Goal: Check status: Check status

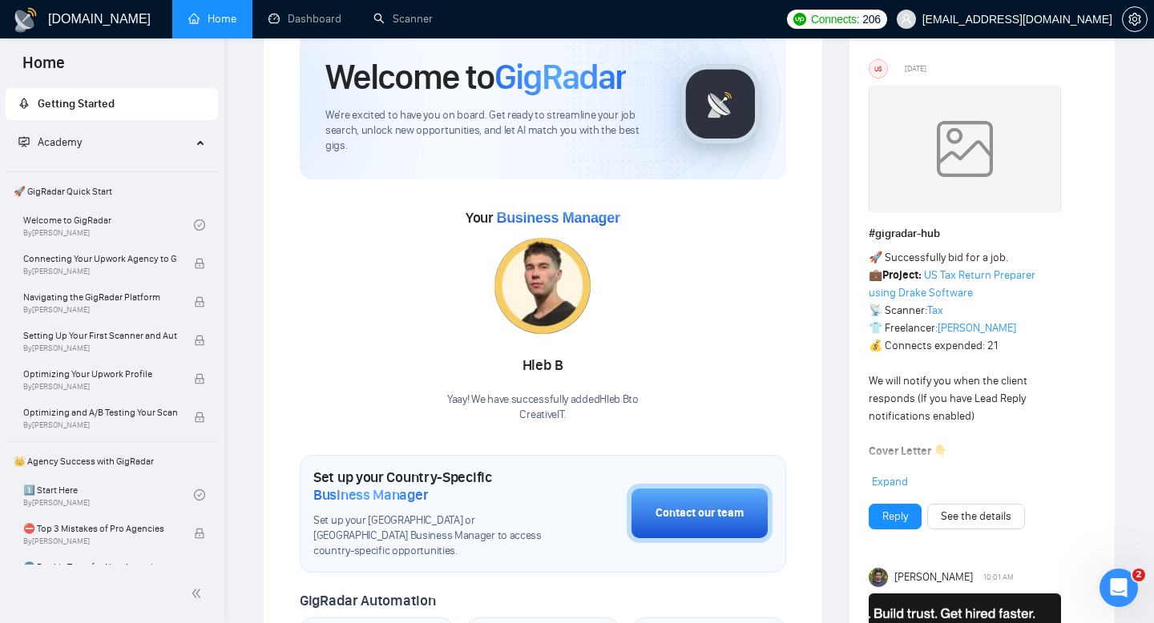
scroll to position [197, 0]
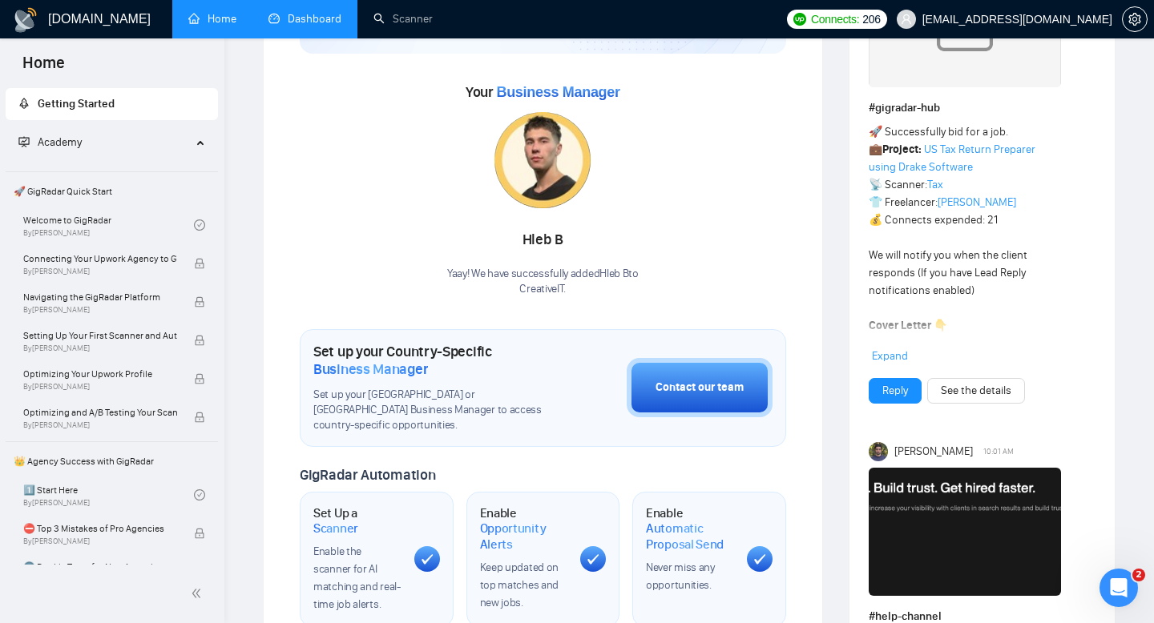
click at [330, 26] on link "Dashboard" at bounding box center [304, 19] width 73 height 14
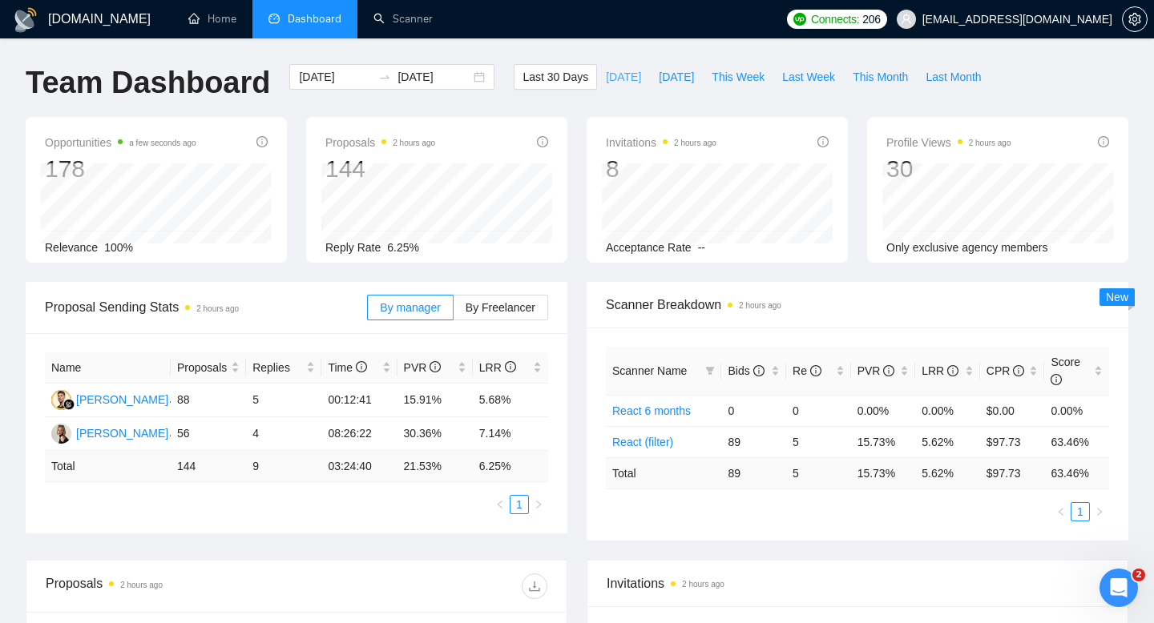
click at [606, 83] on span "[DATE]" at bounding box center [623, 77] width 35 height 18
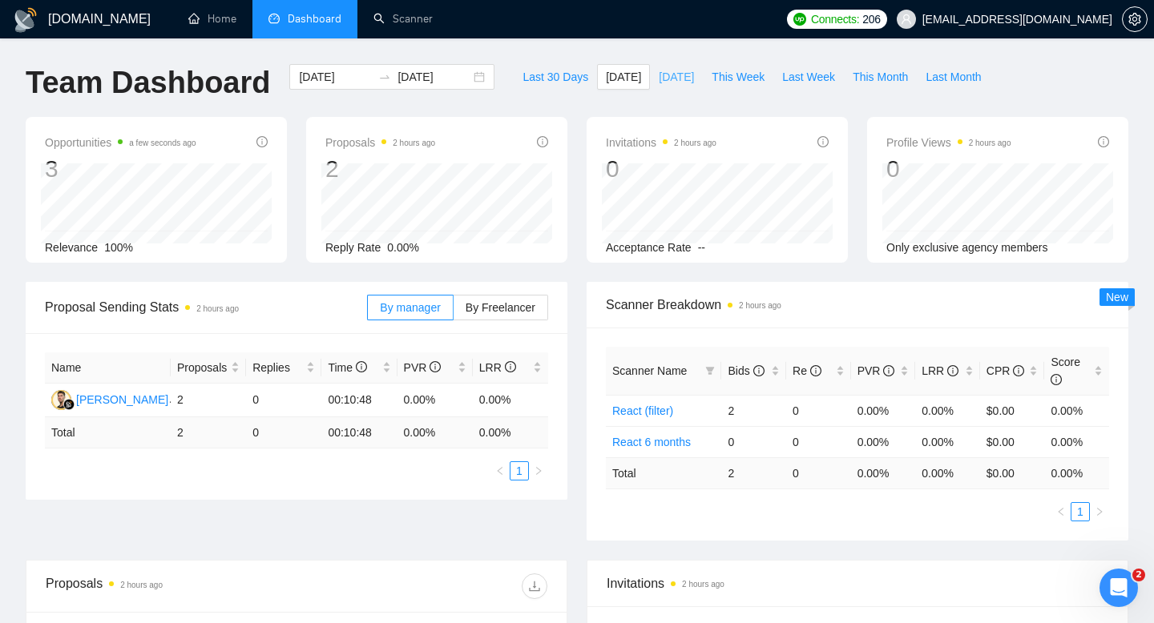
click at [665, 83] on span "[DATE]" at bounding box center [676, 77] width 35 height 18
type input "[DATE]"
click at [723, 79] on span "This Week" at bounding box center [737, 77] width 53 height 18
type input "[DATE]"
click at [465, 75] on div "[DATE] [DATE]" at bounding box center [391, 77] width 205 height 26
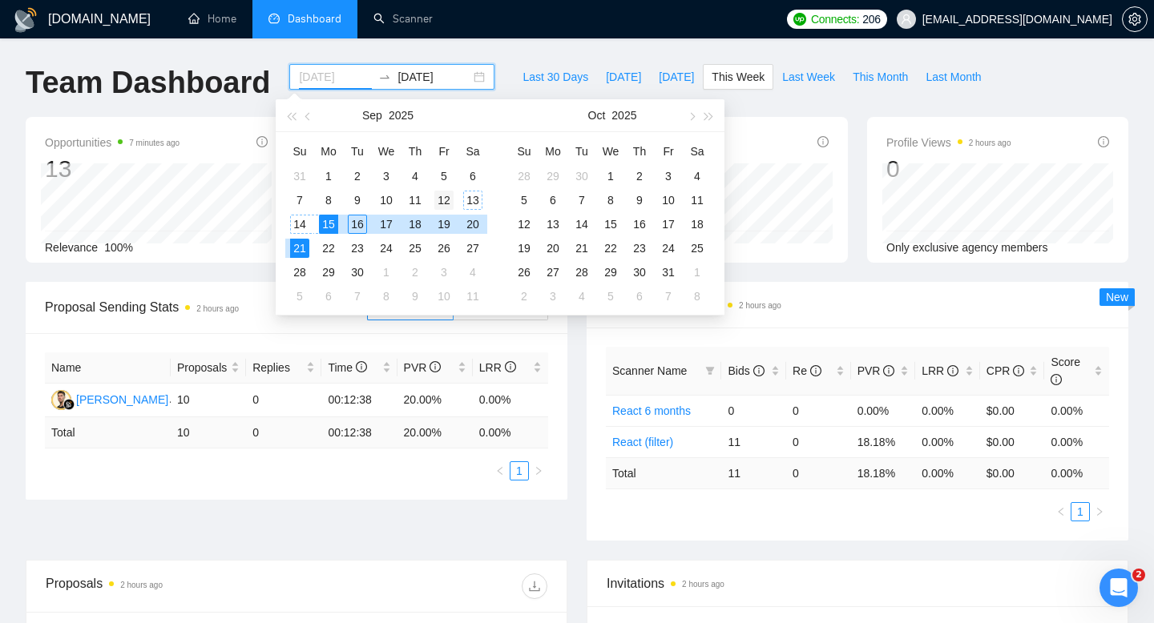
type input "[DATE]"
click at [445, 205] on div "12" at bounding box center [443, 200] width 19 height 19
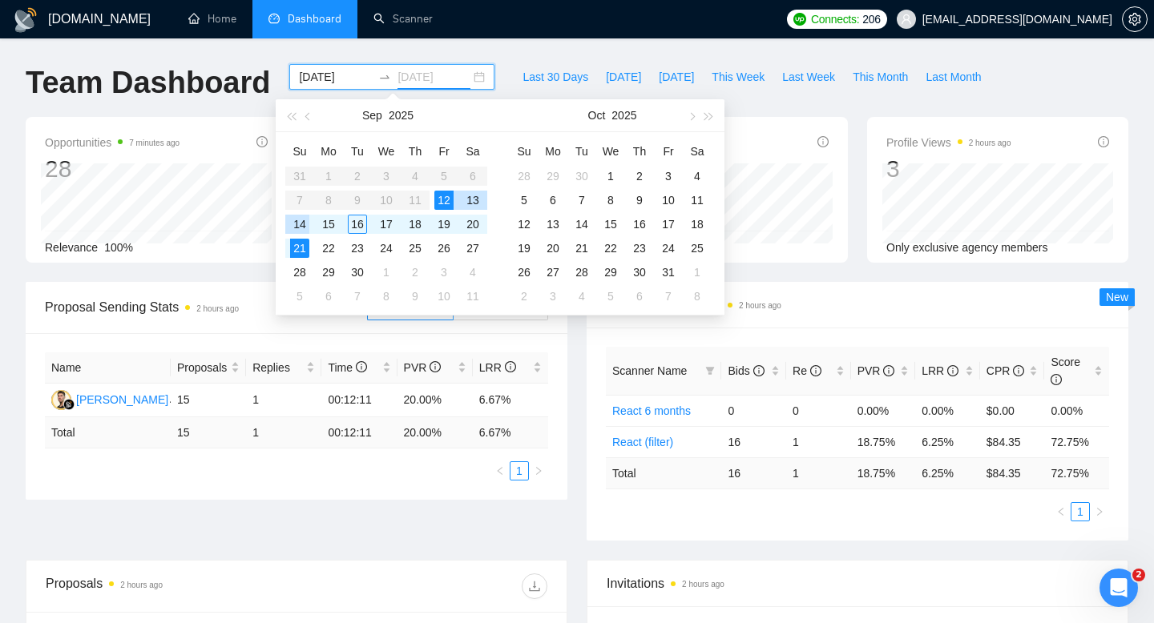
click at [302, 224] on div "14" at bounding box center [299, 224] width 19 height 19
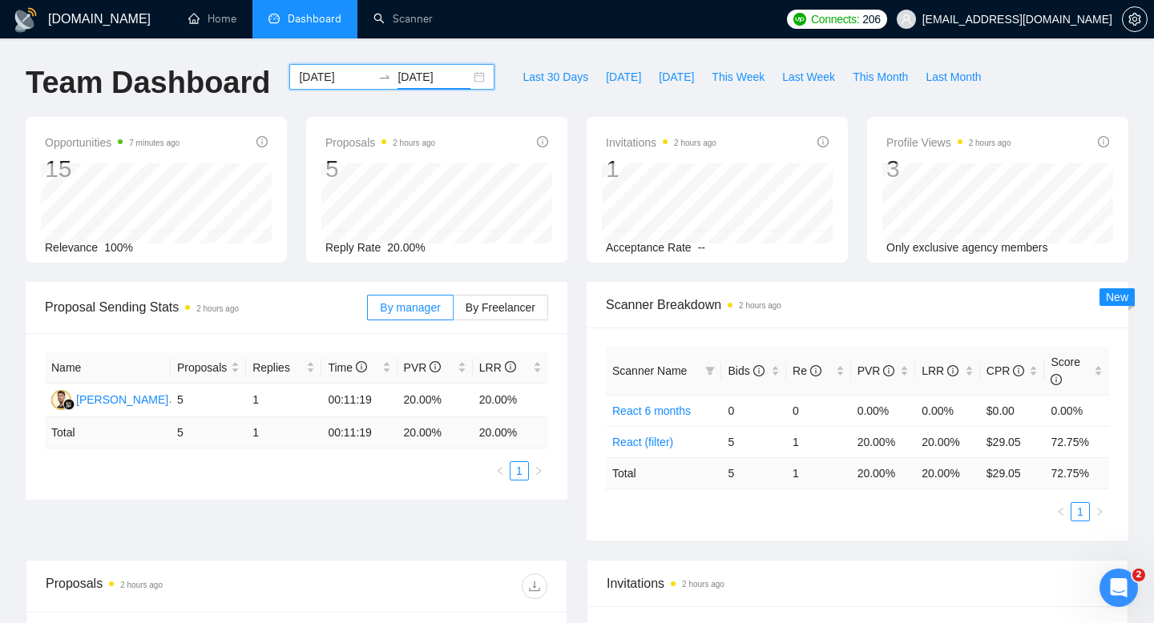
click at [418, 77] on input "[DATE]" at bounding box center [433, 77] width 73 height 18
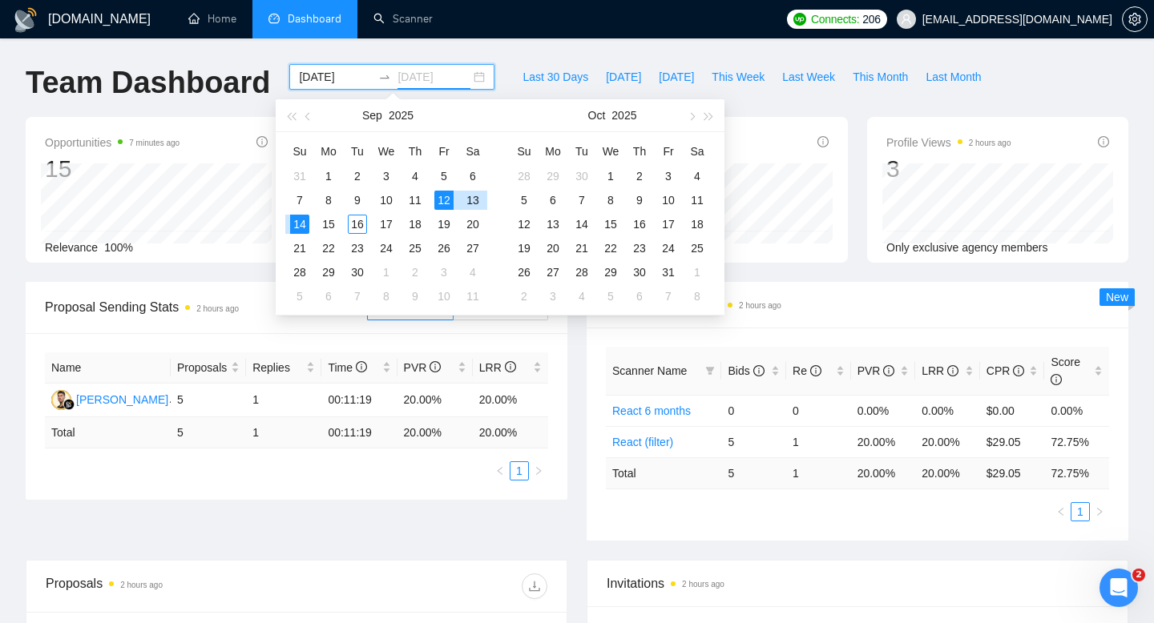
click at [300, 224] on div "14" at bounding box center [299, 224] width 19 height 19
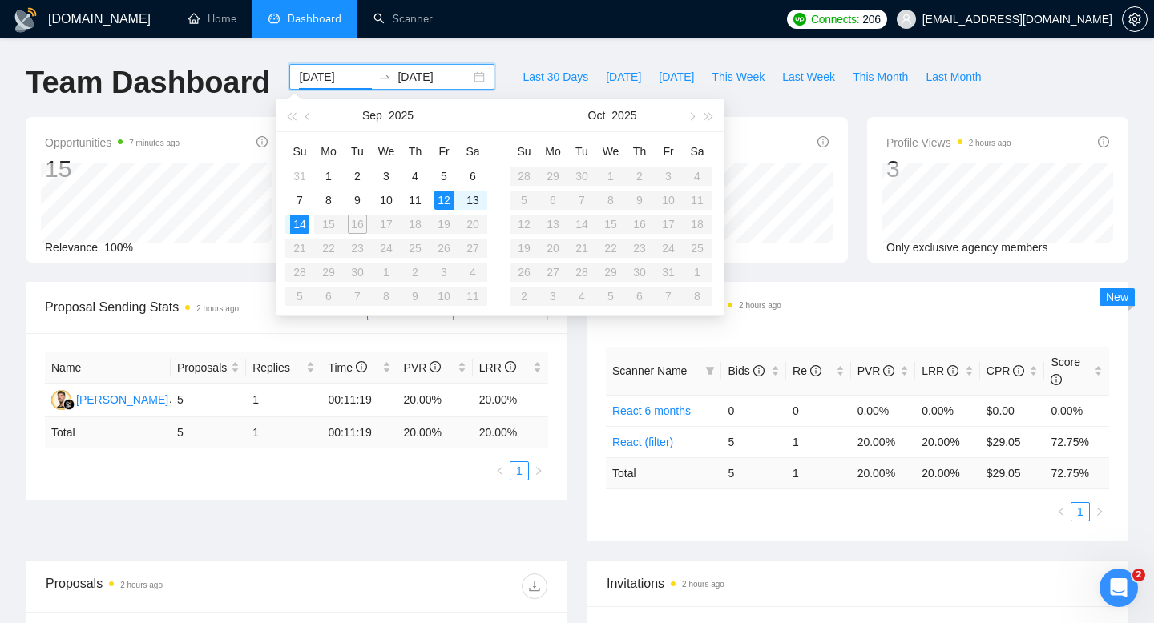
click at [243, 288] on div "Proposal Sending Stats 2 hours ago" at bounding box center [206, 307] width 322 height 46
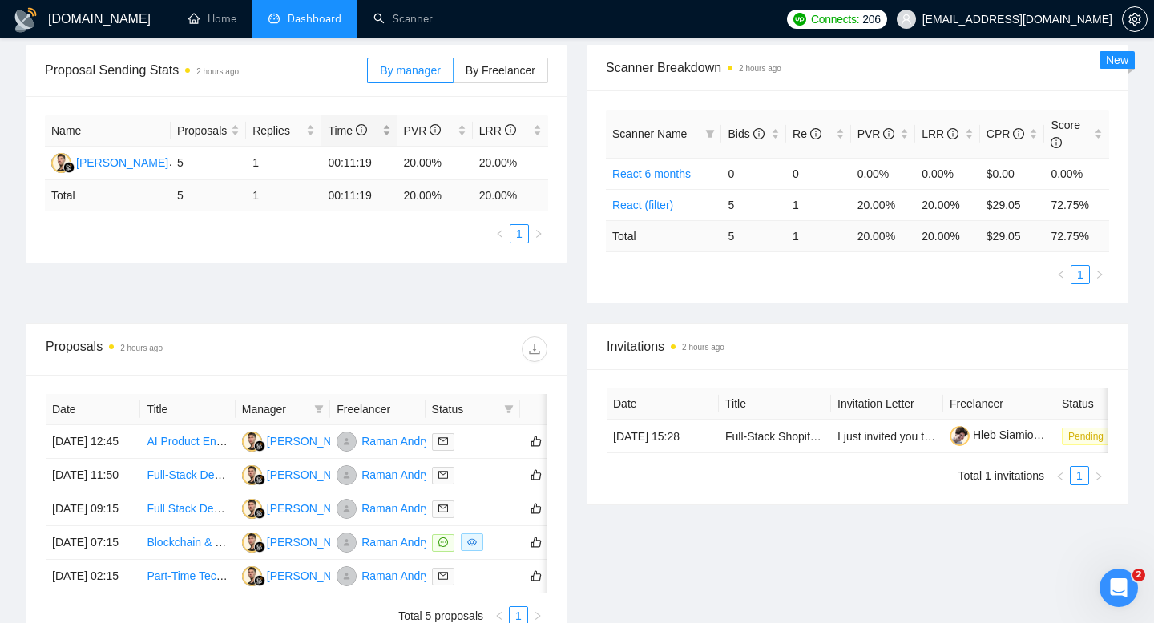
scroll to position [177, 0]
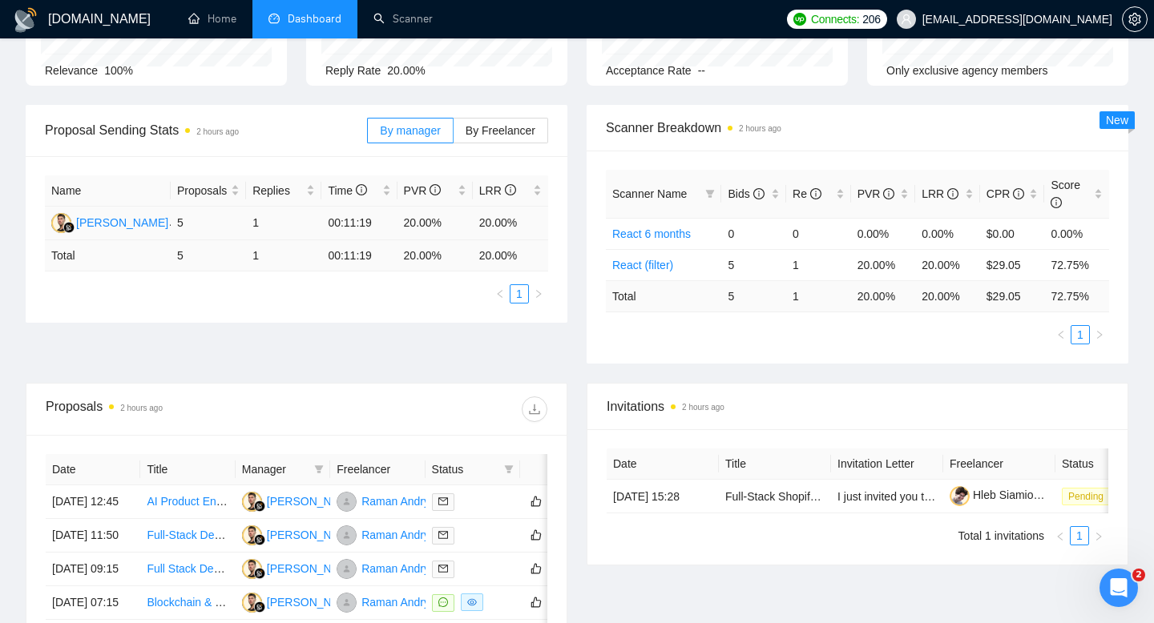
click at [257, 216] on td "1" at bounding box center [283, 224] width 75 height 34
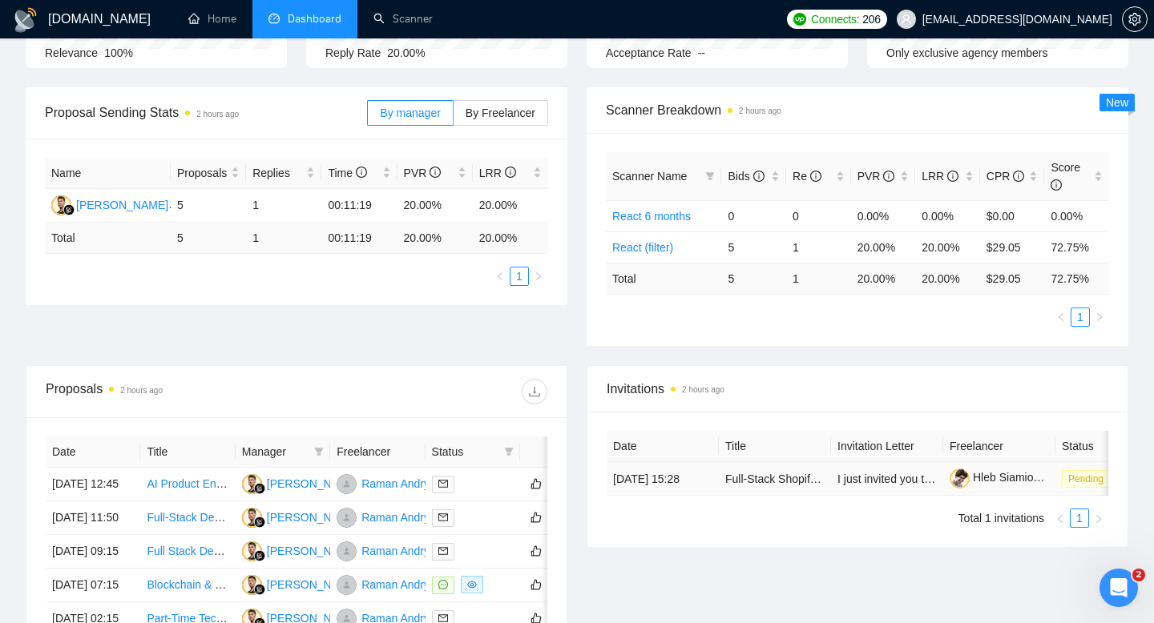
scroll to position [0, 0]
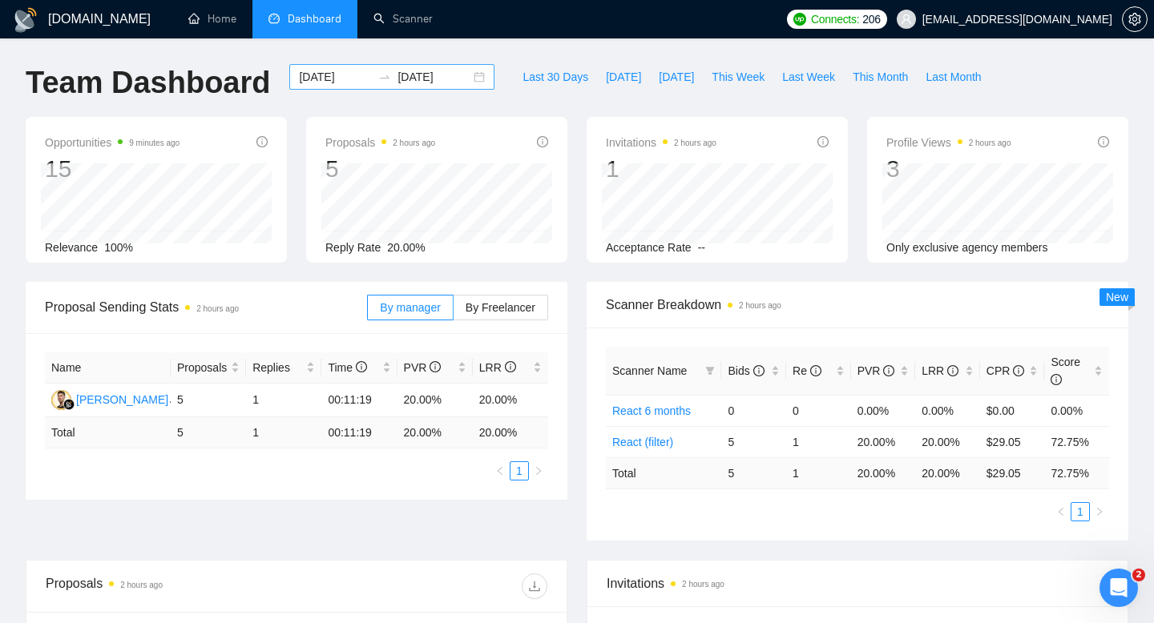
click at [408, 71] on input "[DATE]" at bounding box center [433, 77] width 73 height 18
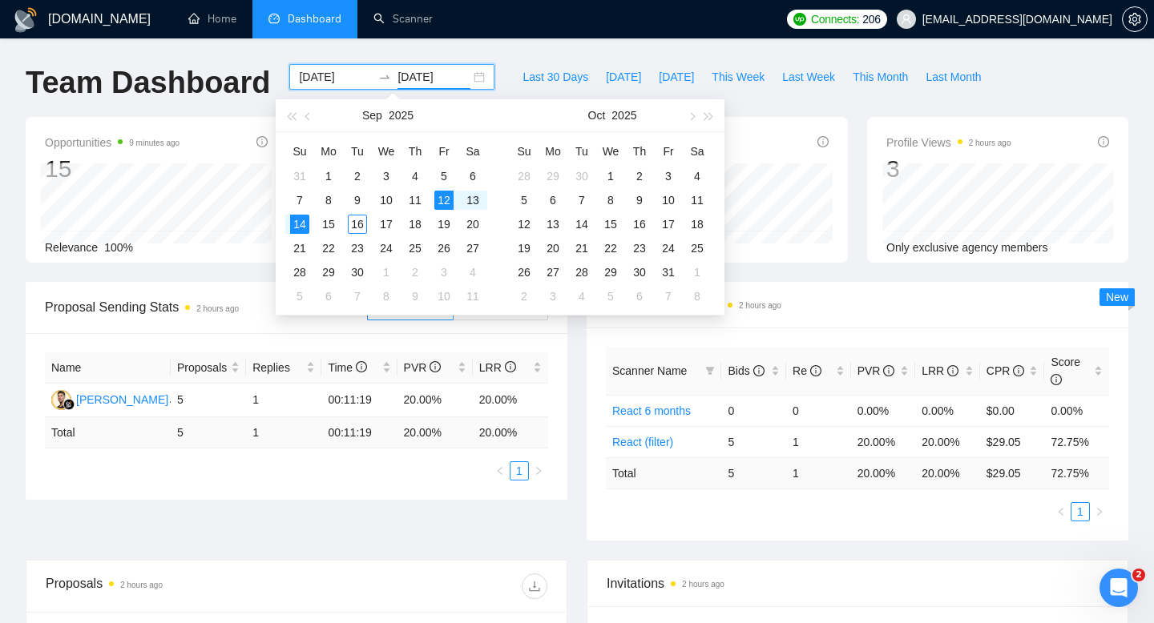
type input "[DATE]"
click at [304, 220] on div "14" at bounding box center [299, 224] width 19 height 19
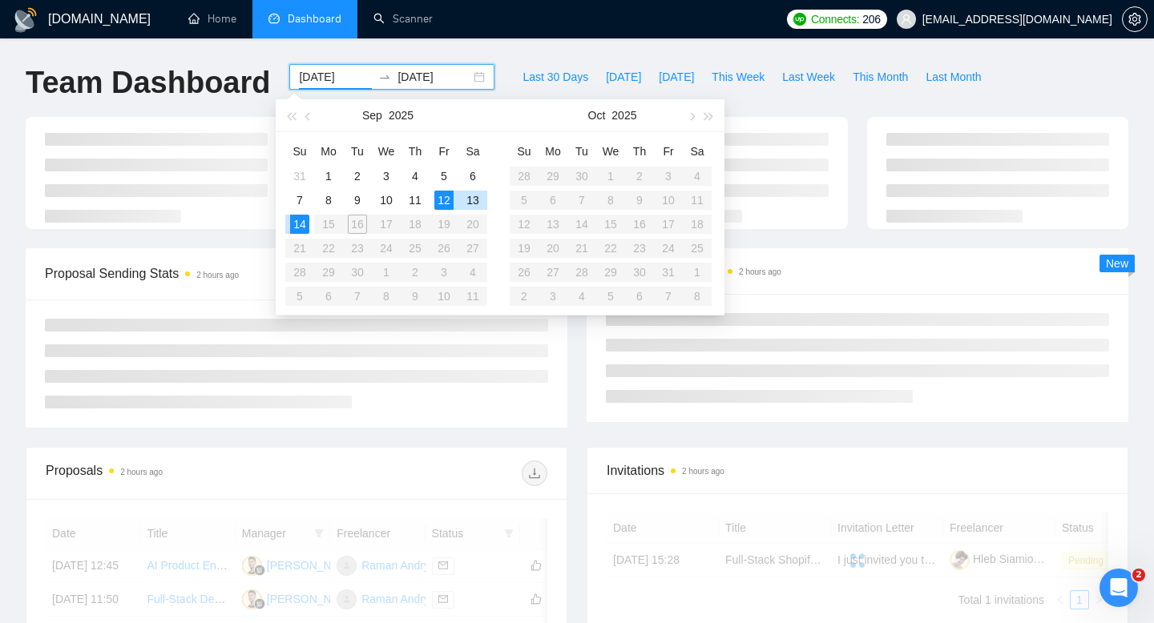
click at [303, 220] on div "14" at bounding box center [299, 224] width 19 height 19
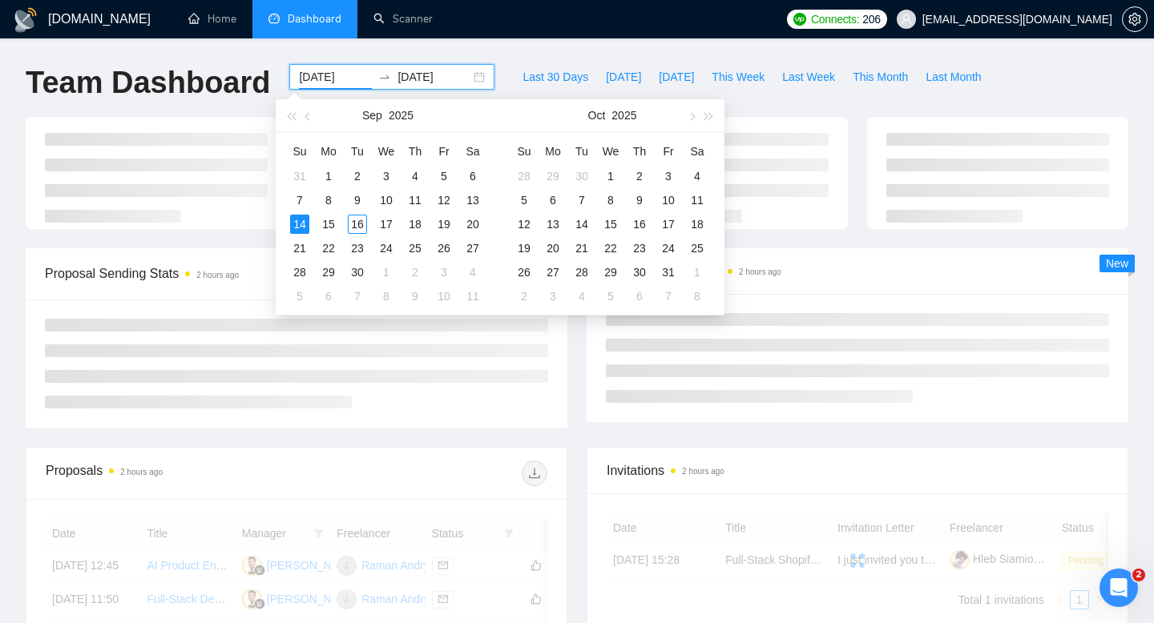
type input "[DATE]"
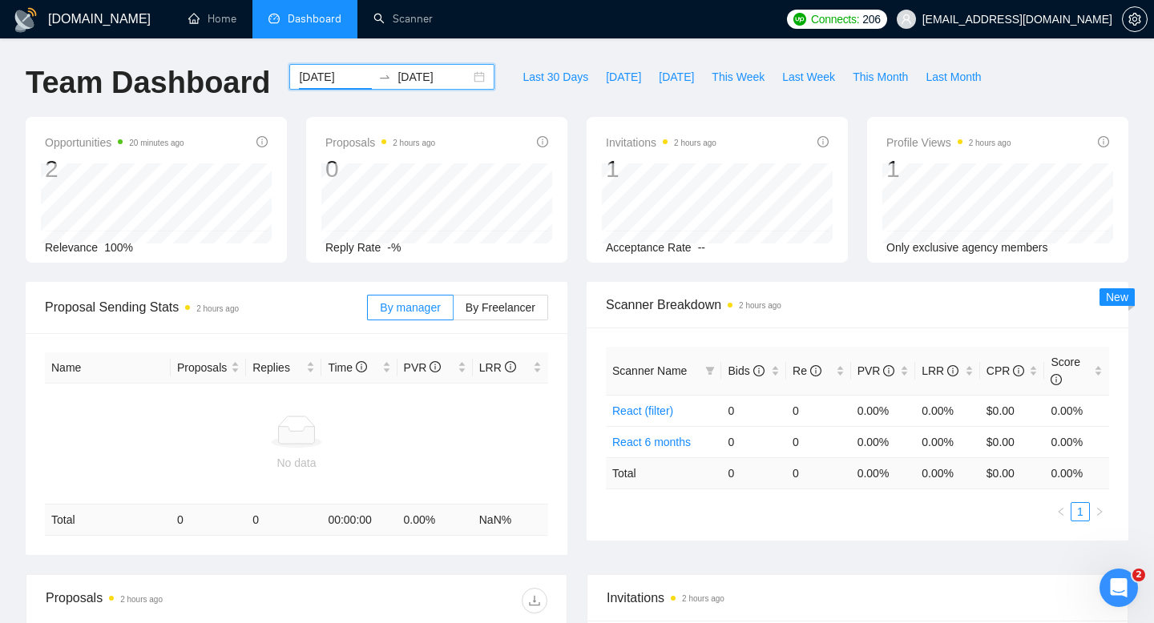
click at [429, 77] on input "[DATE]" at bounding box center [433, 77] width 73 height 18
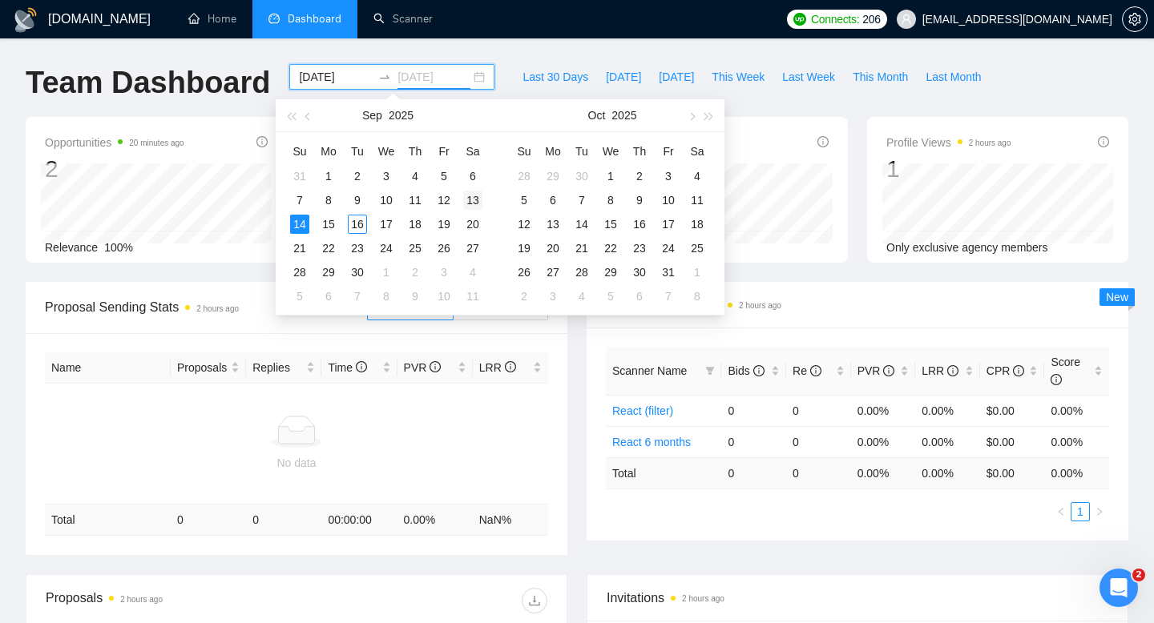
type input "[DATE]"
click at [469, 198] on div "13" at bounding box center [472, 200] width 19 height 19
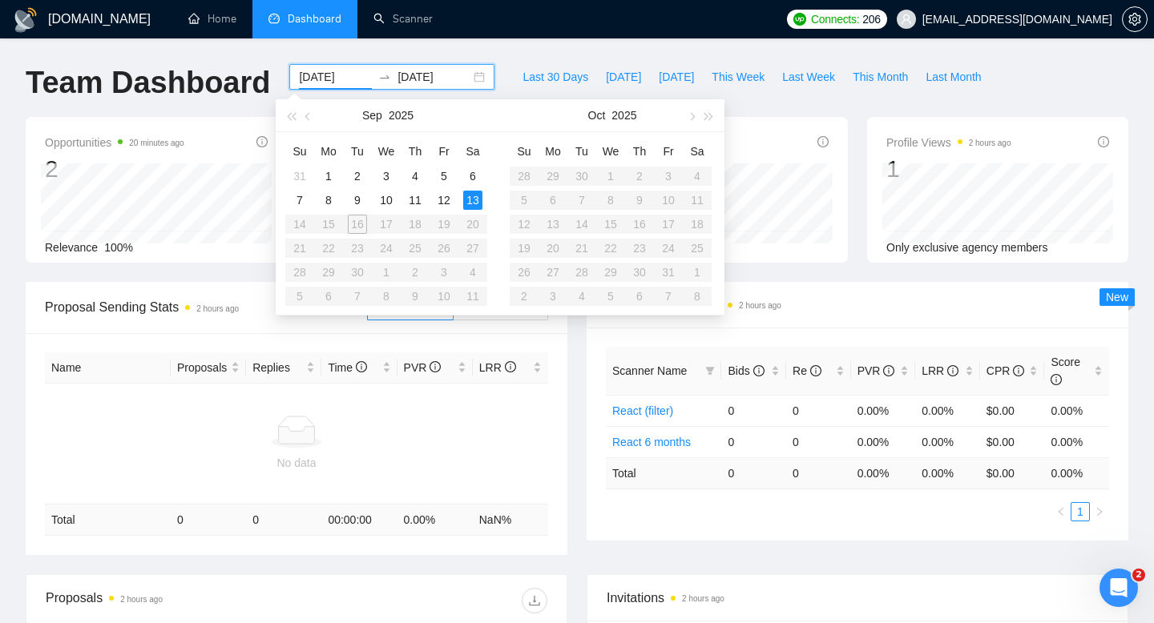
type input "[DATE]"
click at [471, 196] on div "13" at bounding box center [472, 200] width 19 height 19
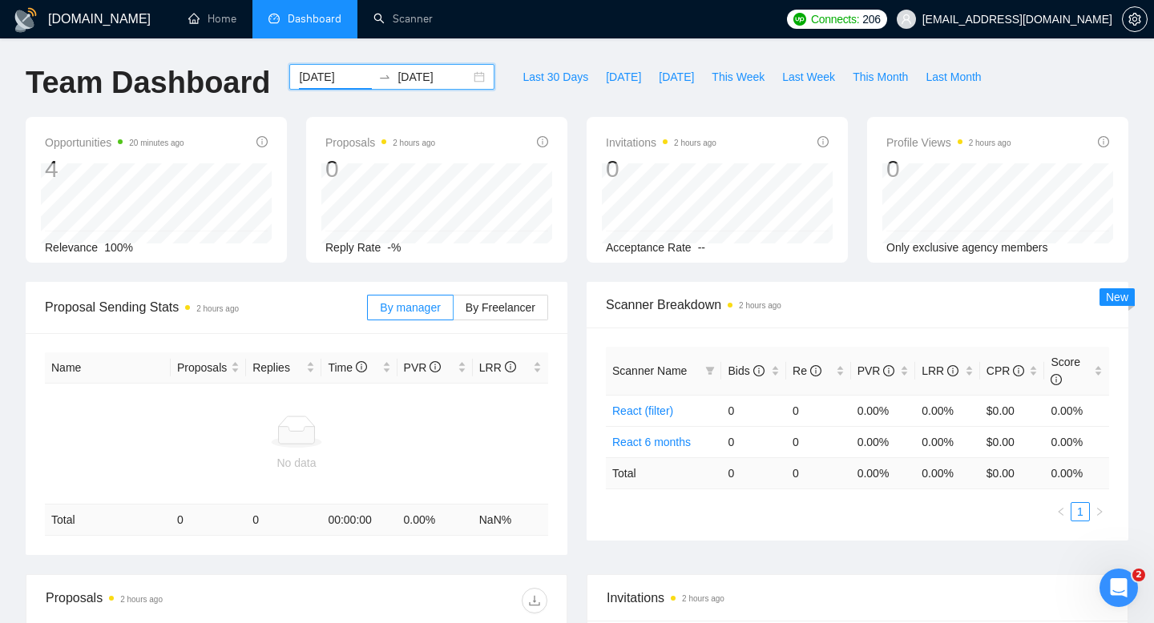
click at [461, 79] on div "[DATE] [DATE]" at bounding box center [391, 77] width 205 height 26
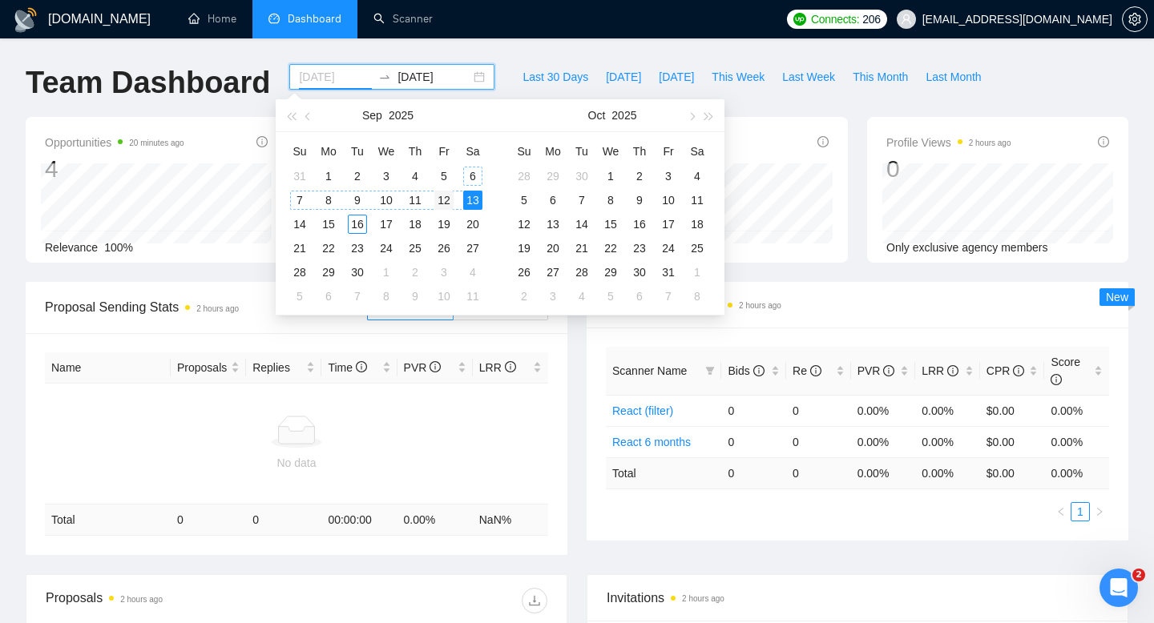
type input "[DATE]"
click at [445, 201] on div "12" at bounding box center [443, 200] width 19 height 19
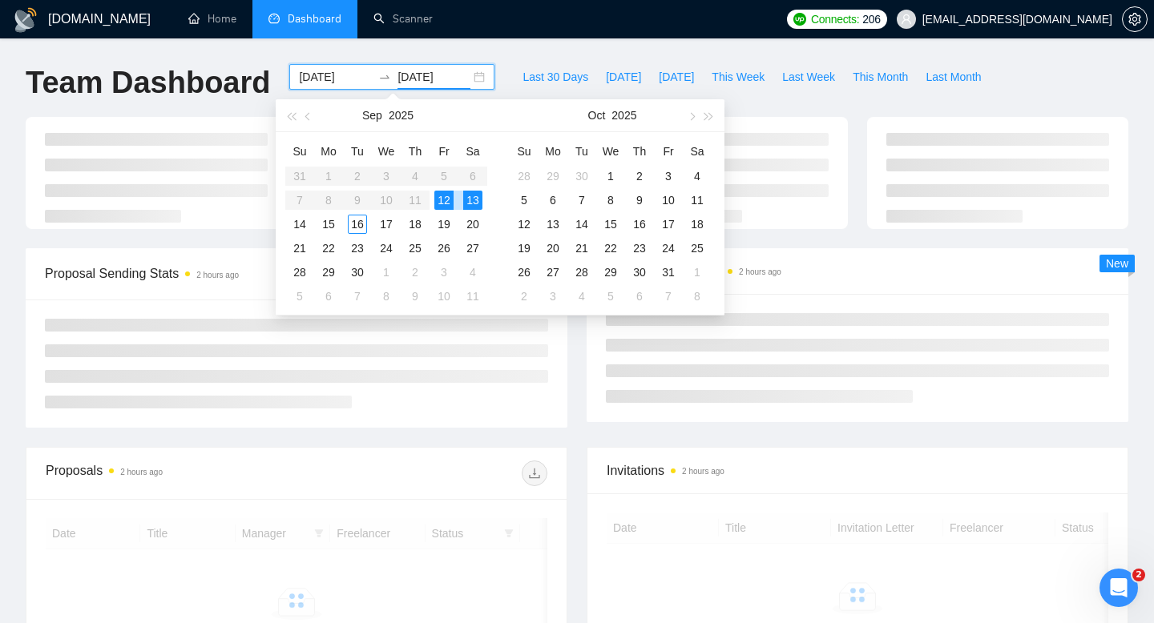
click at [445, 201] on div "12" at bounding box center [443, 200] width 19 height 19
type input "[DATE]"
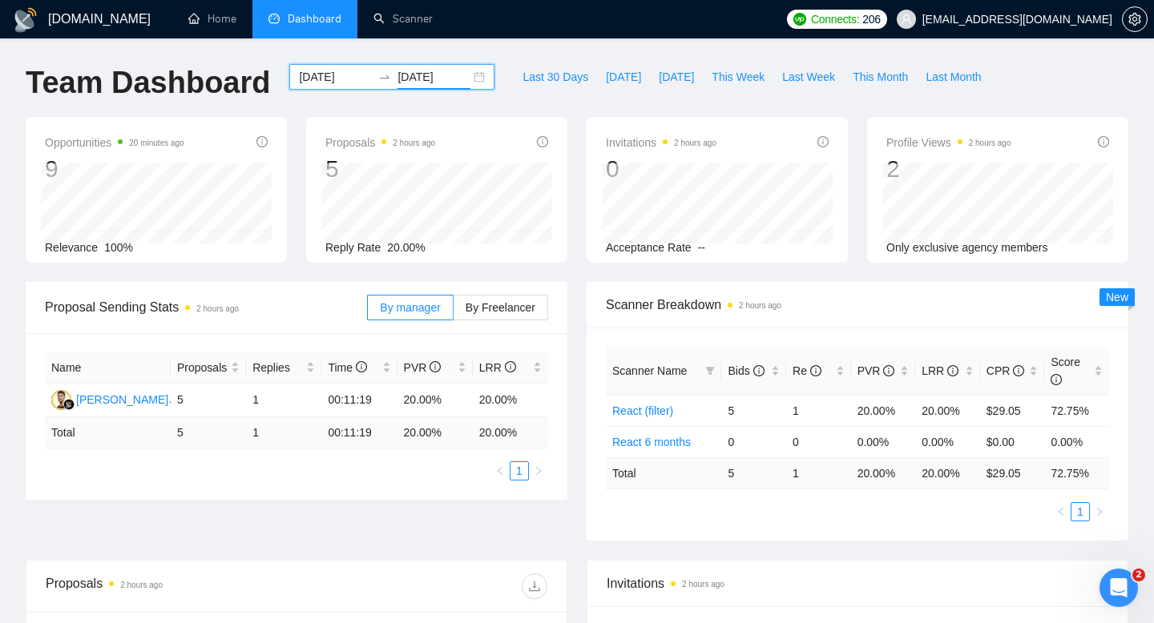
click at [468, 79] on div "[DATE] [DATE]" at bounding box center [391, 77] width 205 height 26
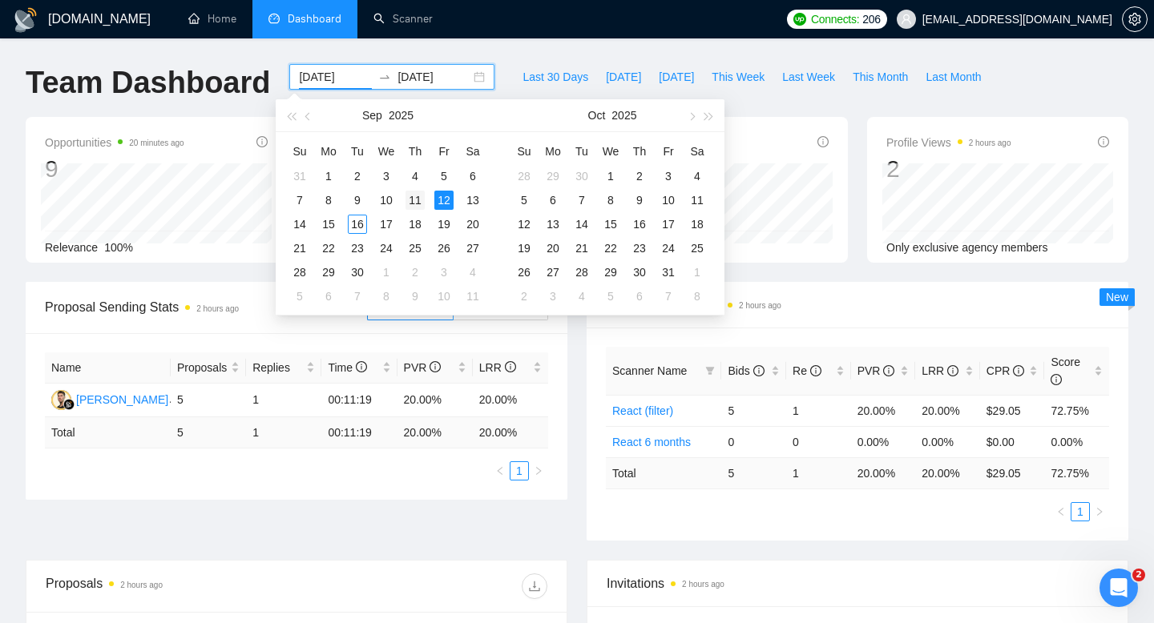
type input "[DATE]"
click at [420, 196] on div "11" at bounding box center [414, 200] width 19 height 19
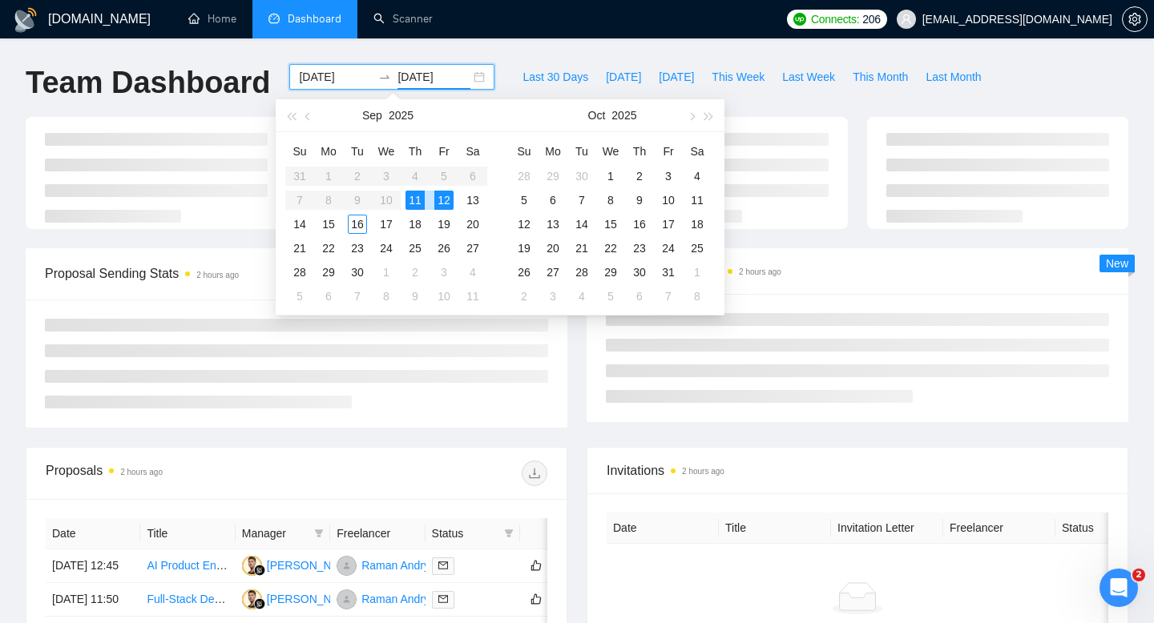
click at [420, 196] on div "11" at bounding box center [414, 200] width 19 height 19
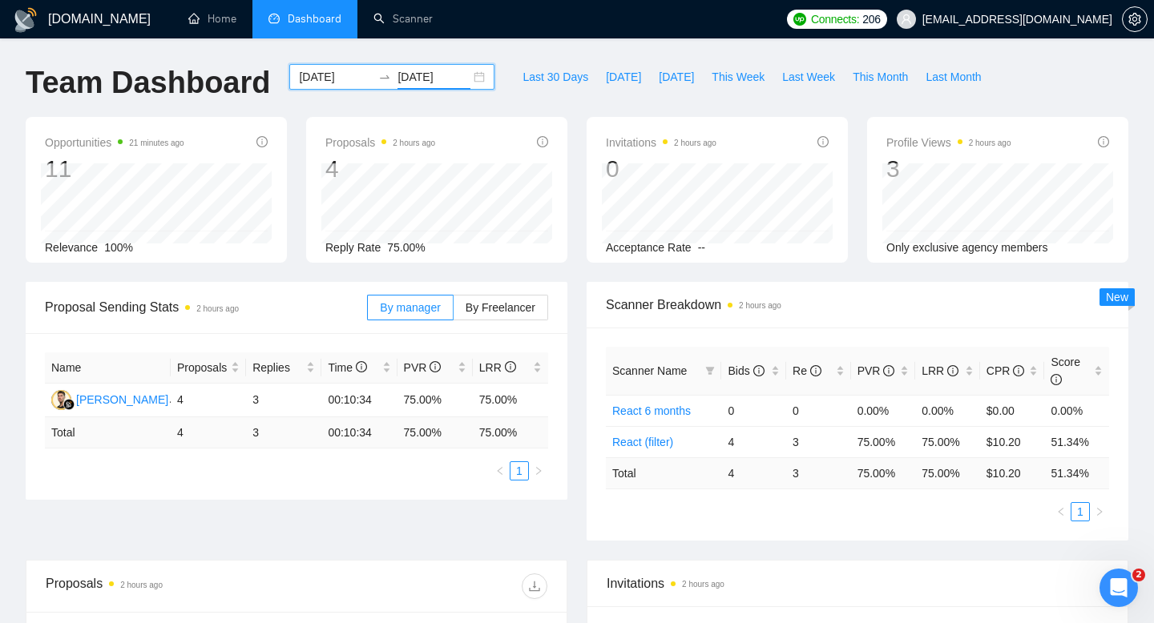
click at [449, 74] on input "[DATE]" at bounding box center [433, 77] width 73 height 18
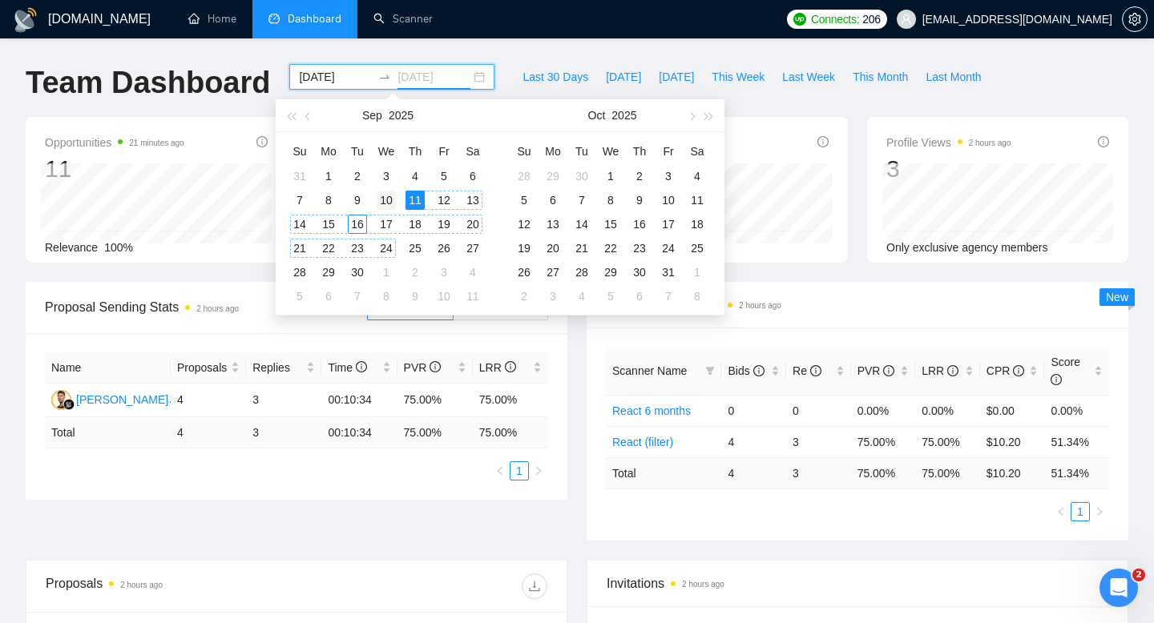
type input "[DATE]"
click at [391, 199] on div "10" at bounding box center [386, 200] width 19 height 19
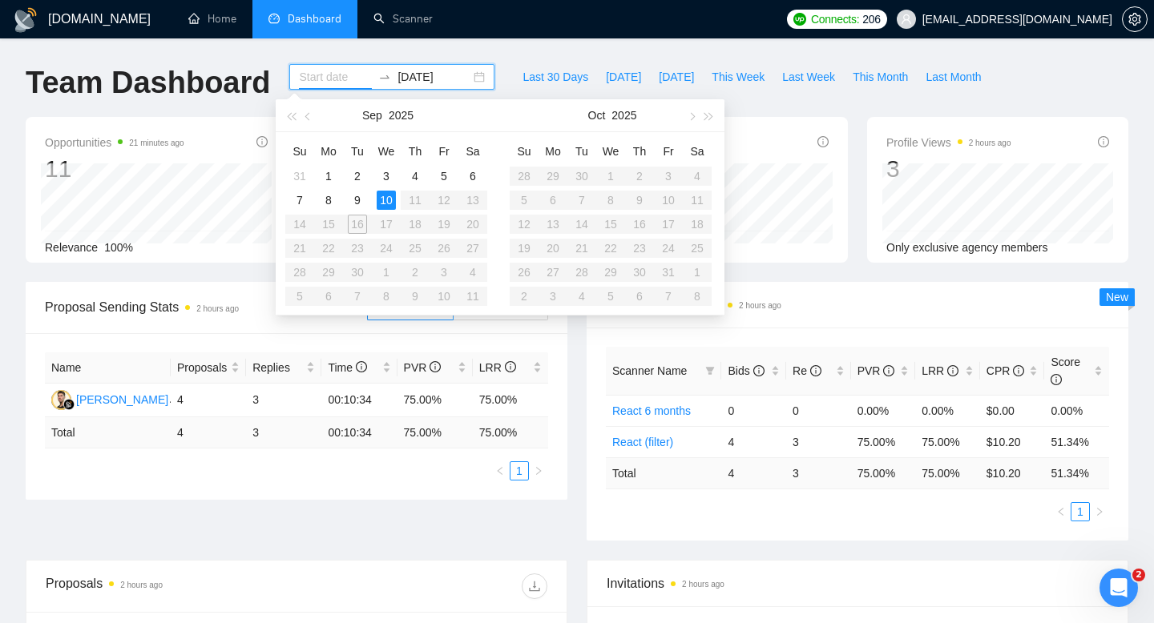
click at [391, 199] on div "10" at bounding box center [386, 200] width 19 height 19
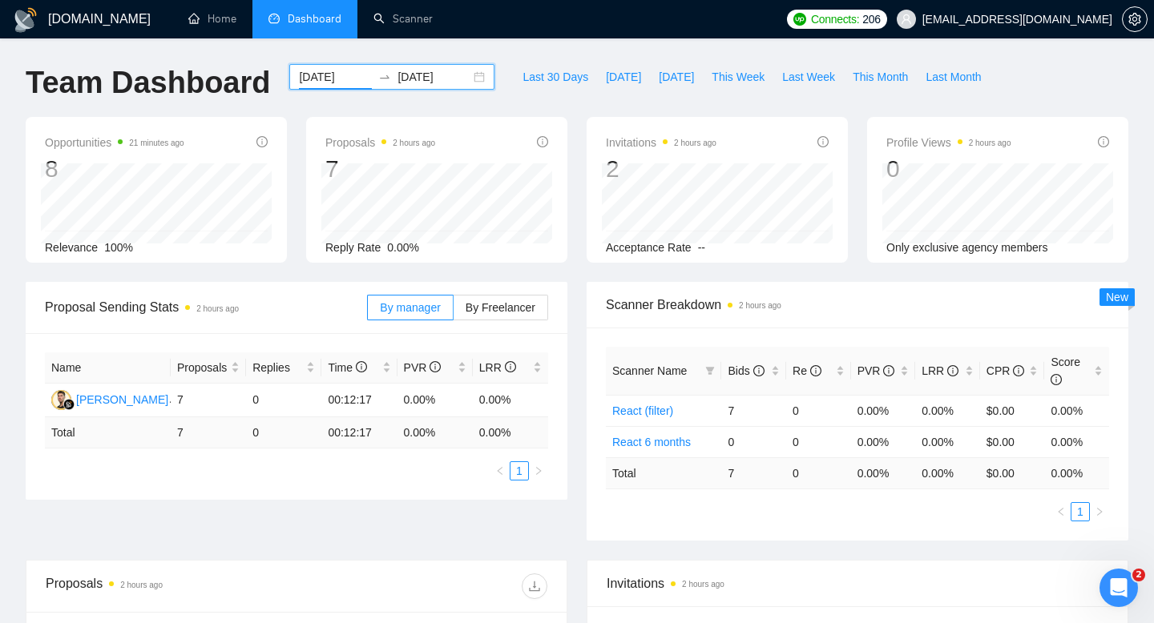
click at [469, 76] on div "[DATE] [DATE]" at bounding box center [391, 77] width 205 height 26
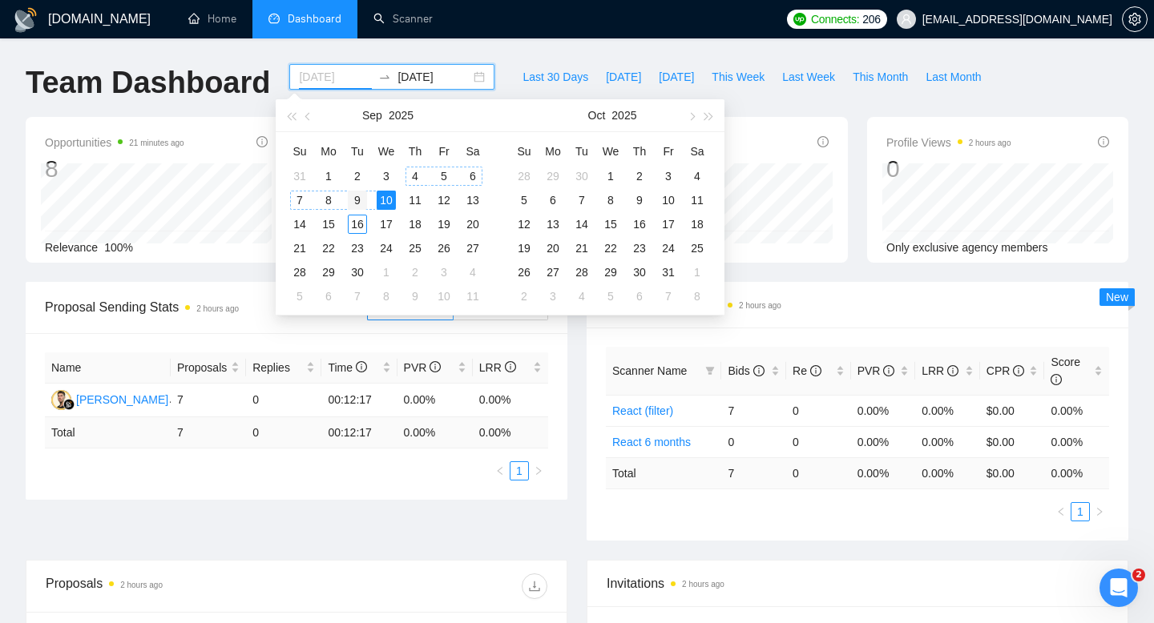
type input "[DATE]"
click at [357, 199] on div "9" at bounding box center [357, 200] width 19 height 19
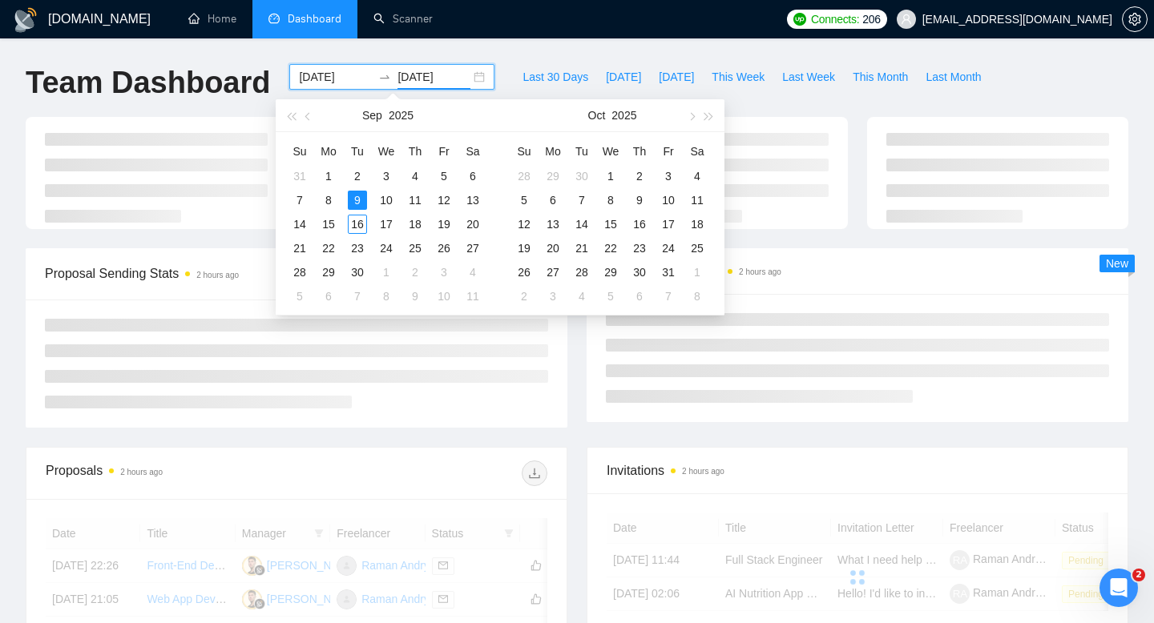
type input "[DATE]"
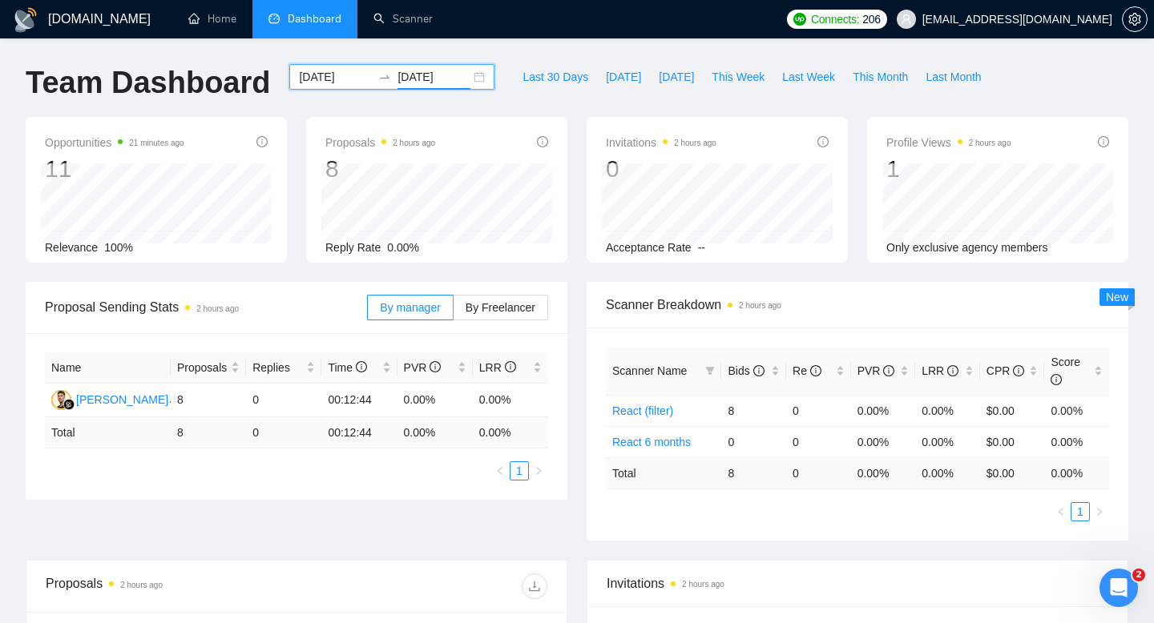
click at [463, 75] on div "[DATE] [DATE]" at bounding box center [391, 77] width 205 height 26
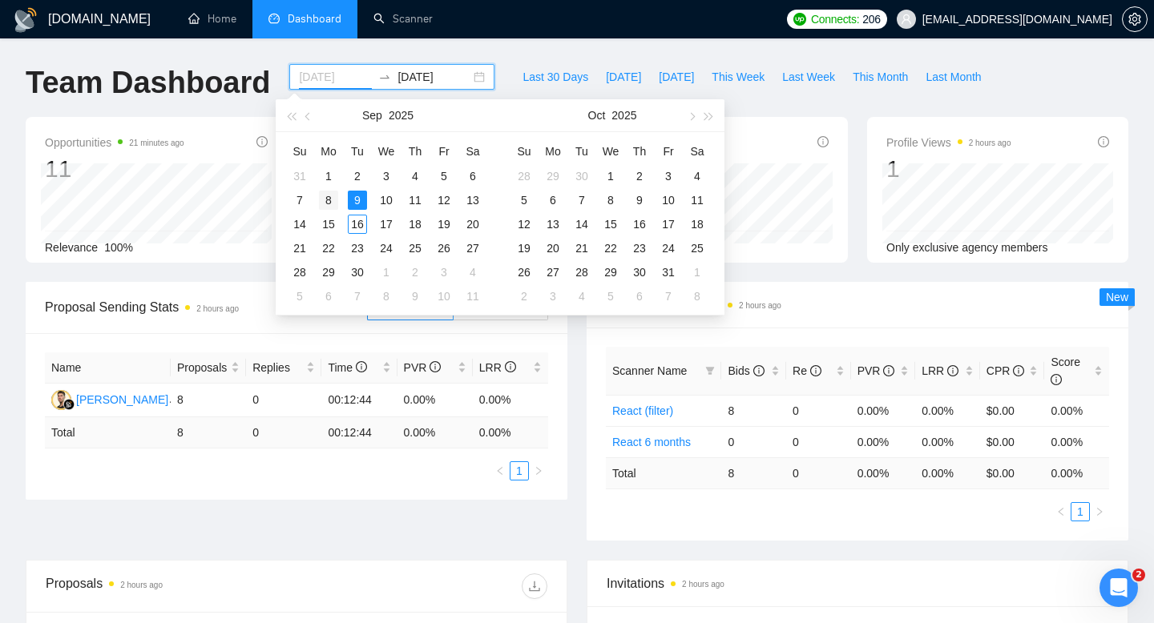
type input "[DATE]"
click at [327, 205] on div "8" at bounding box center [328, 200] width 19 height 19
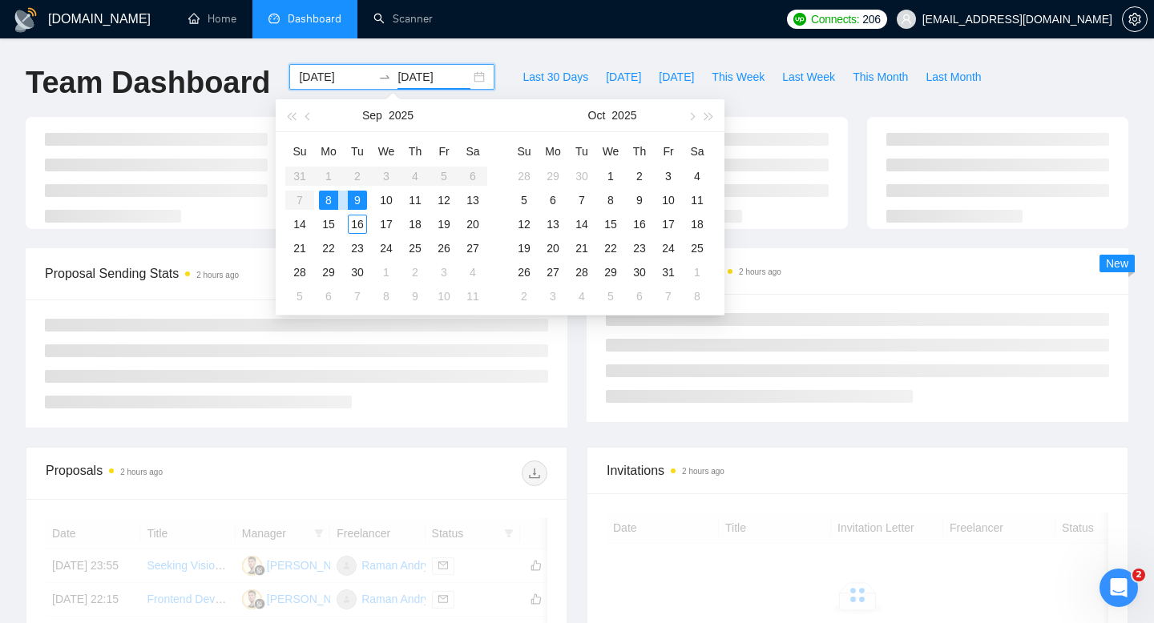
click at [327, 204] on div "8" at bounding box center [328, 200] width 19 height 19
type input "[DATE]"
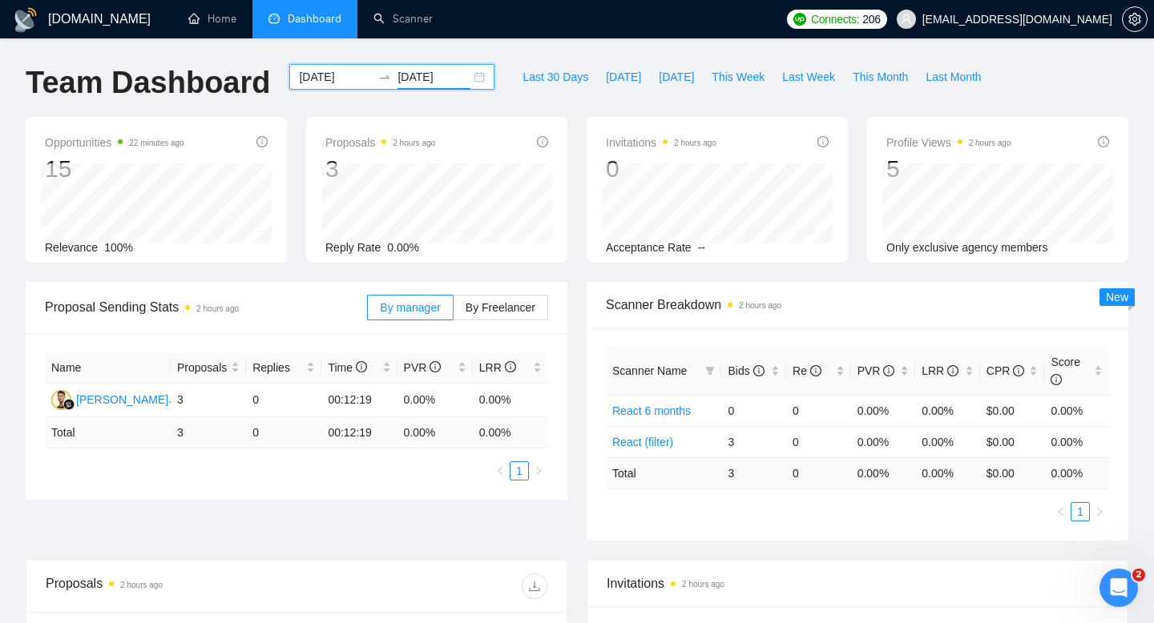
click at [466, 80] on div "[DATE] [DATE]" at bounding box center [391, 77] width 205 height 26
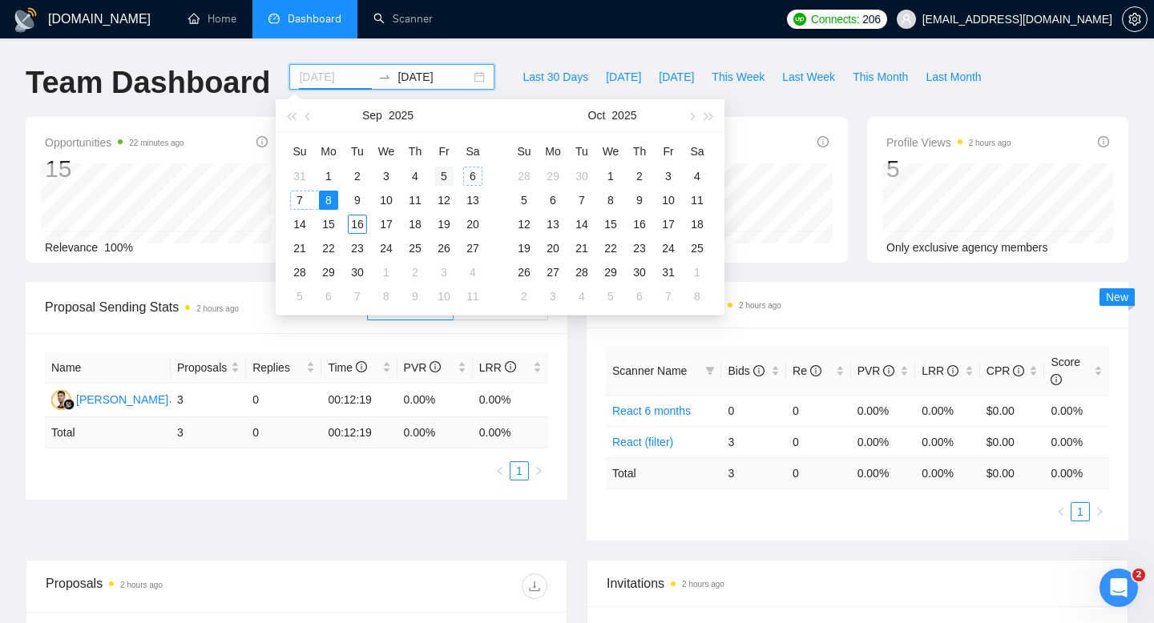
type input "[DATE]"
click at [446, 179] on div "5" at bounding box center [443, 176] width 19 height 19
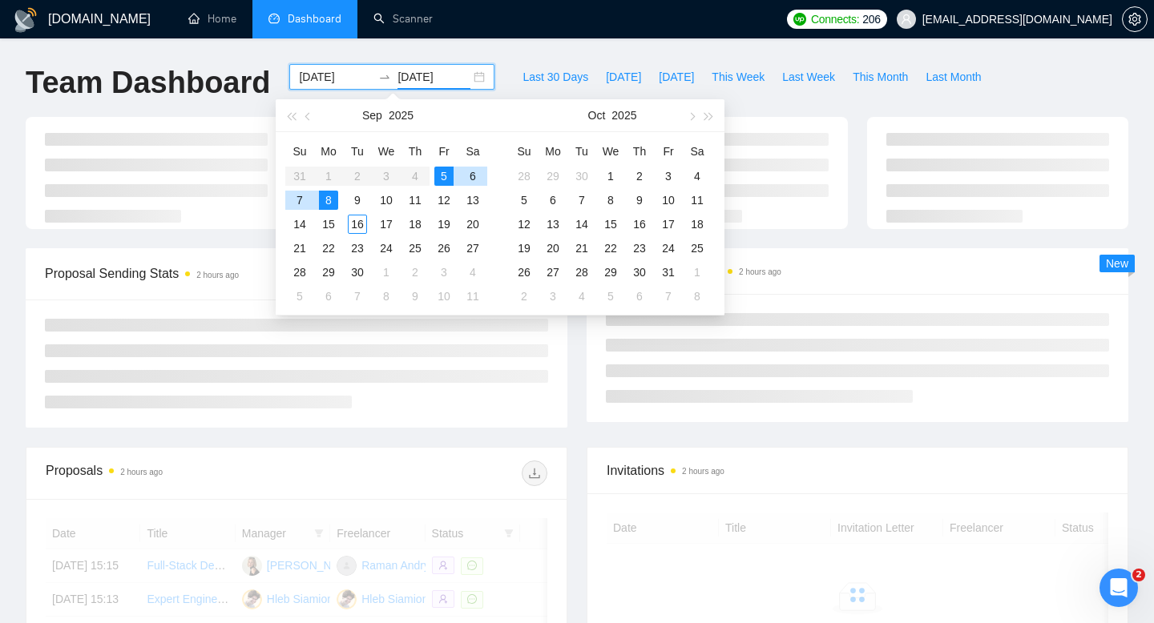
click at [446, 179] on div "5" at bounding box center [443, 176] width 19 height 19
type input "[DATE]"
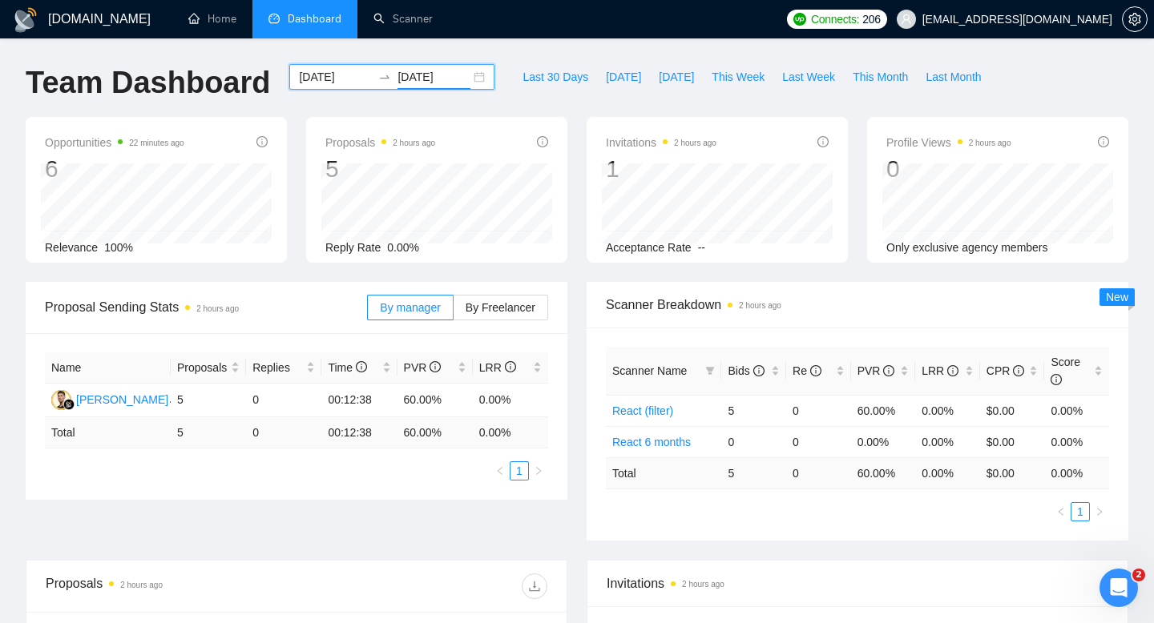
click at [468, 81] on div "[DATE] [DATE]" at bounding box center [391, 77] width 205 height 26
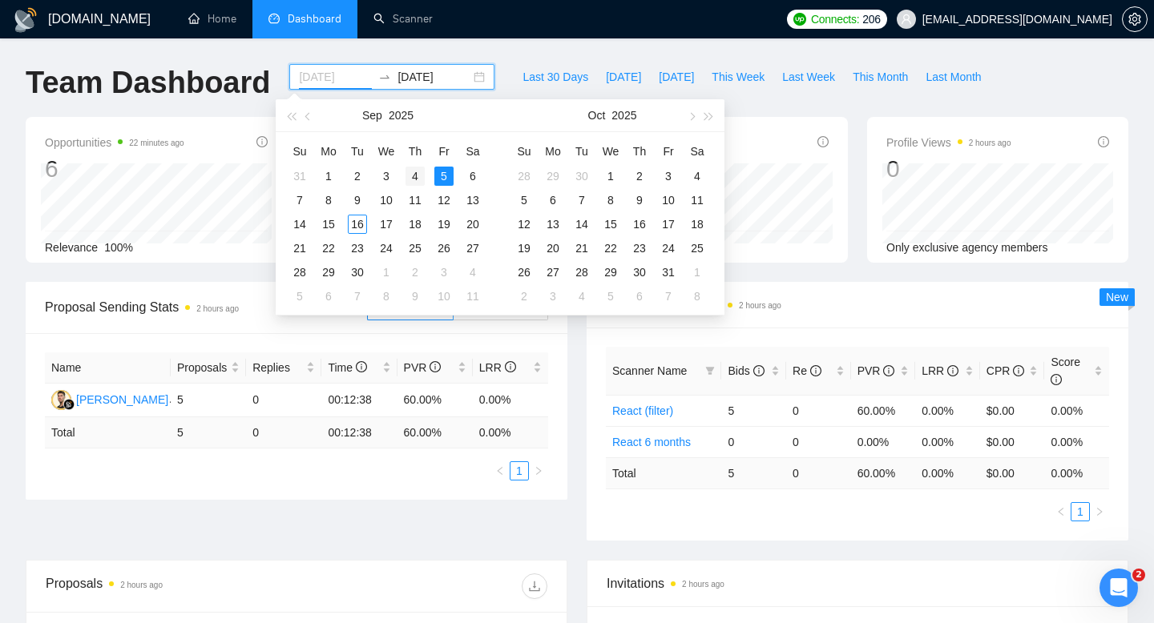
type input "[DATE]"
click at [421, 172] on div "4" at bounding box center [414, 176] width 19 height 19
type input "[DATE]"
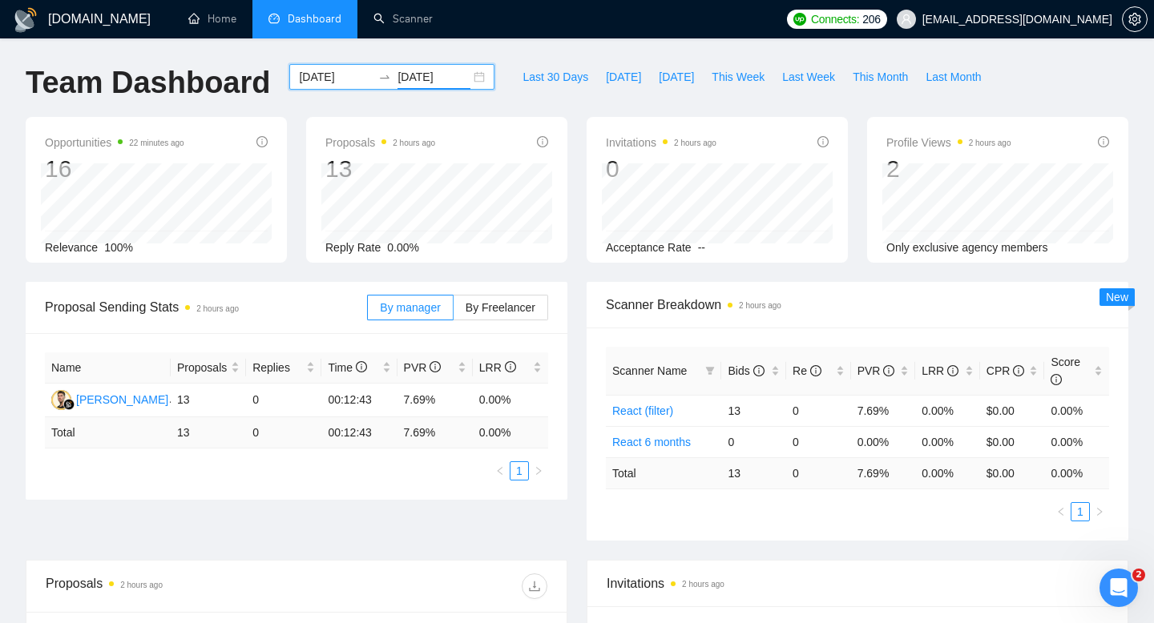
click at [464, 83] on div "[DATE] [DATE]" at bounding box center [391, 77] width 205 height 26
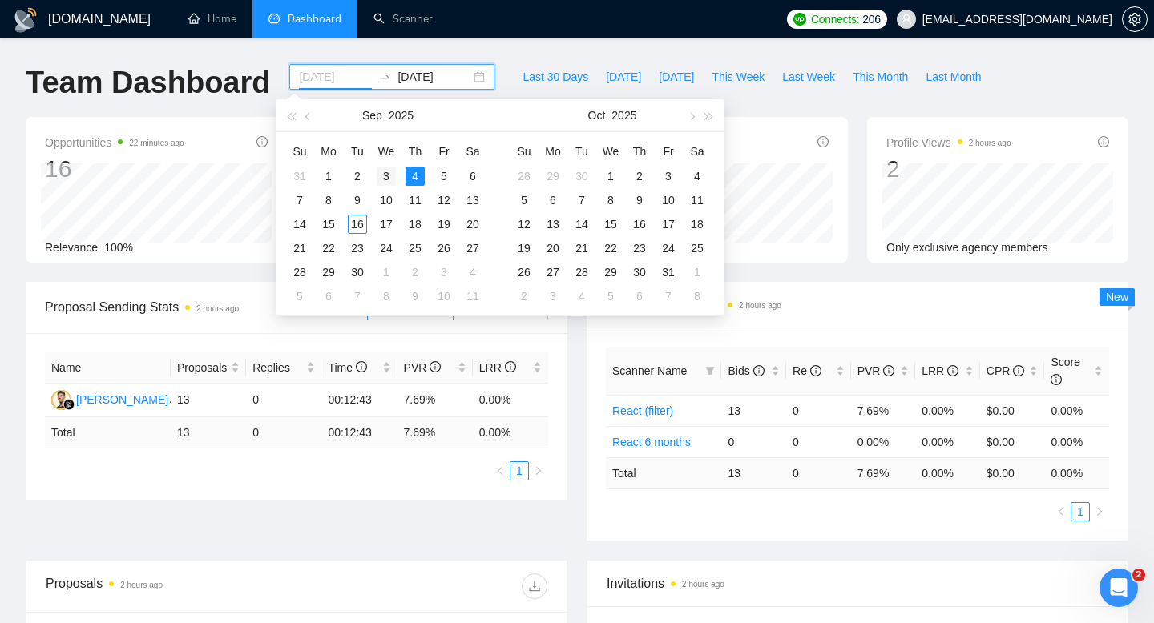
type input "[DATE]"
click at [389, 176] on div "3" at bounding box center [386, 176] width 19 height 19
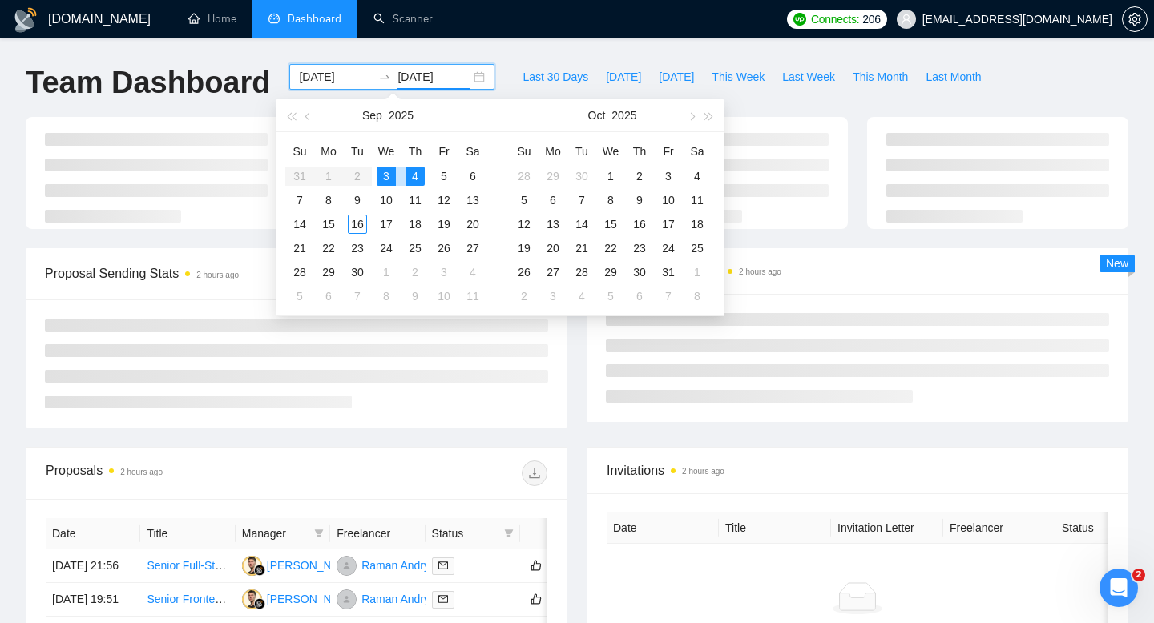
click at [389, 176] on div "3" at bounding box center [386, 176] width 19 height 19
type input "[DATE]"
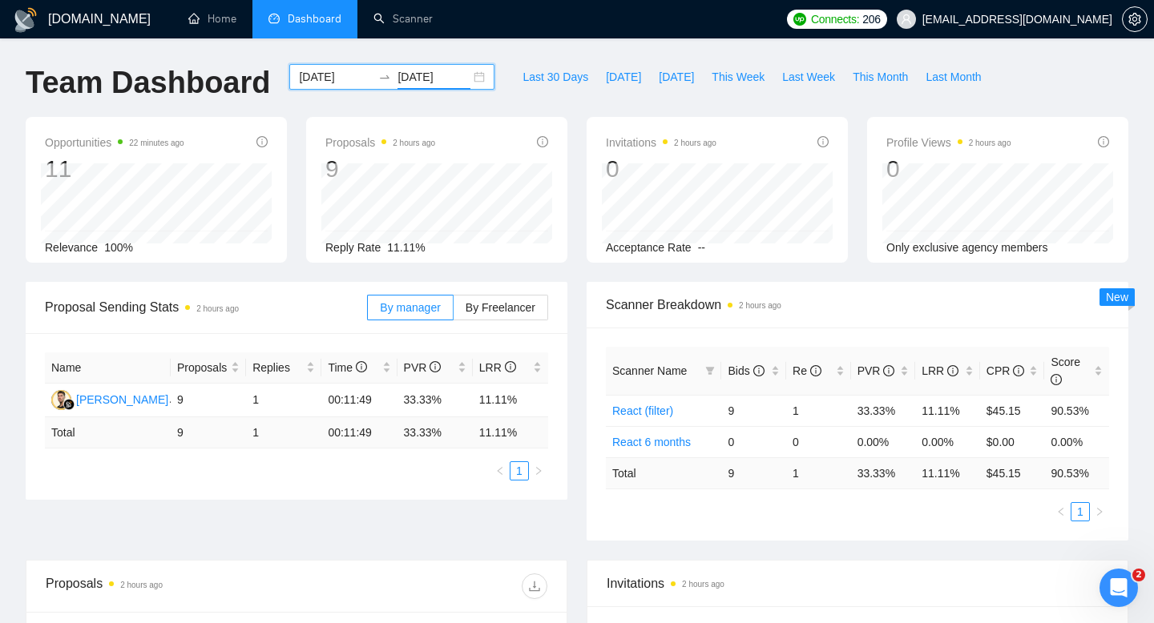
click at [465, 79] on div "[DATE] [DATE]" at bounding box center [391, 77] width 205 height 26
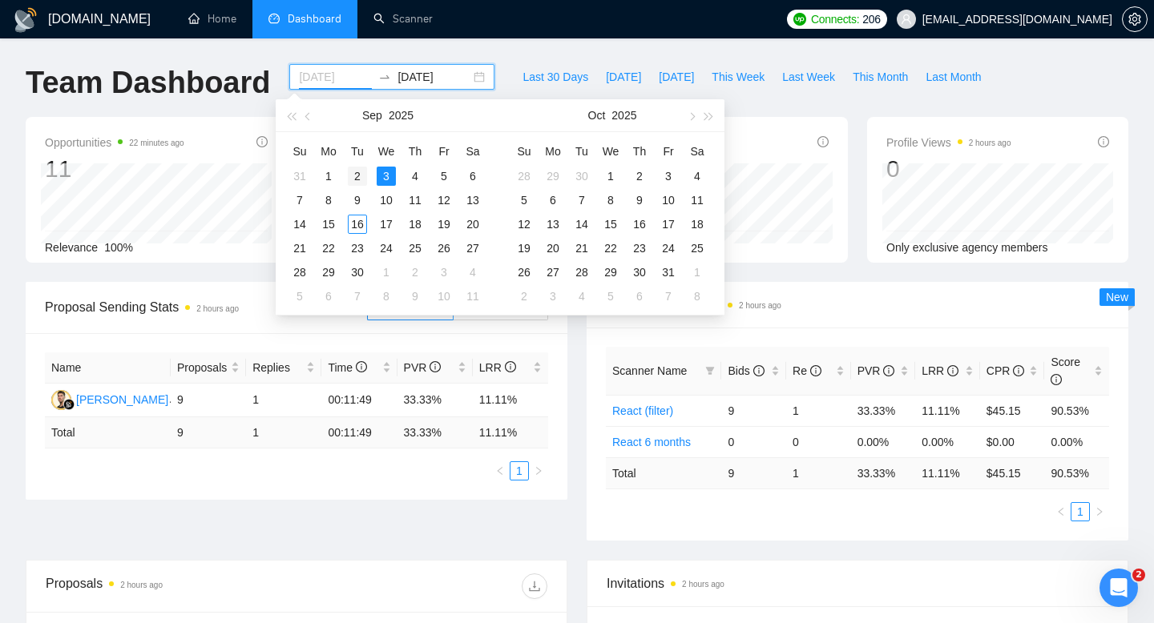
type input "[DATE]"
click at [361, 175] on div "2" at bounding box center [357, 176] width 19 height 19
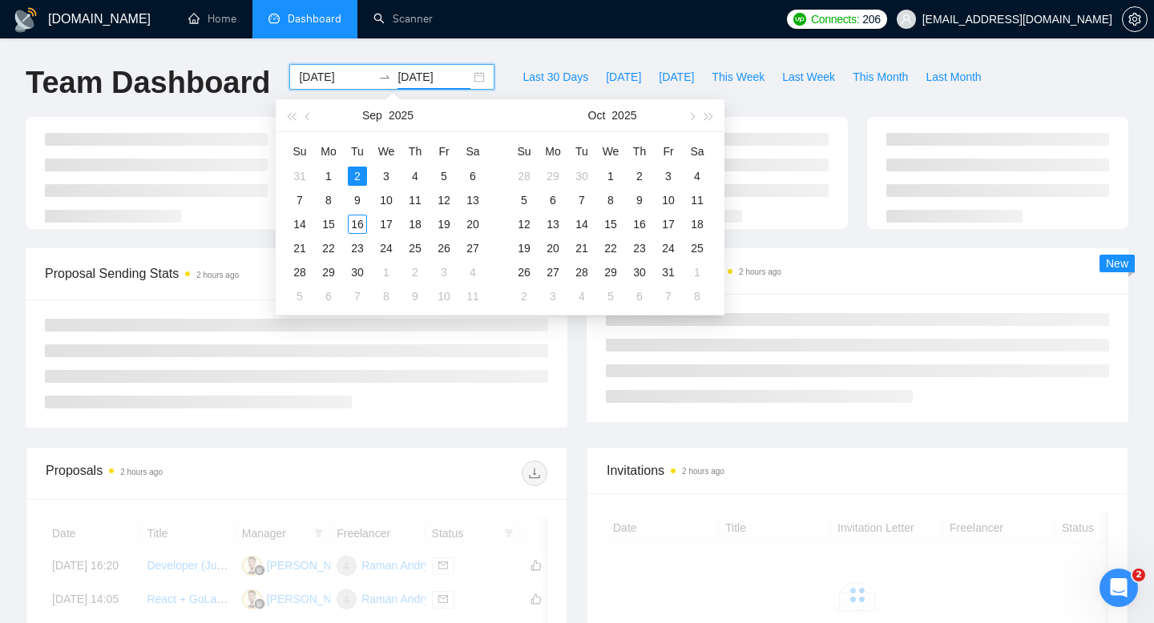
type input "[DATE]"
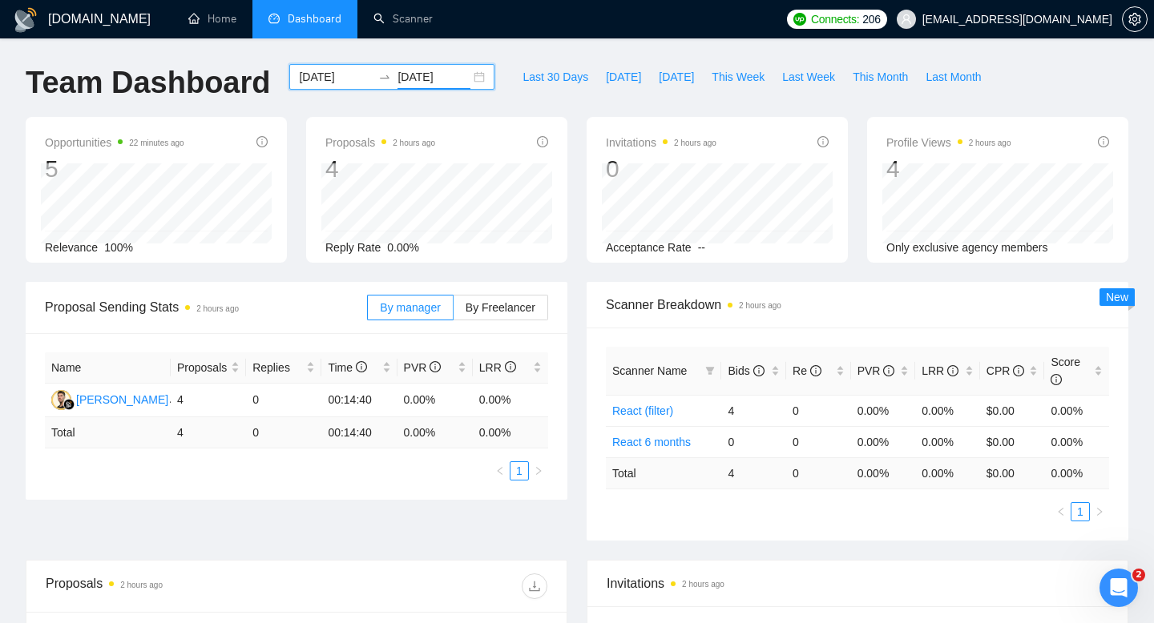
click at [465, 73] on div "[DATE] [DATE]" at bounding box center [391, 77] width 205 height 26
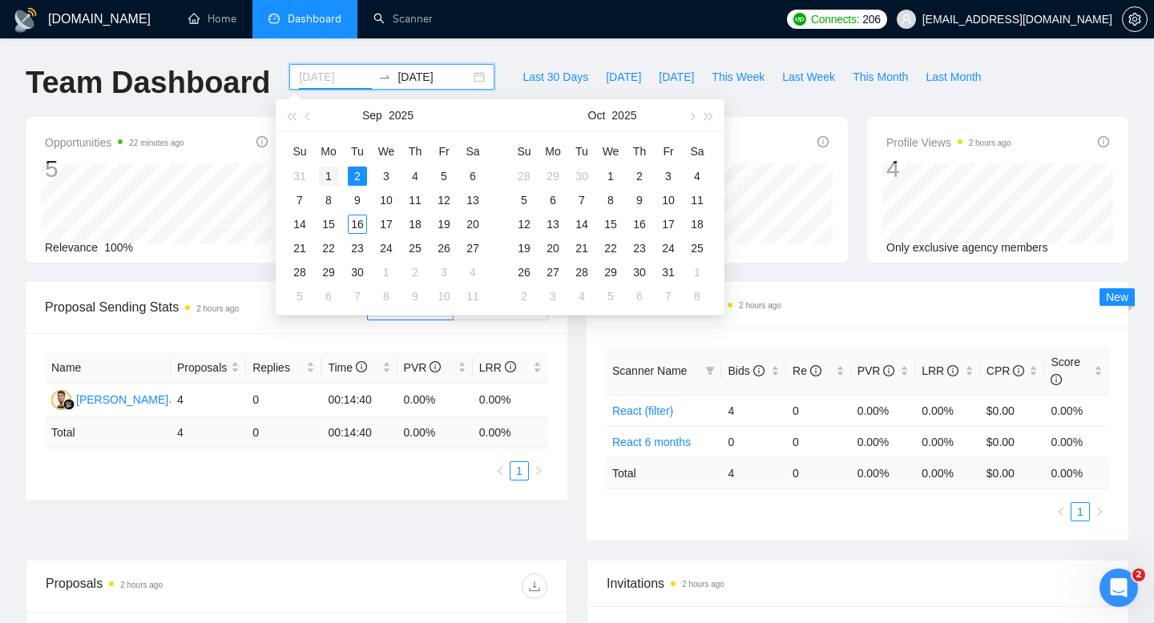
type input "[DATE]"
click at [330, 175] on div "1" at bounding box center [328, 176] width 19 height 19
type input "[DATE]"
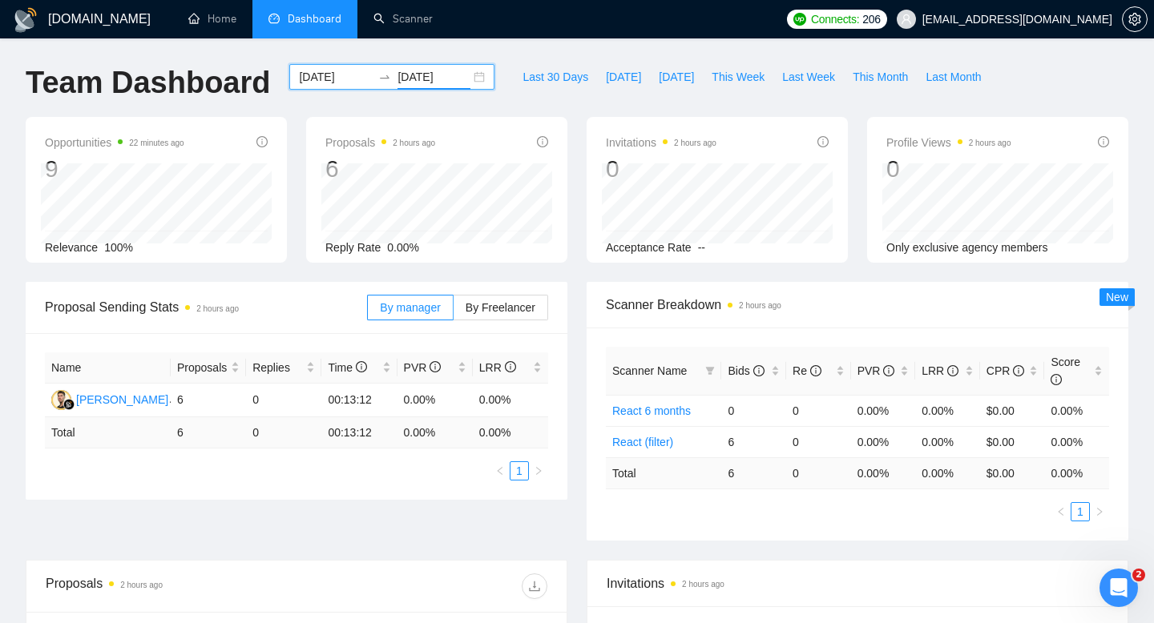
click at [466, 80] on div "[DATE] [DATE]" at bounding box center [391, 77] width 205 height 26
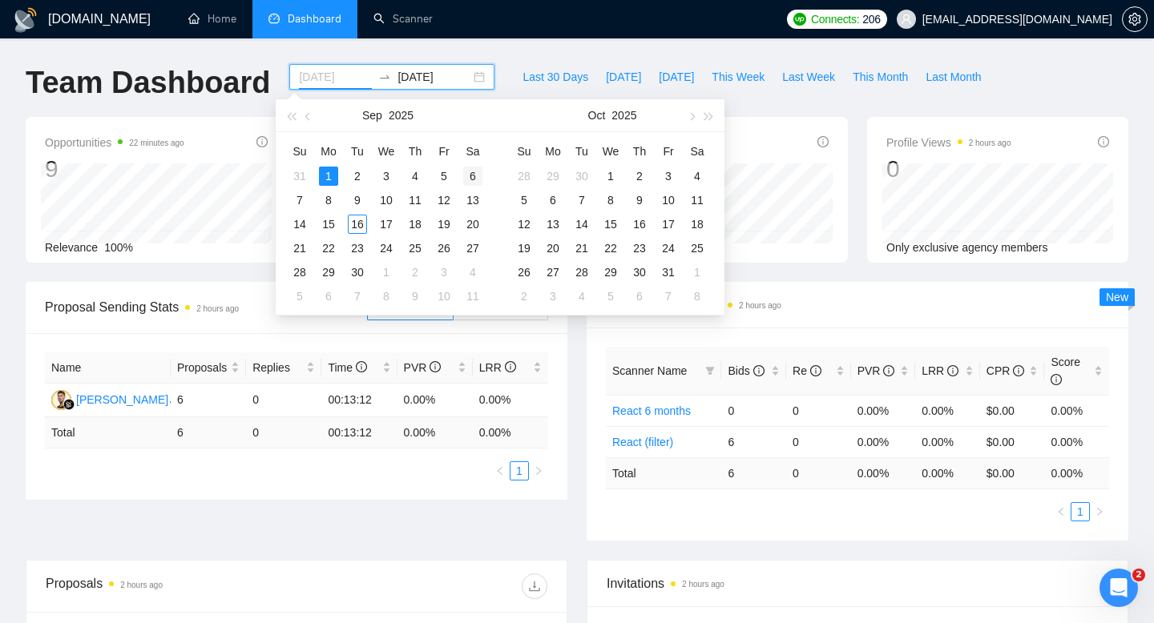
type input "[DATE]"
click at [471, 175] on div "6" at bounding box center [472, 176] width 19 height 19
type input "[DATE]"
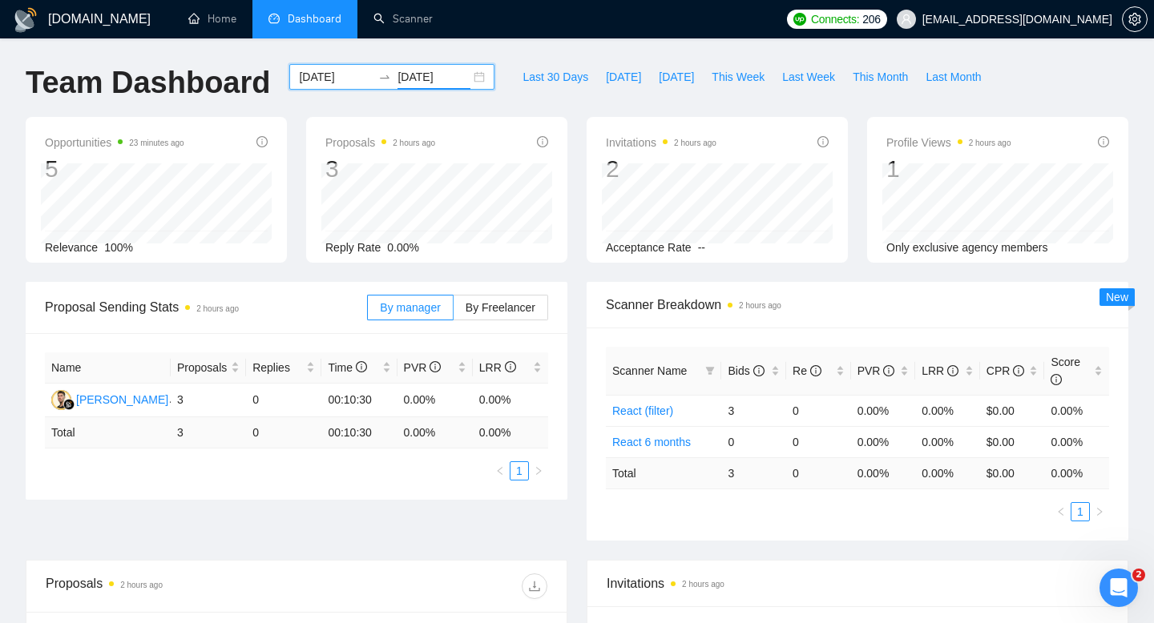
click at [470, 71] on div "[DATE] [DATE]" at bounding box center [391, 77] width 205 height 26
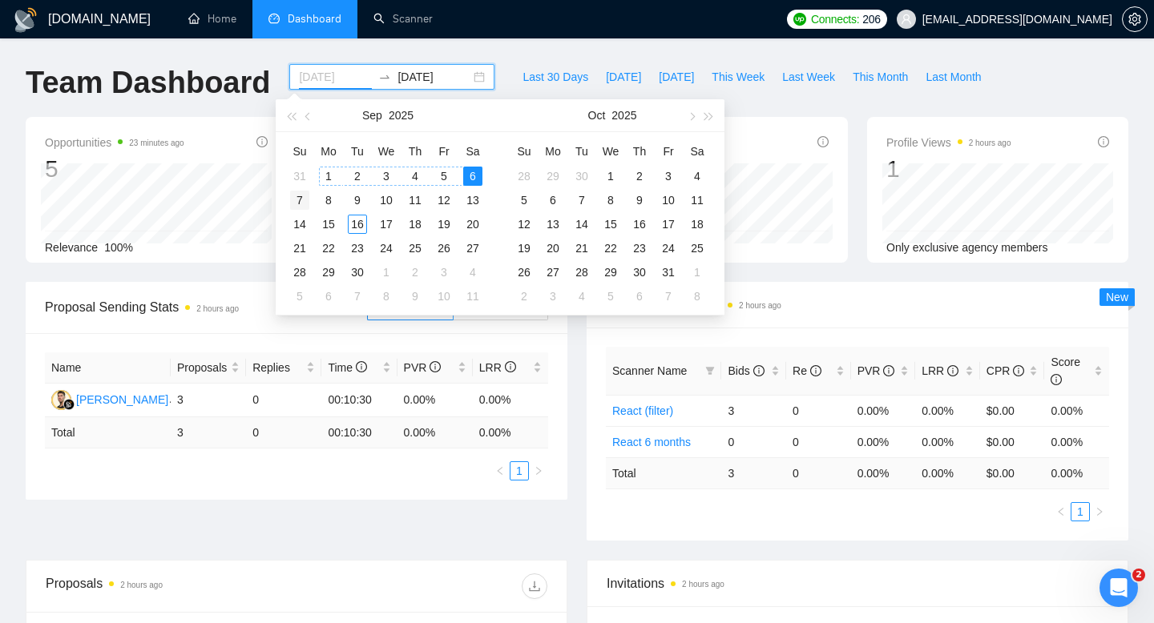
type input "[DATE]"
click at [293, 199] on div "7" at bounding box center [299, 200] width 19 height 19
click at [294, 199] on div "7" at bounding box center [299, 200] width 19 height 19
type input "[DATE]"
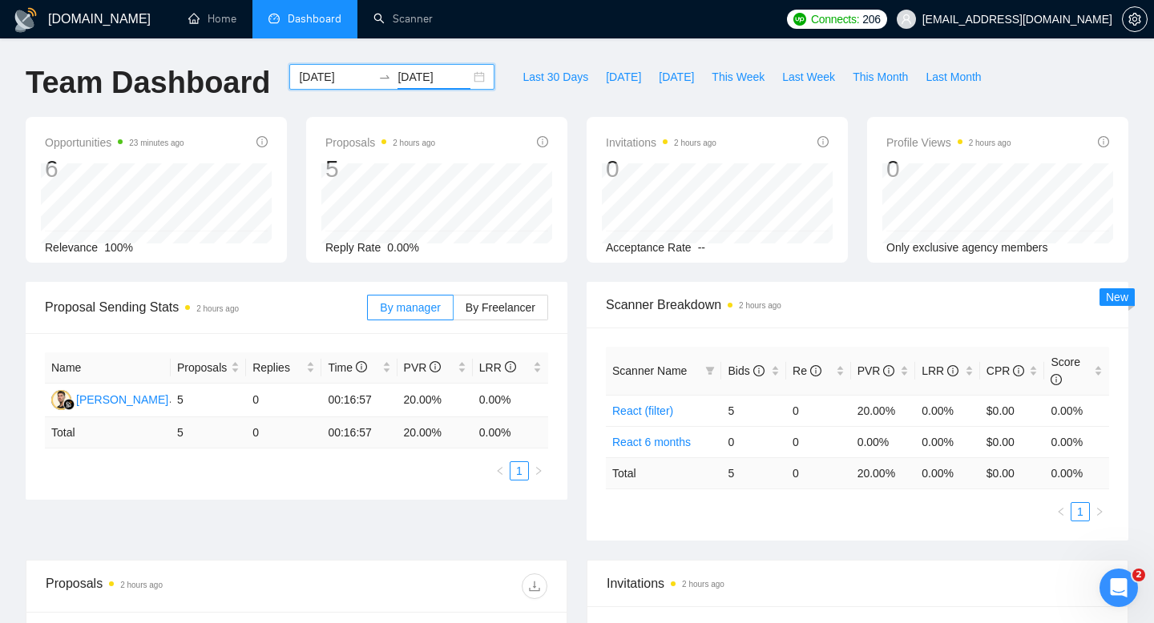
click at [463, 73] on div "[DATE] [DATE]" at bounding box center [391, 77] width 205 height 26
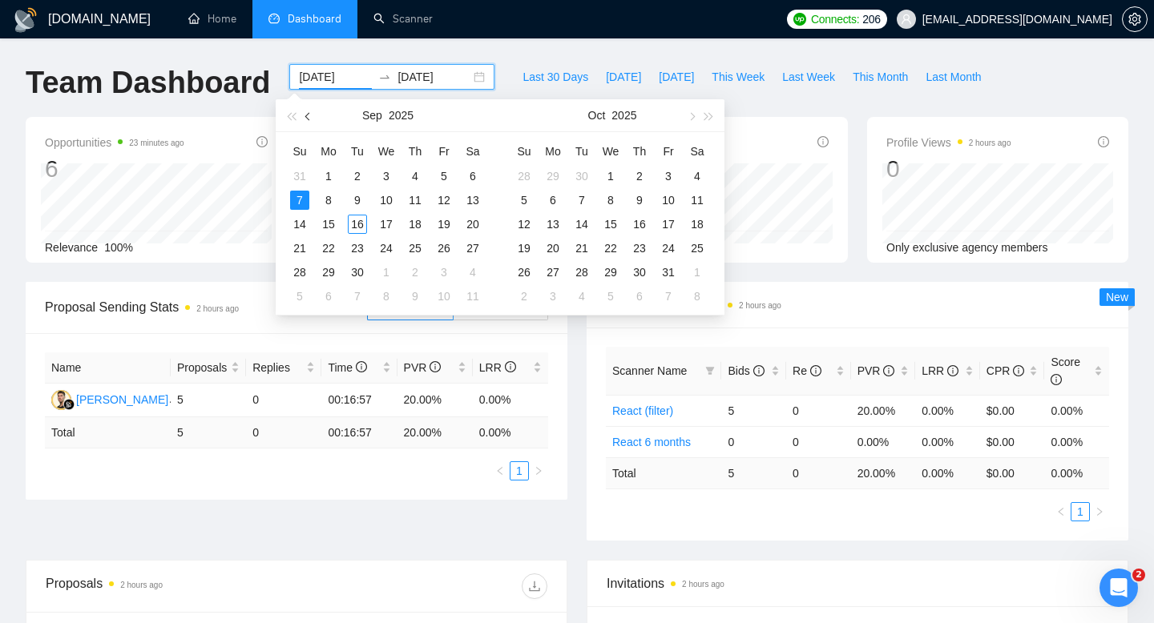
click at [308, 115] on span "button" at bounding box center [309, 116] width 8 height 8
type input "[DATE]"
click at [447, 272] on div "29" at bounding box center [443, 272] width 19 height 19
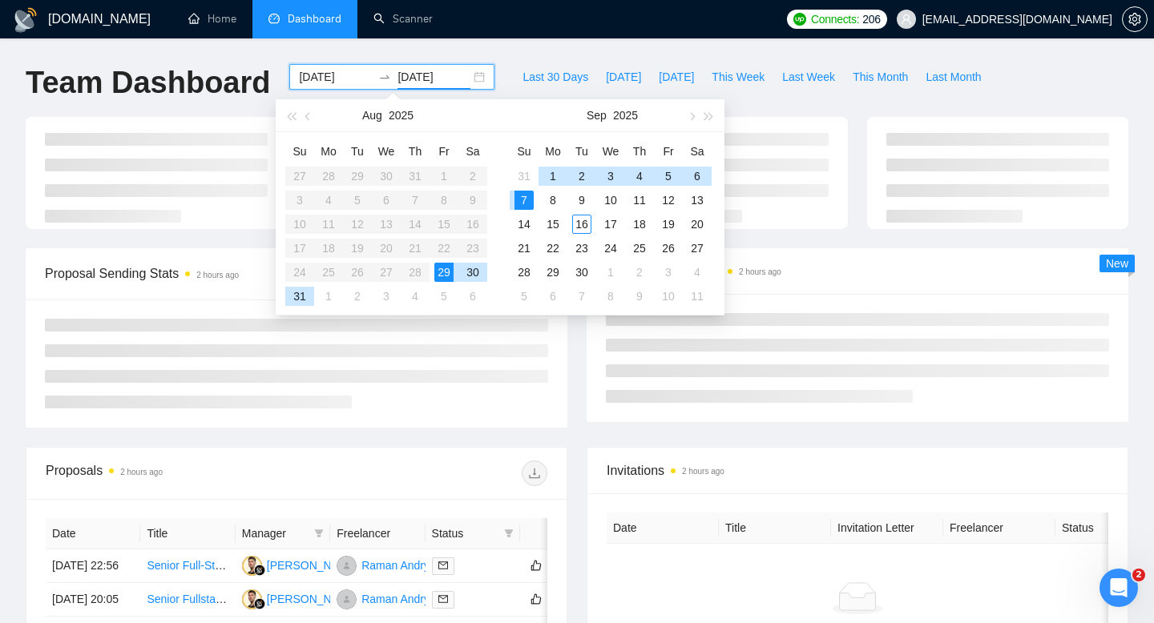
click at [447, 272] on div "29" at bounding box center [443, 272] width 19 height 19
type input "[DATE]"
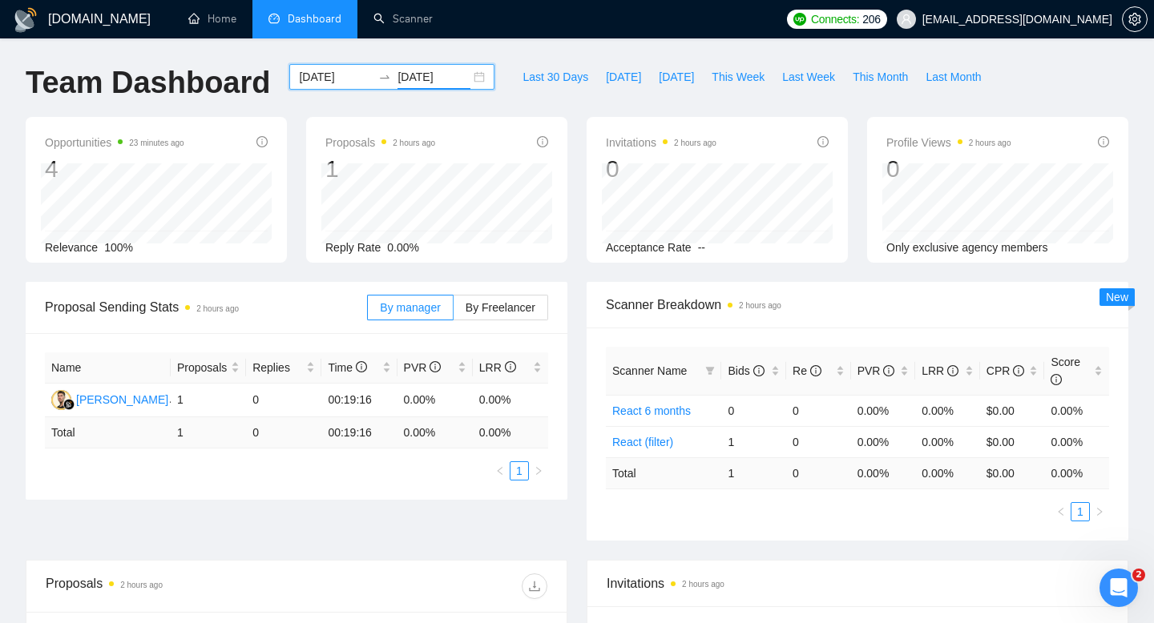
click at [469, 82] on div "[DATE] [DATE]" at bounding box center [391, 77] width 205 height 26
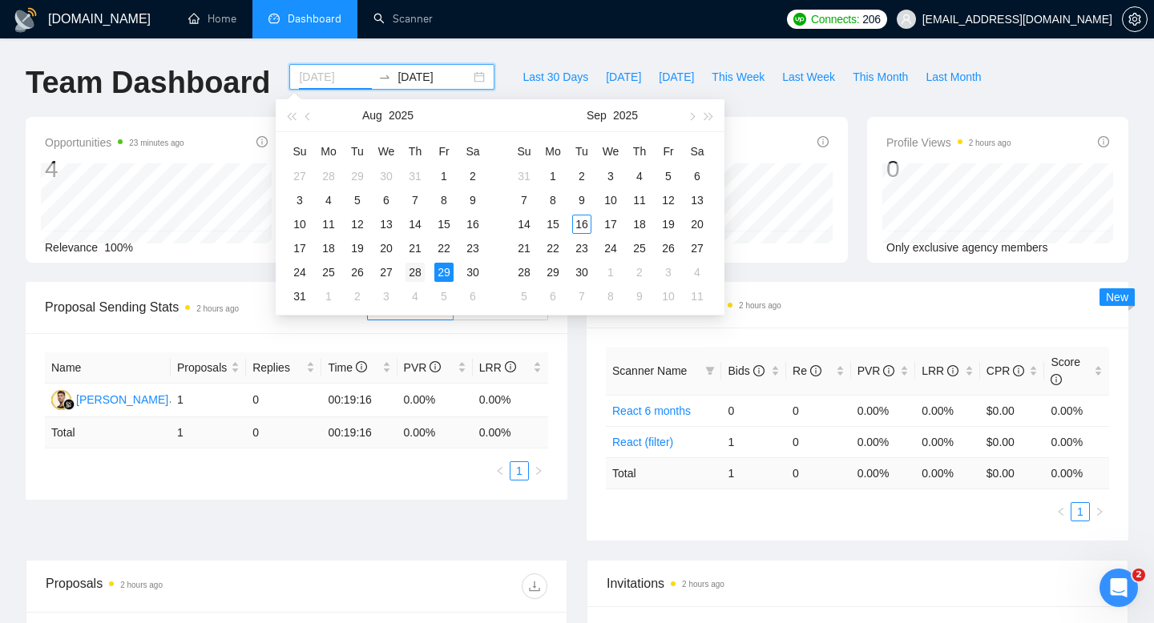
type input "[DATE]"
click at [419, 270] on div "28" at bounding box center [414, 272] width 19 height 19
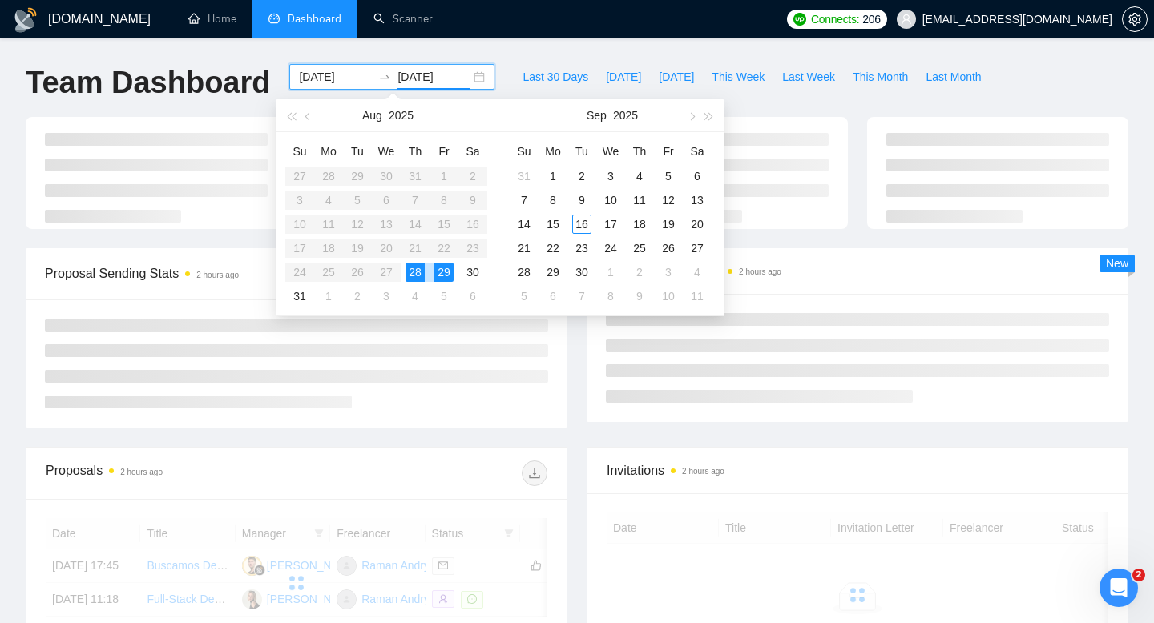
click at [419, 270] on div "28" at bounding box center [414, 272] width 19 height 19
type input "[DATE]"
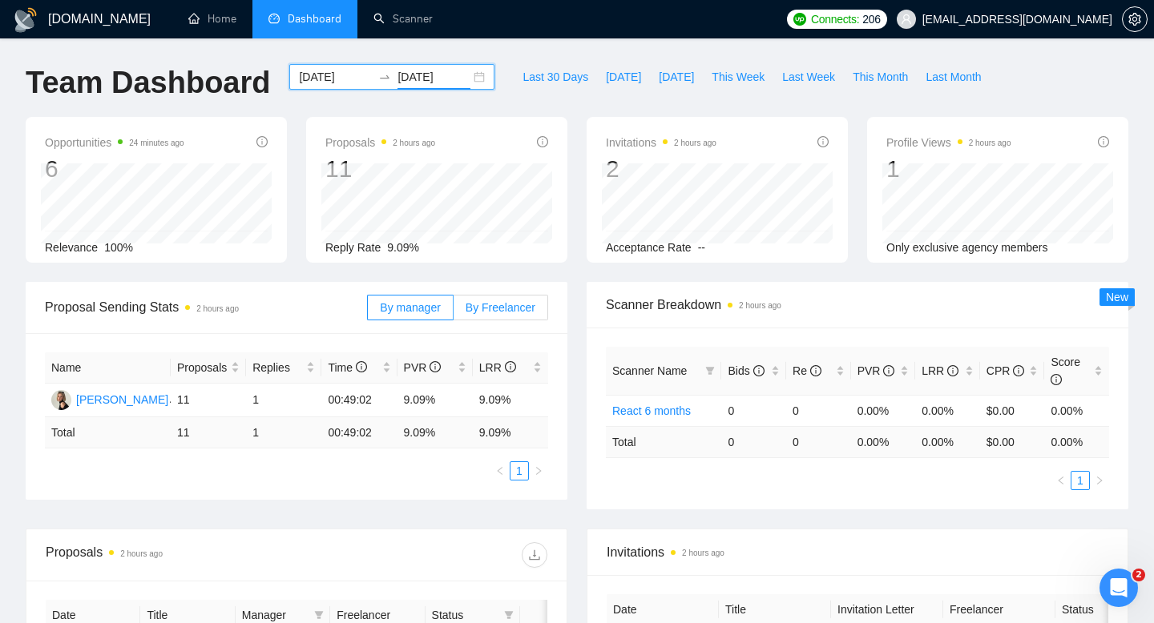
click at [514, 308] on span "By Freelancer" at bounding box center [500, 307] width 70 height 13
click at [453, 312] on input "By Freelancer" at bounding box center [453, 312] width 0 height 0
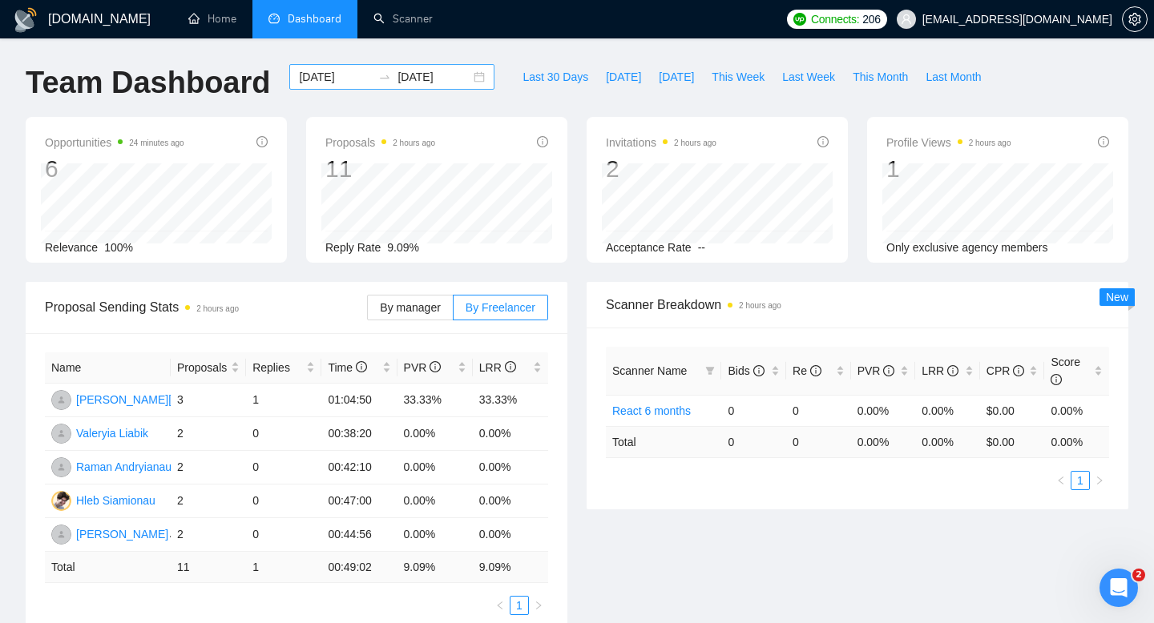
click at [462, 72] on div "[DATE] [DATE]" at bounding box center [391, 77] width 205 height 26
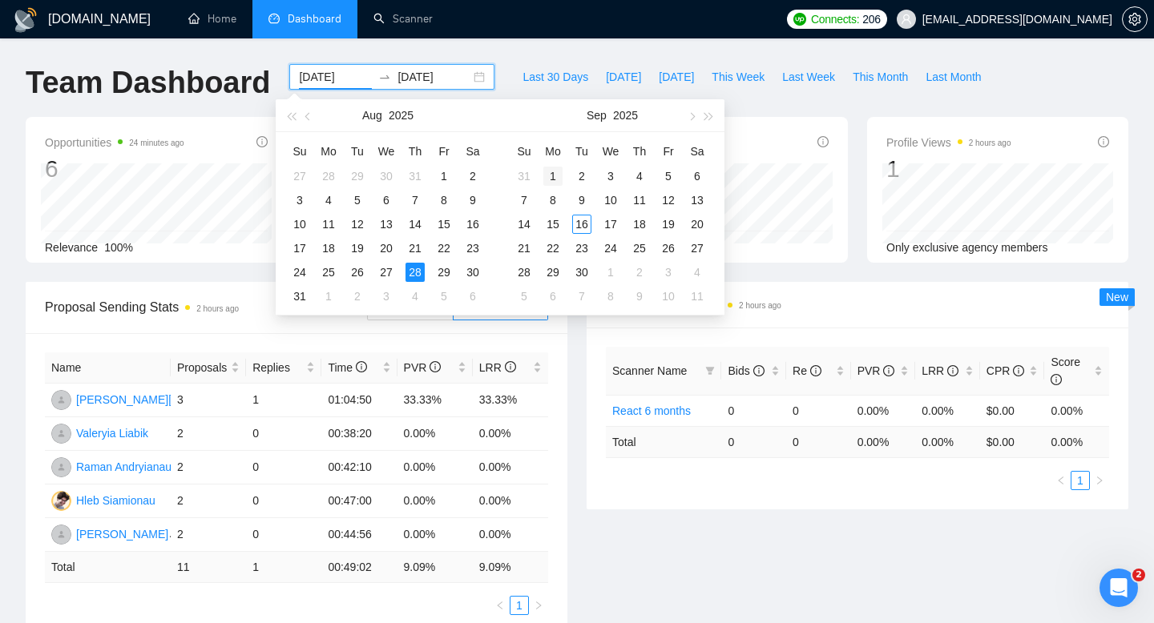
type input "[DATE]"
click at [551, 173] on div "1" at bounding box center [552, 176] width 19 height 19
click at [552, 173] on div "1" at bounding box center [552, 176] width 19 height 19
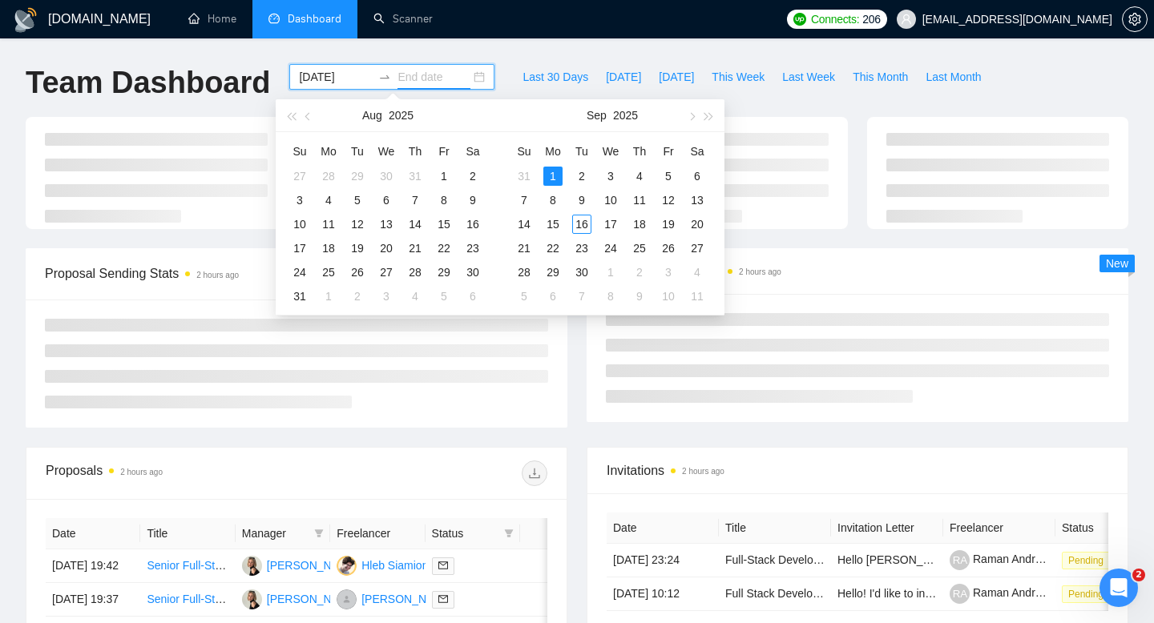
type input "[DATE]"
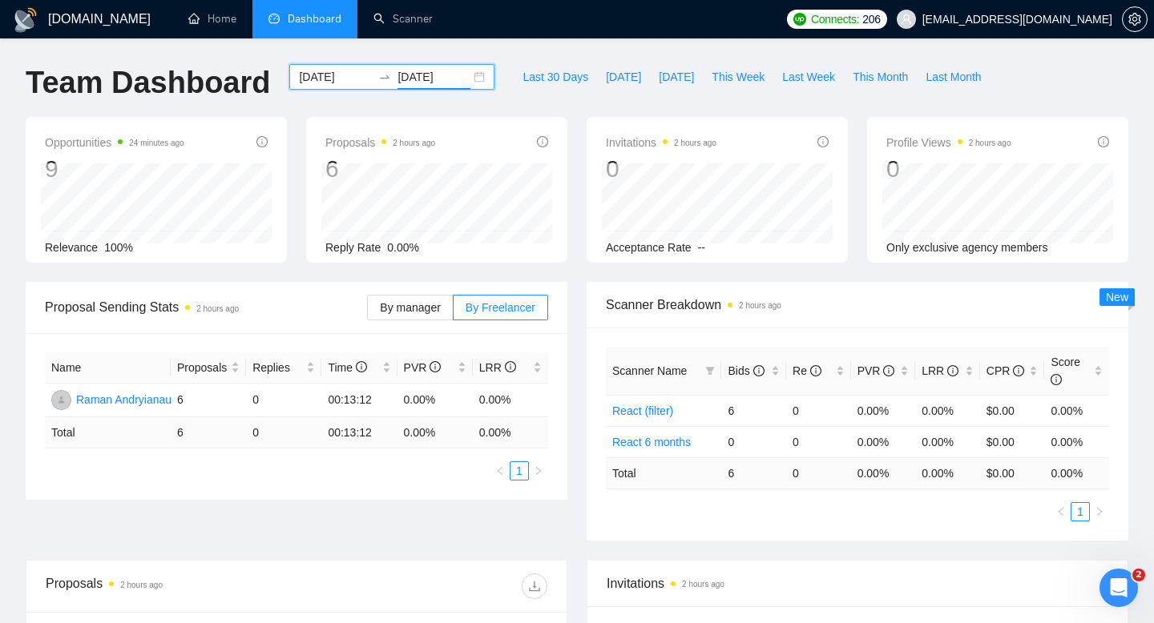
click at [463, 76] on div "[DATE] [DATE]" at bounding box center [391, 77] width 205 height 26
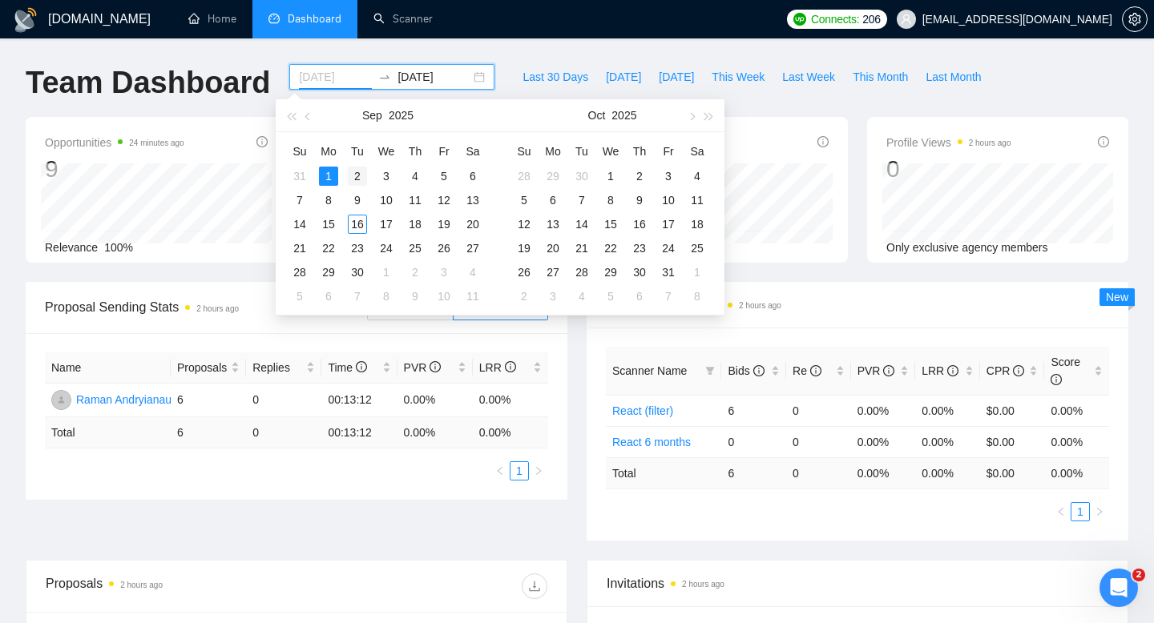
type input "[DATE]"
click at [353, 175] on div "2" at bounding box center [357, 176] width 19 height 19
click at [354, 175] on div "2" at bounding box center [357, 176] width 19 height 19
type input "[DATE]"
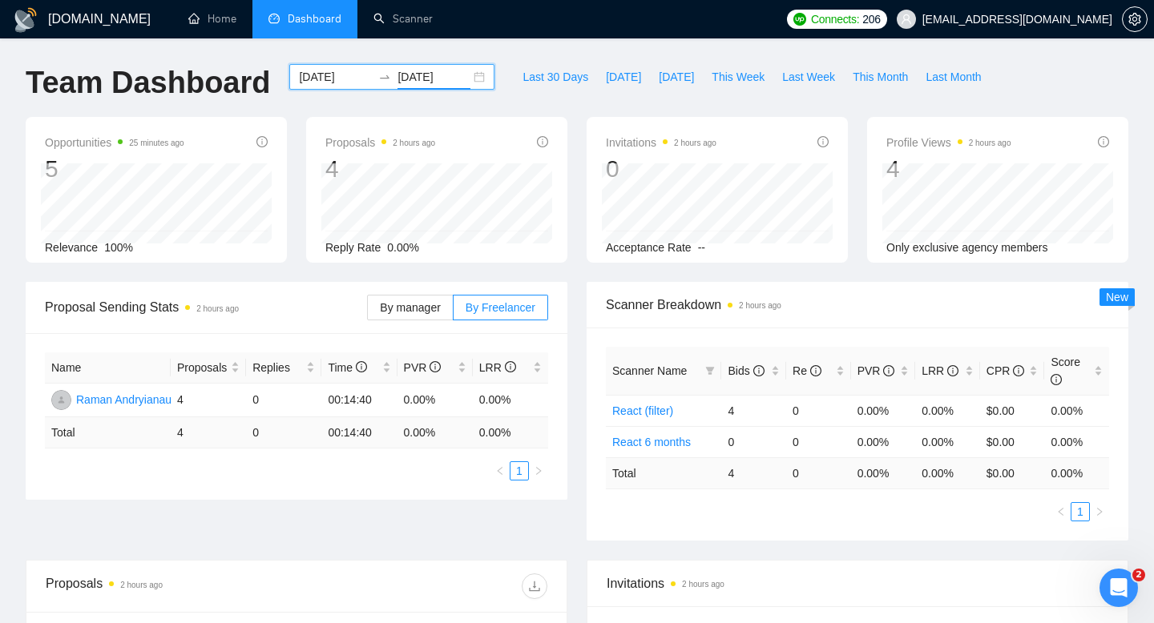
click at [466, 79] on div "[DATE] [DATE]" at bounding box center [391, 77] width 205 height 26
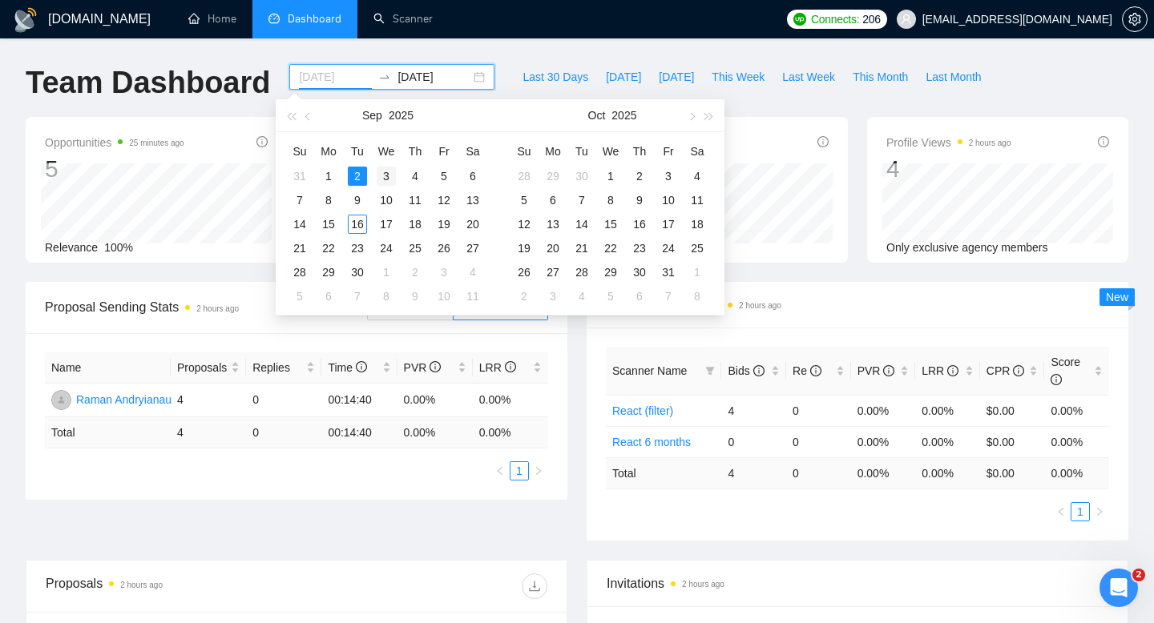
type input "[DATE]"
click at [388, 175] on div "3" at bounding box center [386, 176] width 19 height 19
type input "[DATE]"
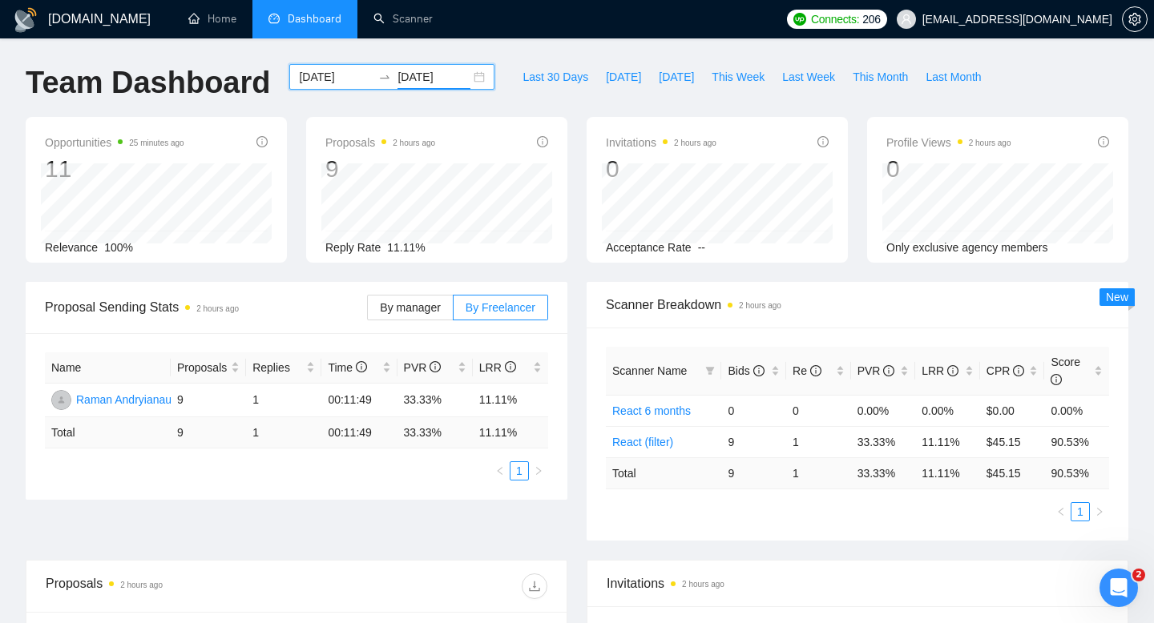
click at [465, 78] on div "[DATE] [DATE]" at bounding box center [391, 77] width 205 height 26
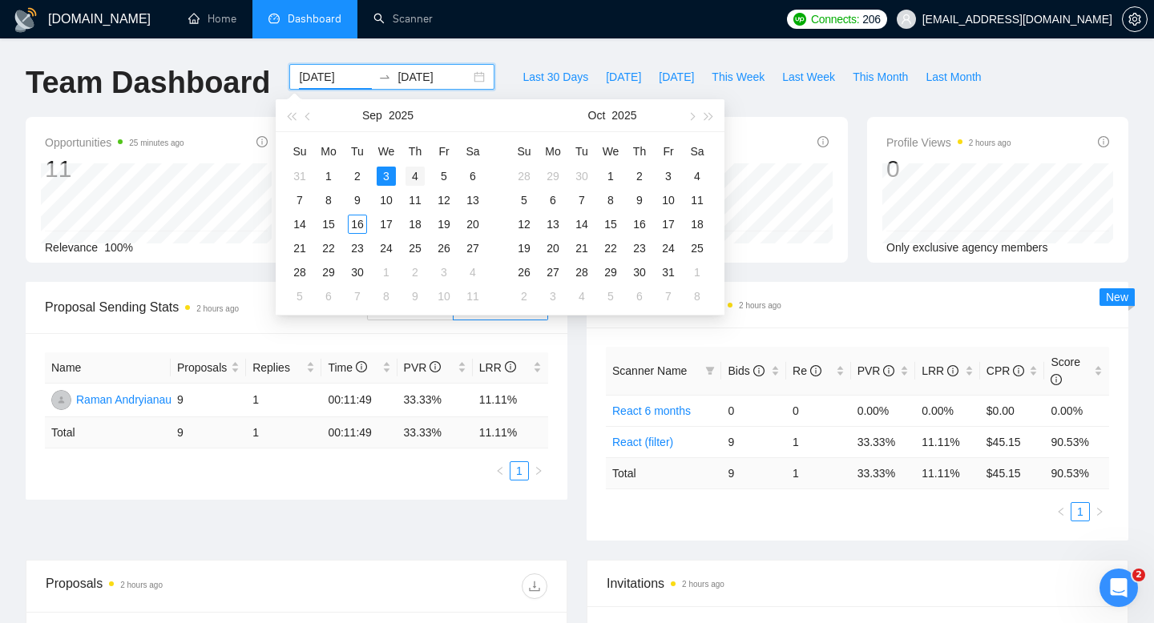
type input "[DATE]"
click at [413, 171] on div "4" at bounding box center [414, 176] width 19 height 19
type input "[DATE]"
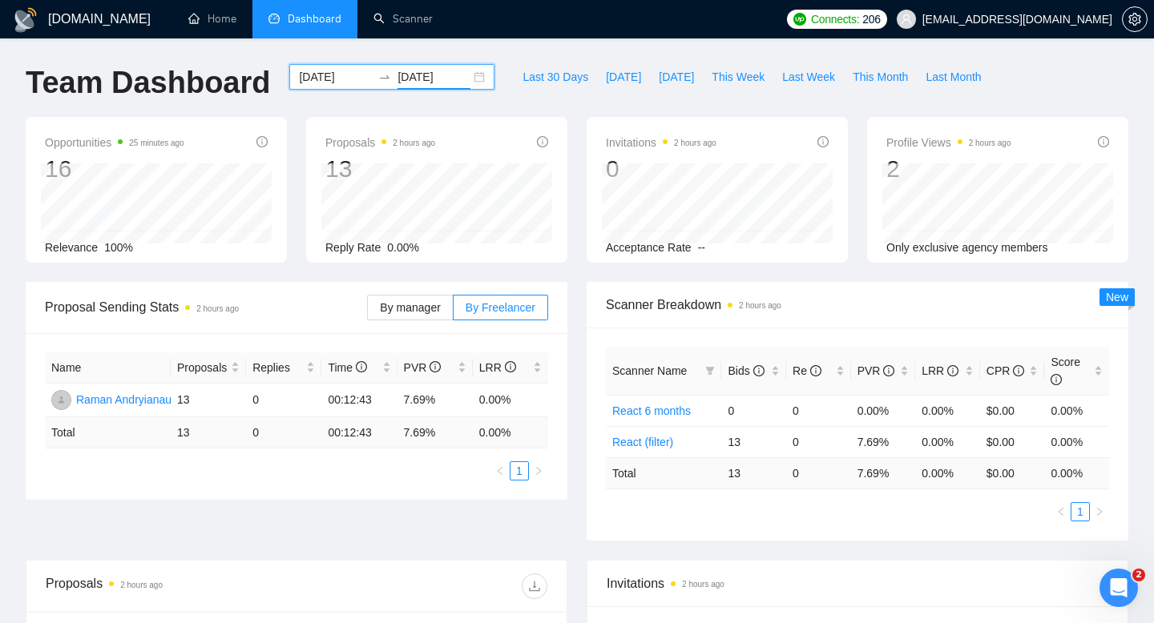
click at [467, 75] on div "[DATE] [DATE]" at bounding box center [391, 77] width 205 height 26
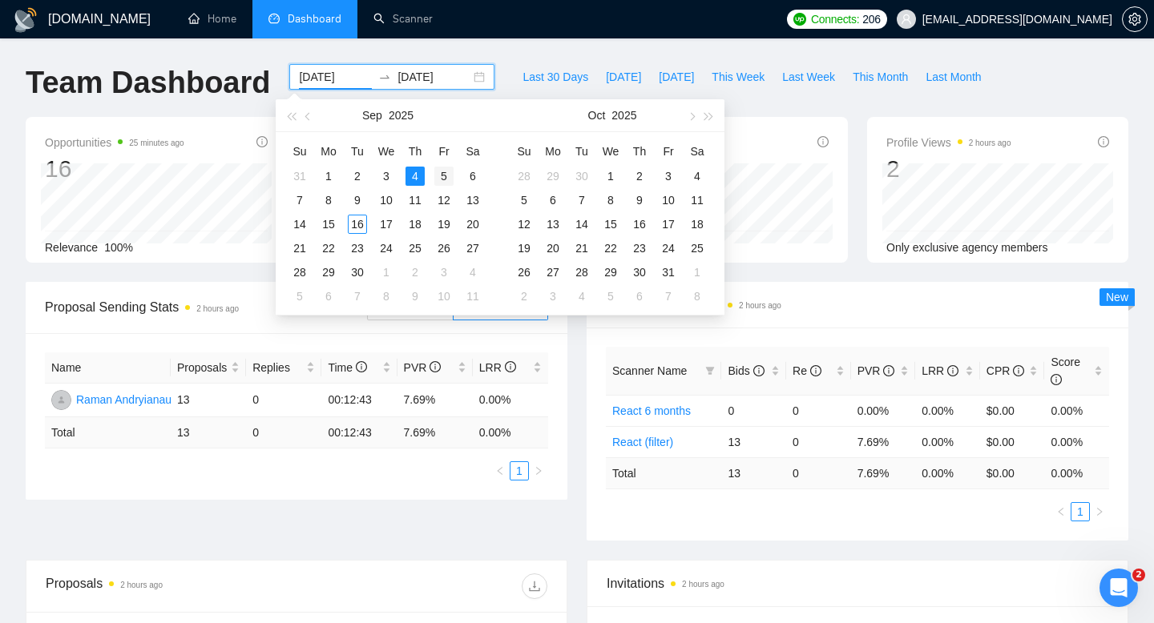
type input "[DATE]"
click at [438, 172] on div "5" at bounding box center [443, 176] width 19 height 19
type input "[DATE]"
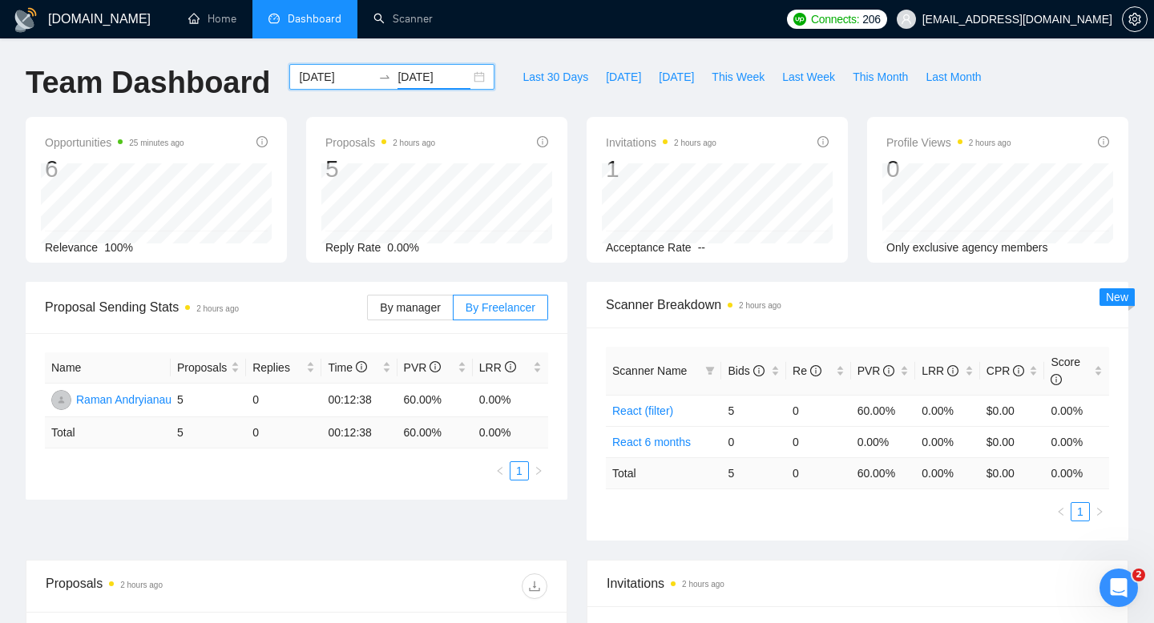
click at [461, 73] on div "[DATE] [DATE]" at bounding box center [391, 77] width 205 height 26
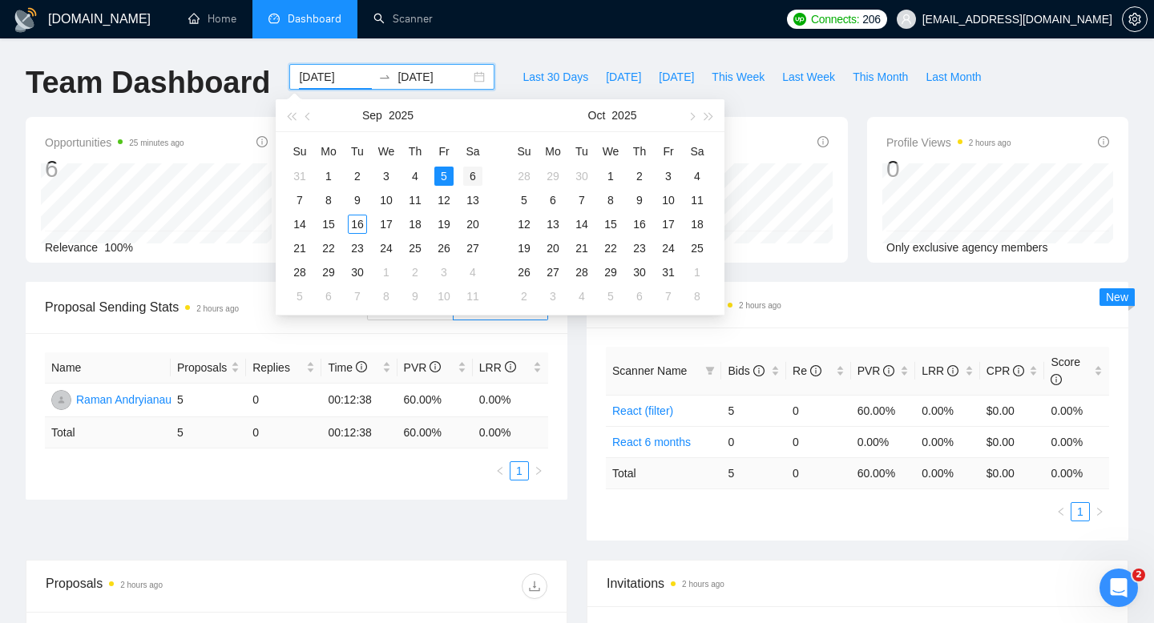
type input "[DATE]"
click at [473, 177] on div "6" at bounding box center [472, 176] width 19 height 19
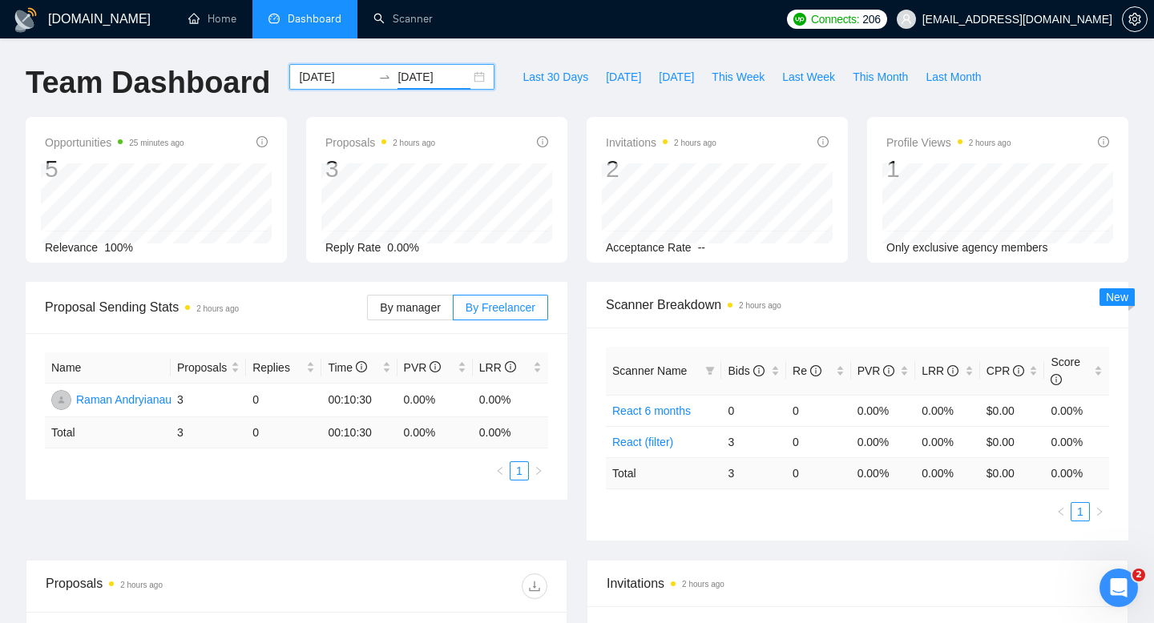
click at [428, 71] on input "[DATE]" at bounding box center [433, 77] width 73 height 18
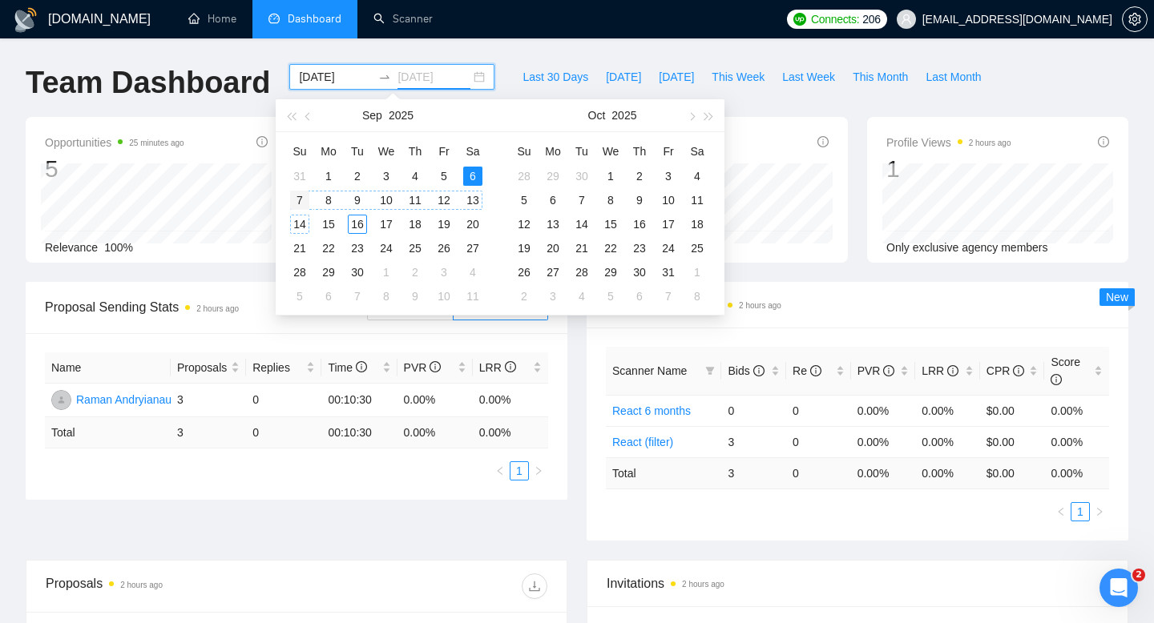
type input "[DATE]"
click at [302, 198] on div "7" at bounding box center [299, 200] width 19 height 19
type input "[DATE]"
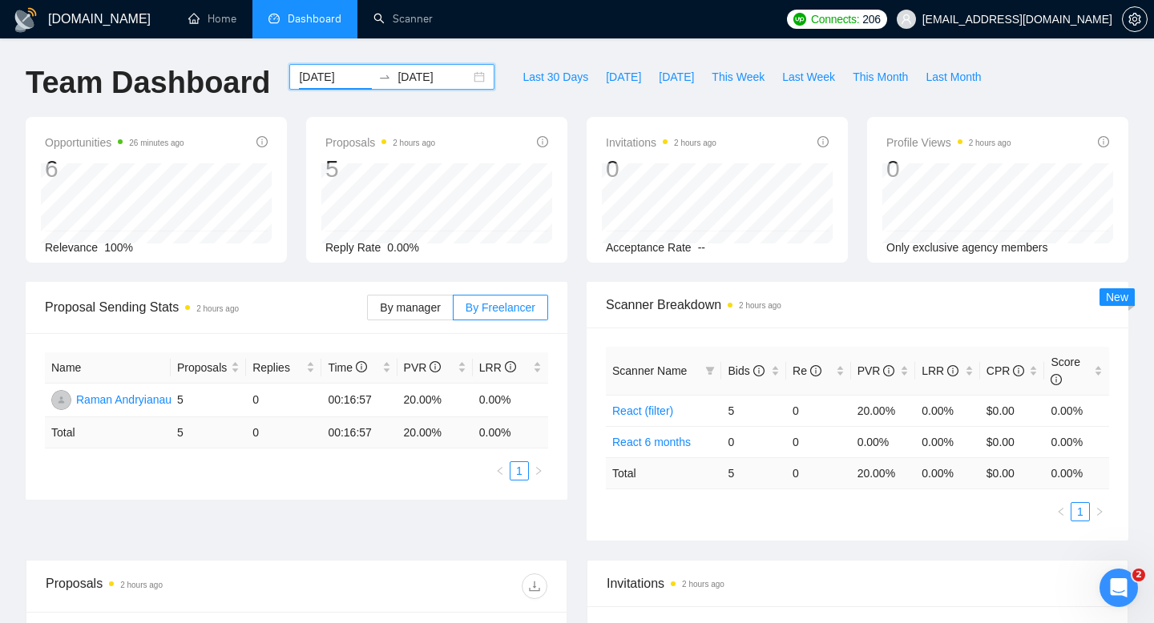
click at [404, 75] on input "[DATE]" at bounding box center [433, 77] width 73 height 18
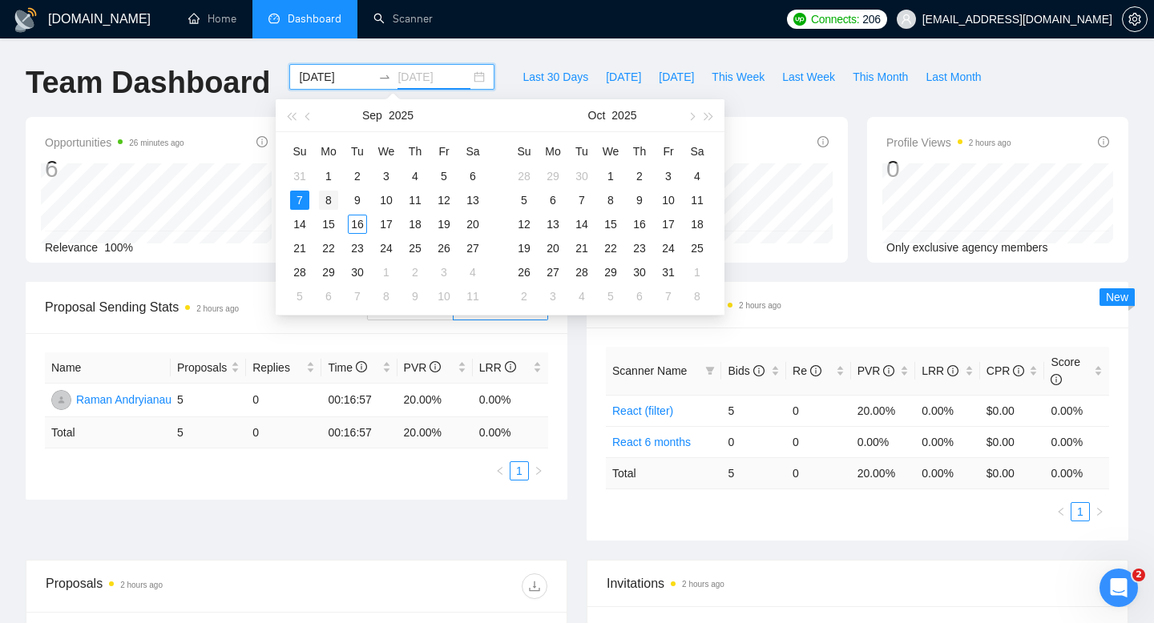
type input "[DATE]"
click at [329, 198] on div "8" at bounding box center [328, 200] width 19 height 19
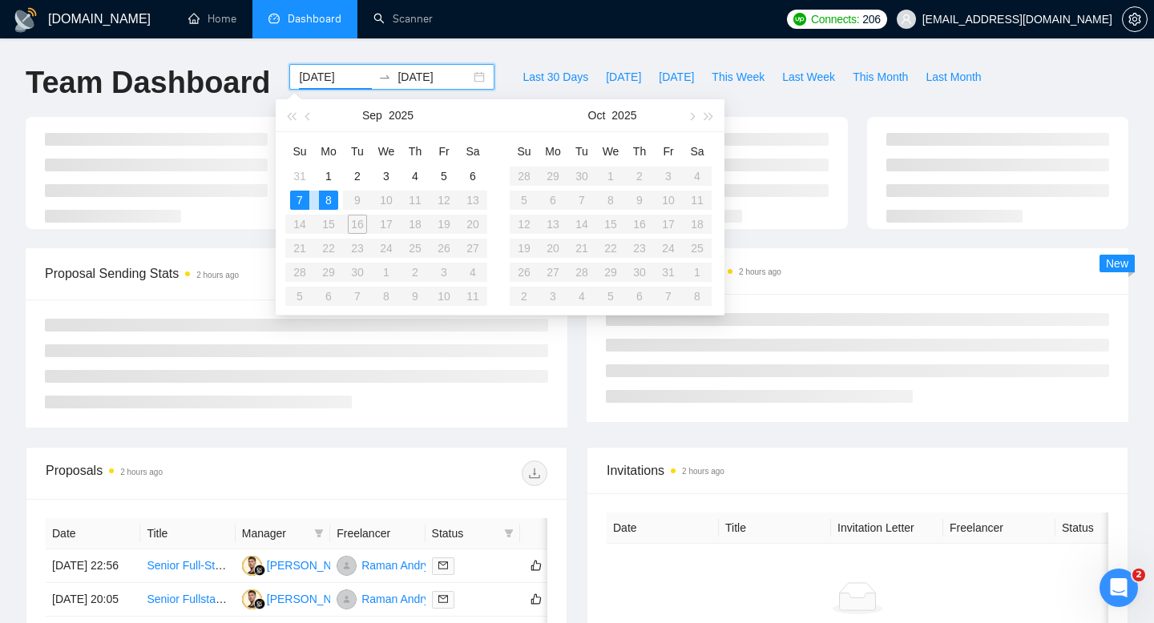
click at [329, 198] on div "8" at bounding box center [328, 200] width 19 height 19
type input "[DATE]"
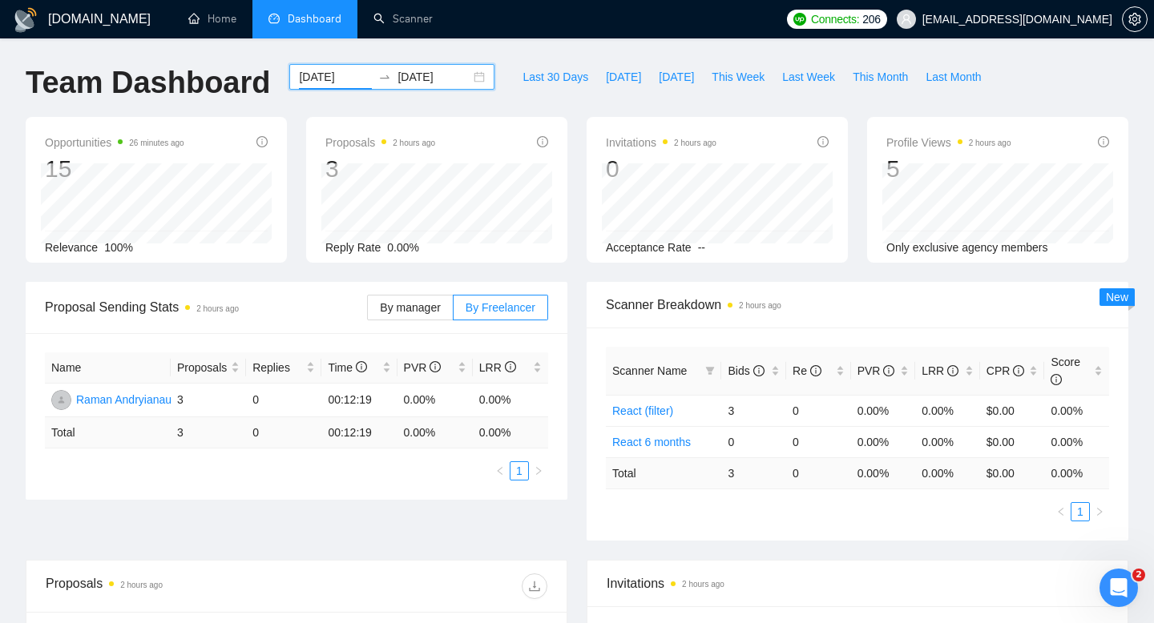
click at [397, 75] on input "[DATE]" at bounding box center [433, 77] width 73 height 18
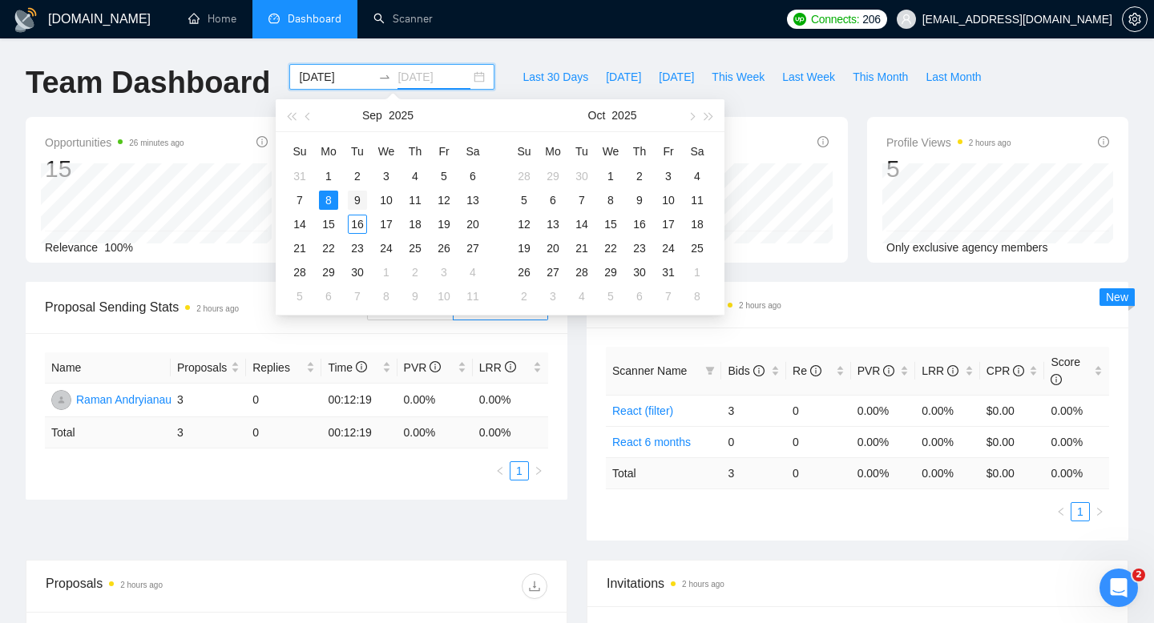
type input "[DATE]"
click at [357, 194] on div "9" at bounding box center [357, 200] width 19 height 19
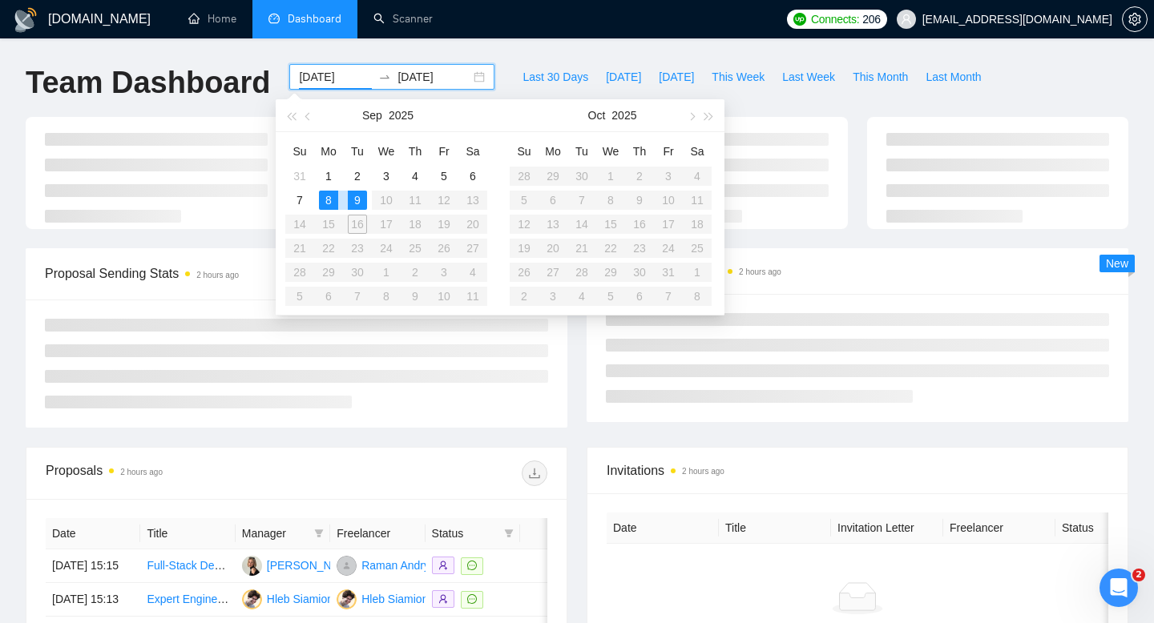
click at [357, 194] on div "9" at bounding box center [357, 200] width 19 height 19
type input "[DATE]"
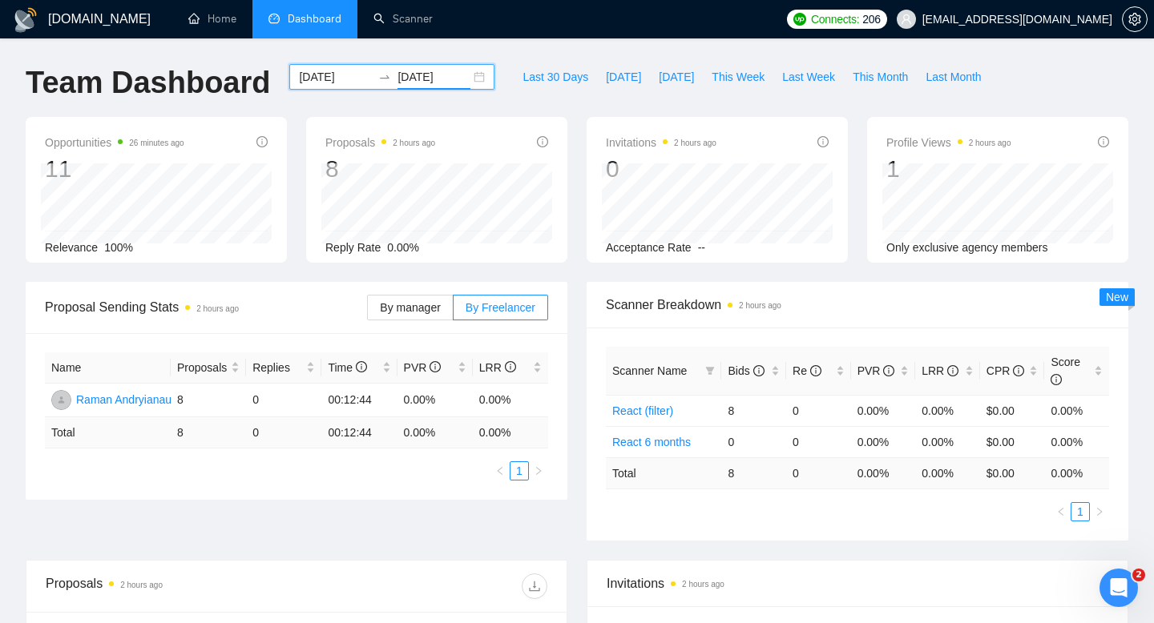
click at [436, 79] on input "[DATE]" at bounding box center [433, 77] width 73 height 18
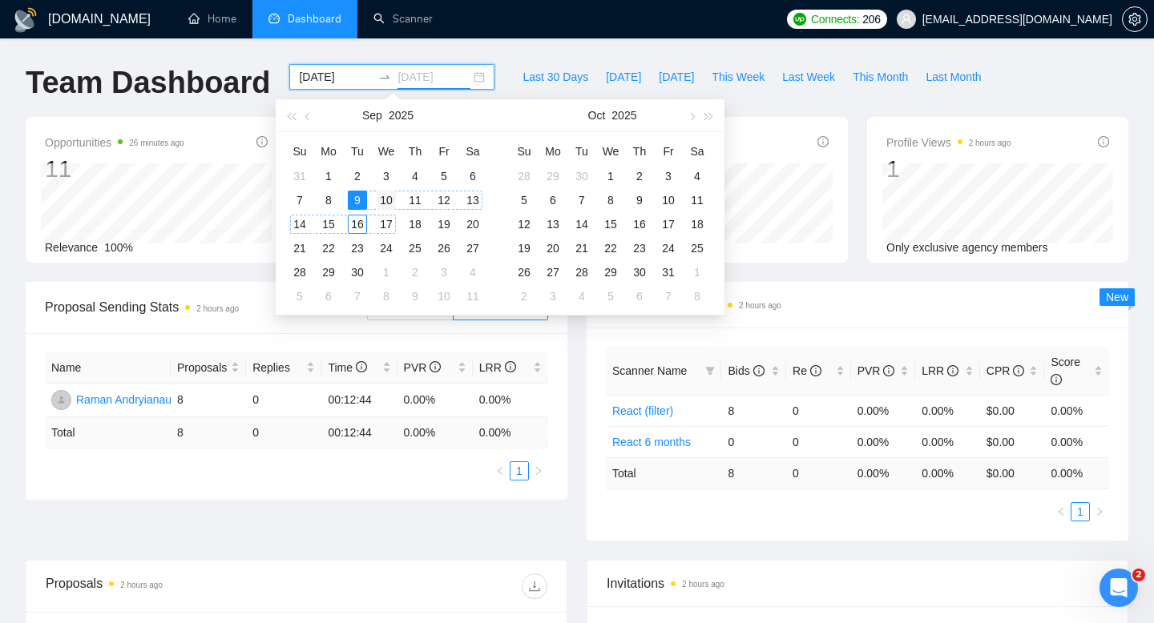
type input "[DATE]"
click at [384, 197] on div "10" at bounding box center [386, 200] width 19 height 19
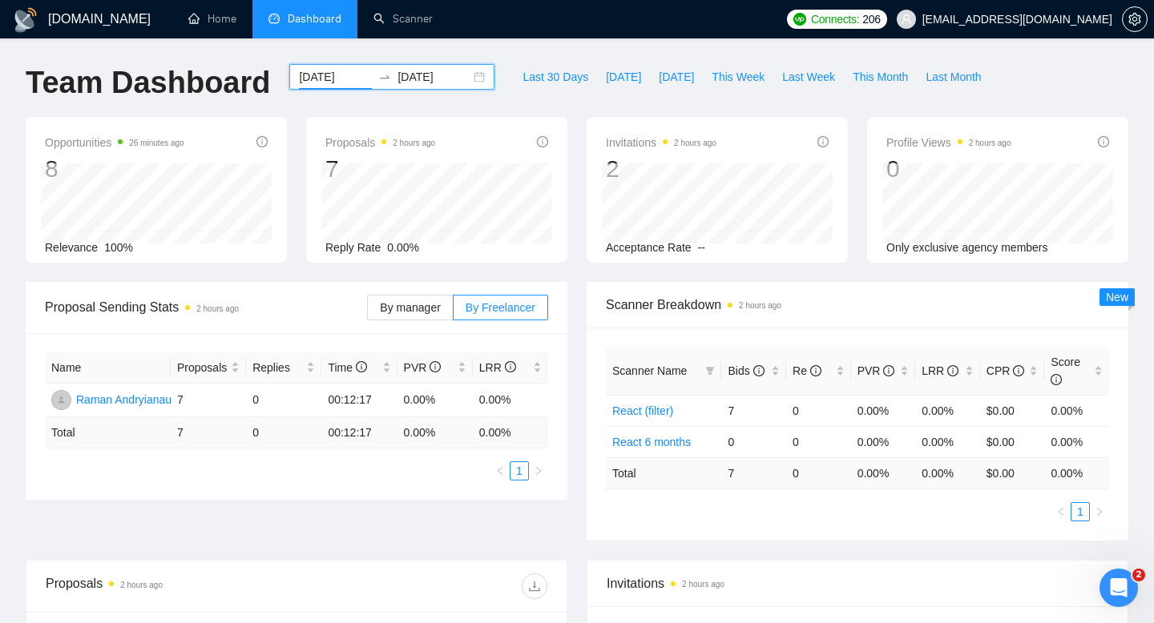
click at [464, 76] on div "[DATE] [DATE]" at bounding box center [391, 77] width 205 height 26
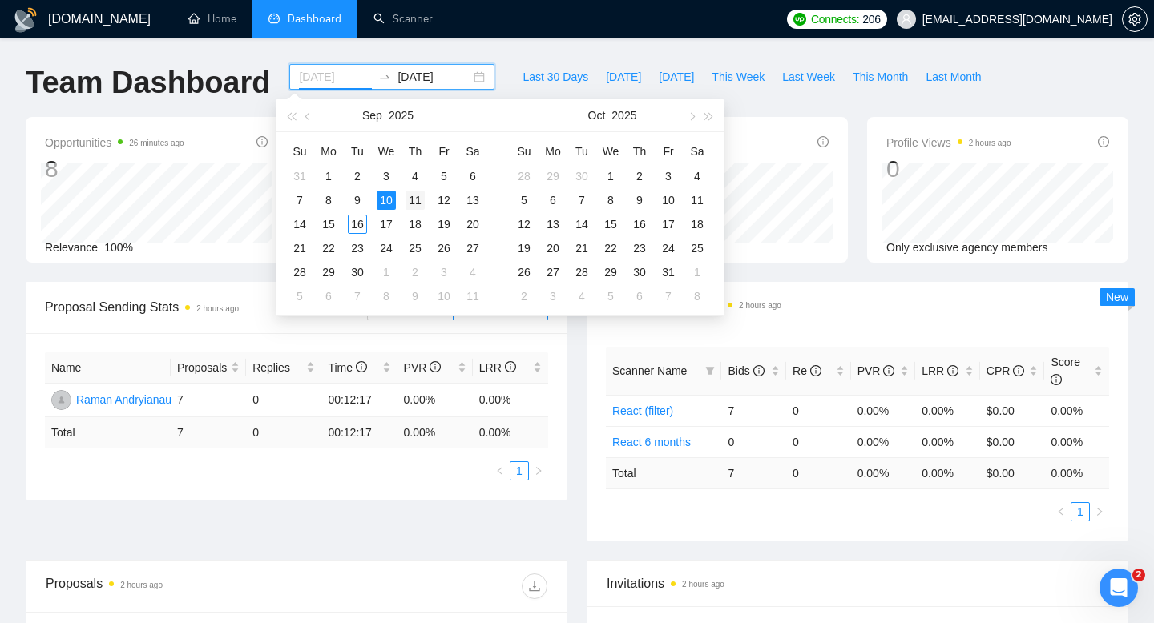
type input "[DATE]"
click at [417, 200] on div "11" at bounding box center [414, 200] width 19 height 19
type input "[DATE]"
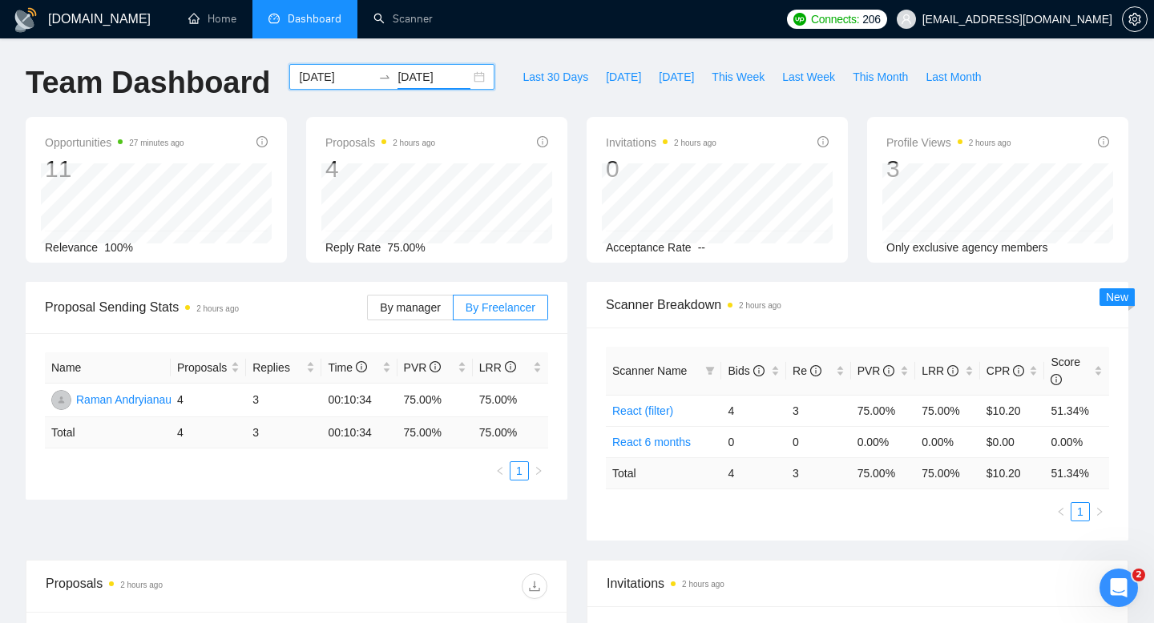
click at [467, 79] on div "[DATE] [DATE]" at bounding box center [391, 77] width 205 height 26
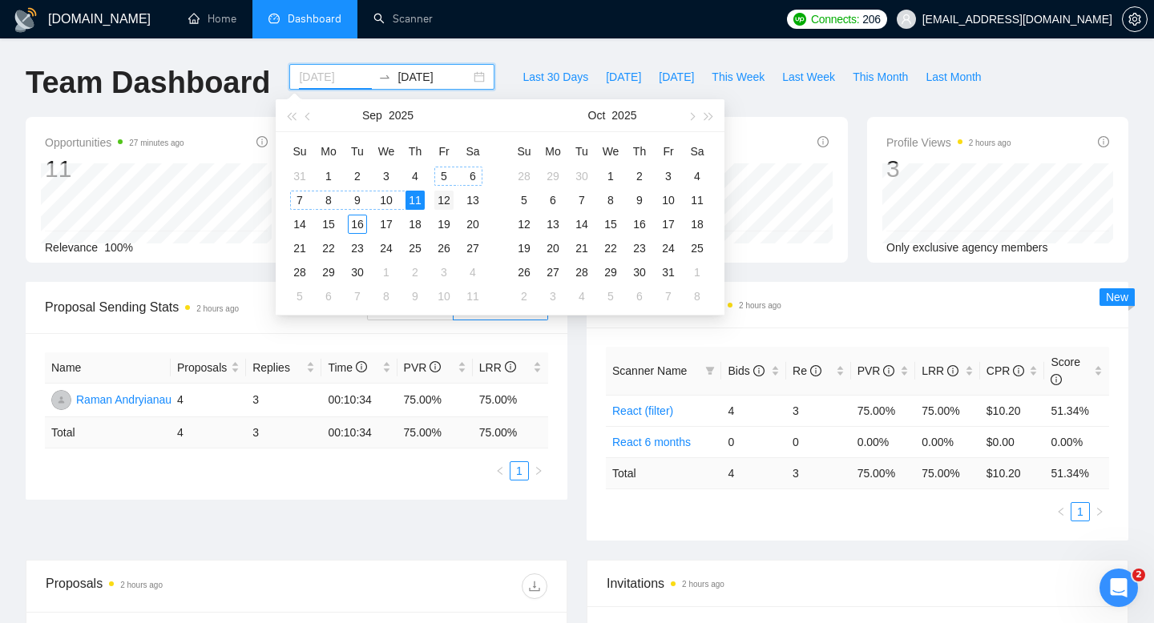
type input "[DATE]"
click at [443, 199] on div "12" at bounding box center [443, 200] width 19 height 19
type input "[DATE]"
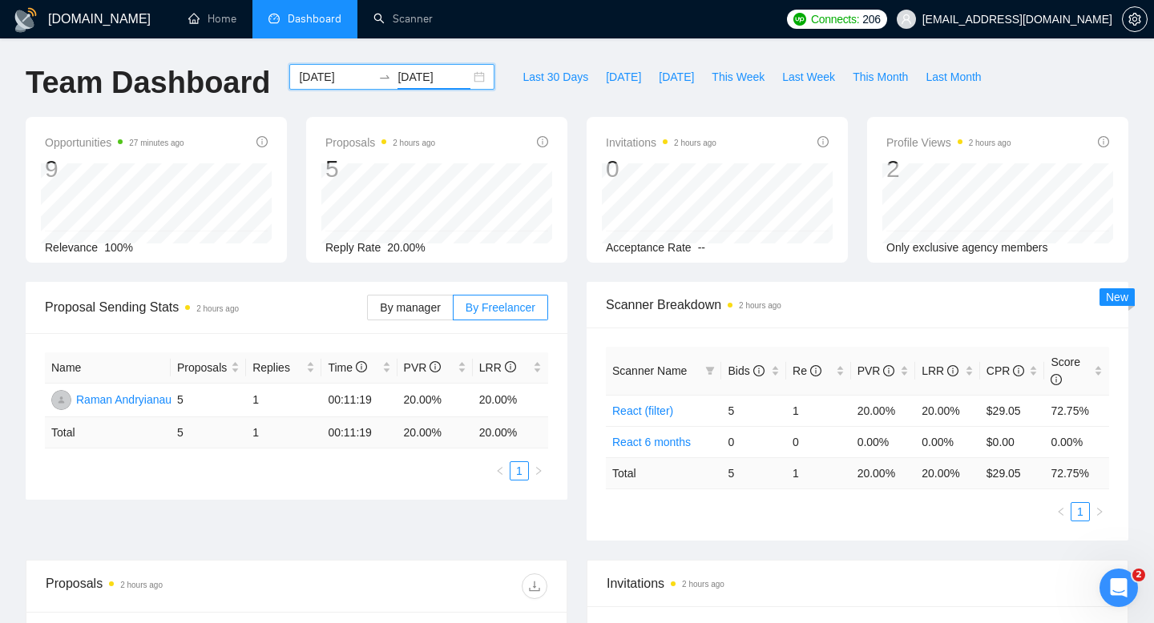
click at [465, 79] on div "[DATE] [DATE]" at bounding box center [391, 77] width 205 height 26
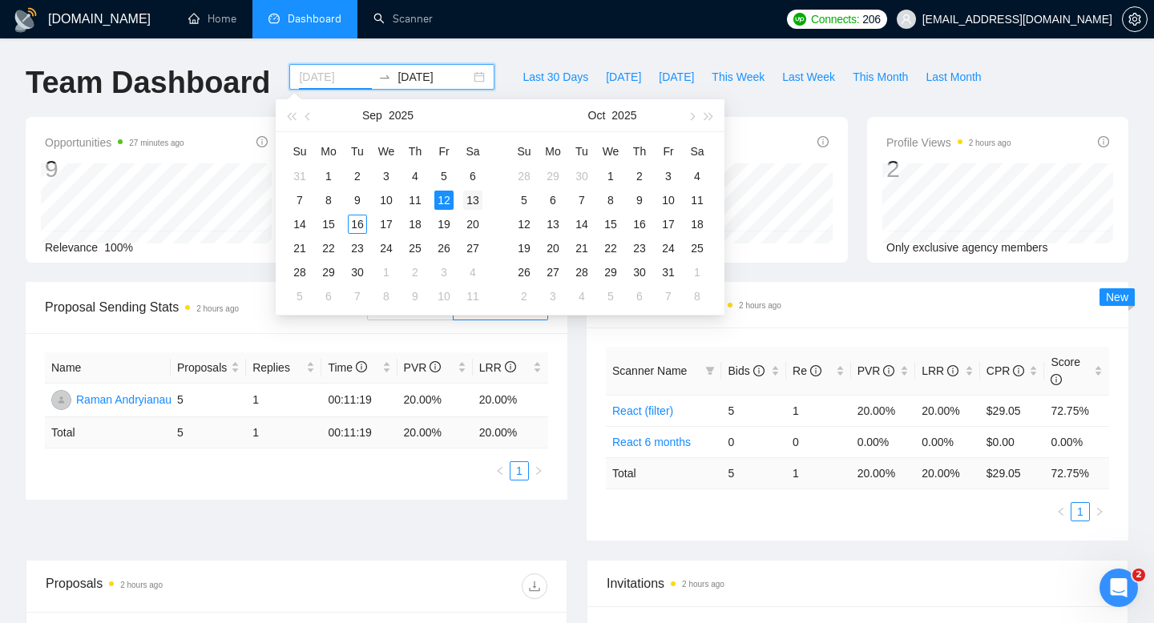
type input "[DATE]"
click at [471, 204] on div "13" at bounding box center [472, 200] width 19 height 19
type input "[DATE]"
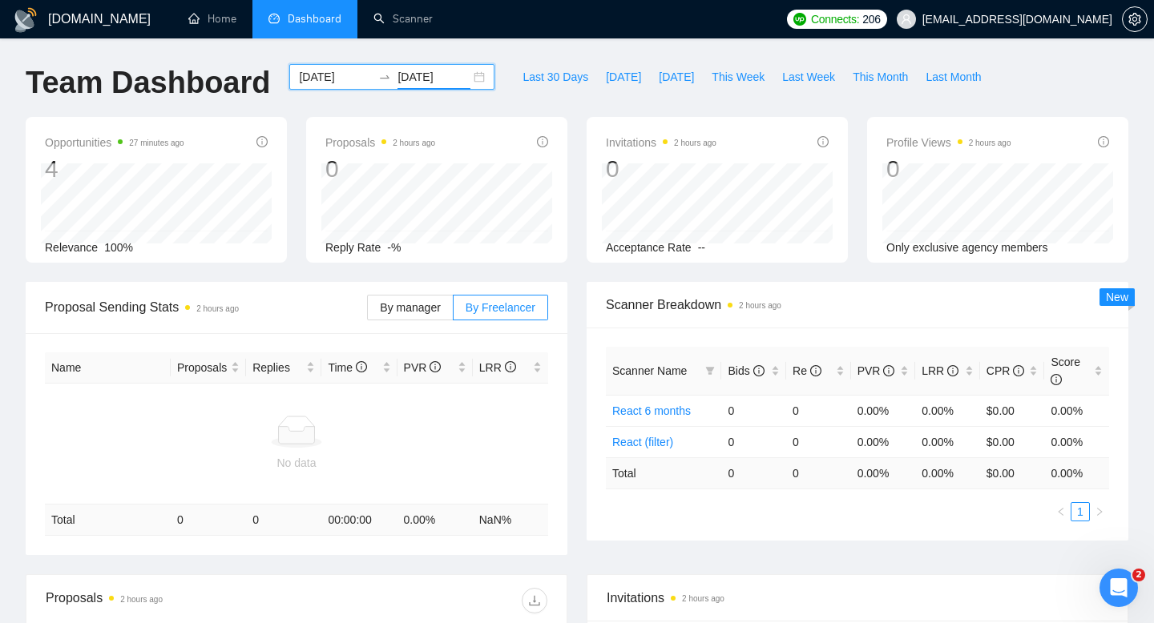
click at [465, 77] on div "[DATE] [DATE]" at bounding box center [391, 77] width 205 height 26
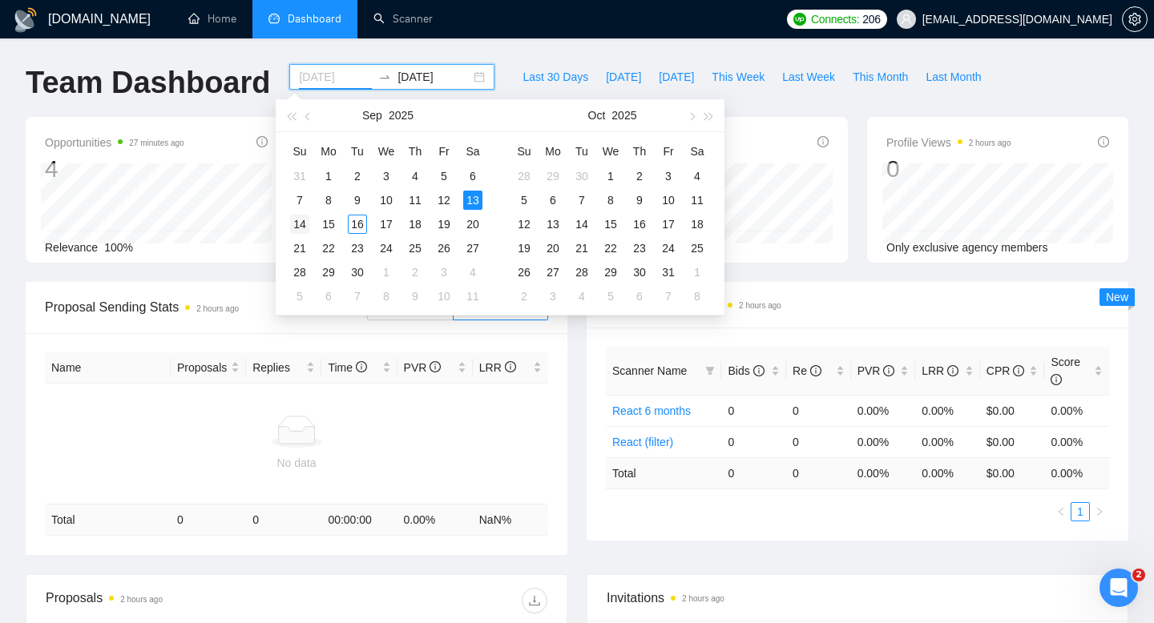
type input "[DATE]"
click at [299, 226] on div "14" at bounding box center [299, 224] width 19 height 19
type input "[DATE]"
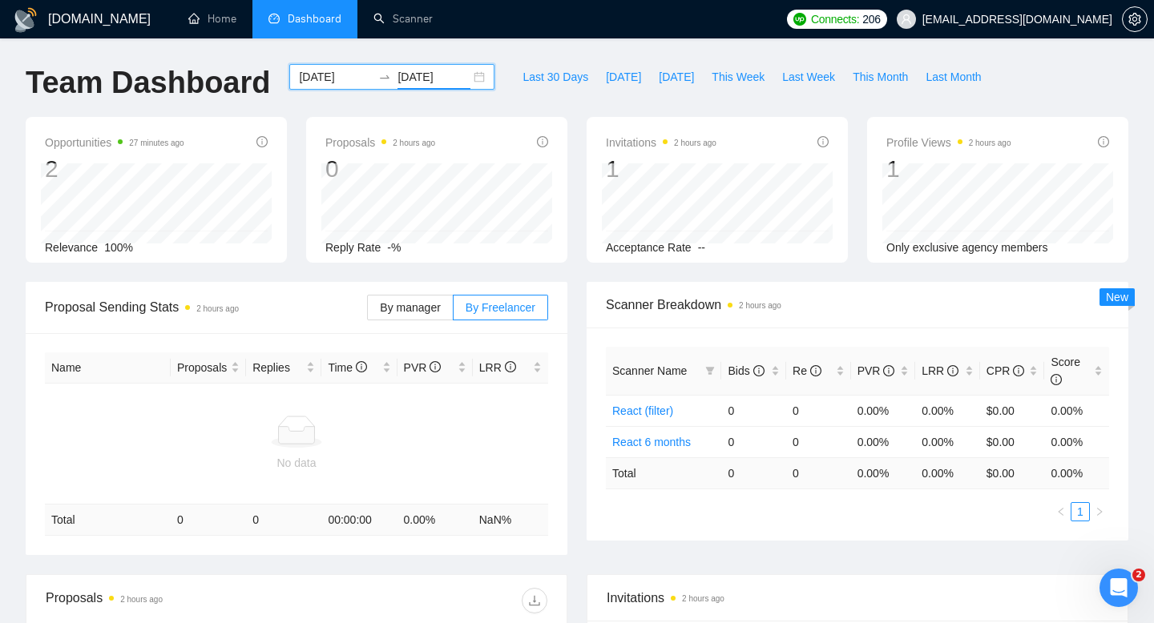
click at [471, 75] on div "[DATE] [DATE]" at bounding box center [391, 77] width 205 height 26
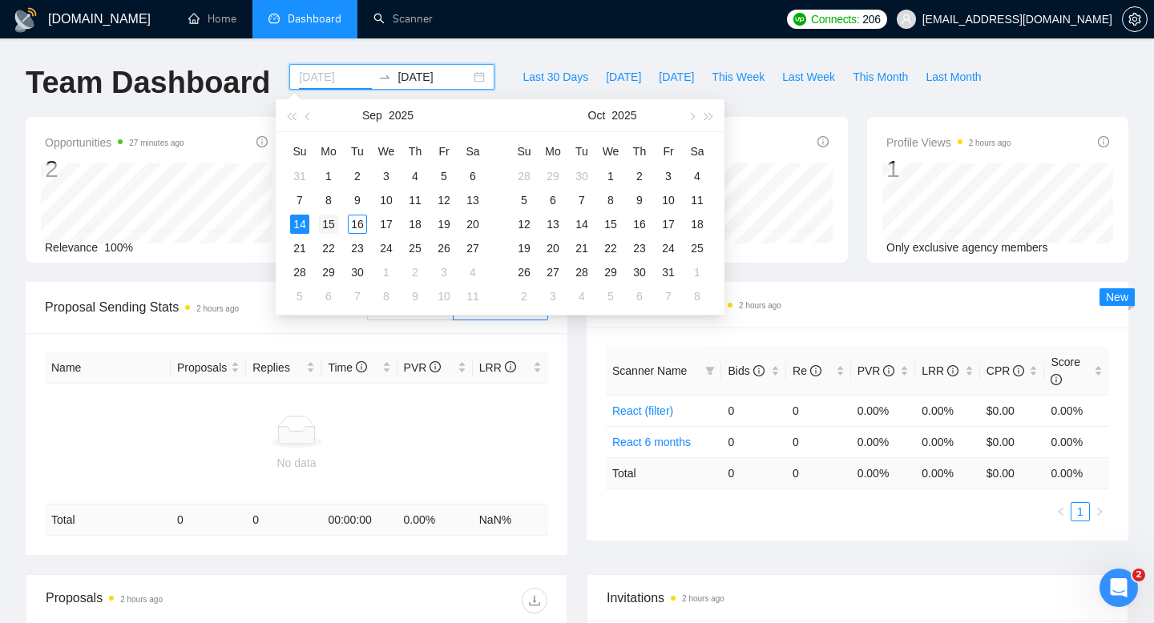
type input "[DATE]"
click at [333, 228] on div "15" at bounding box center [328, 224] width 19 height 19
click at [333, 227] on div "15" at bounding box center [328, 224] width 19 height 19
type input "[DATE]"
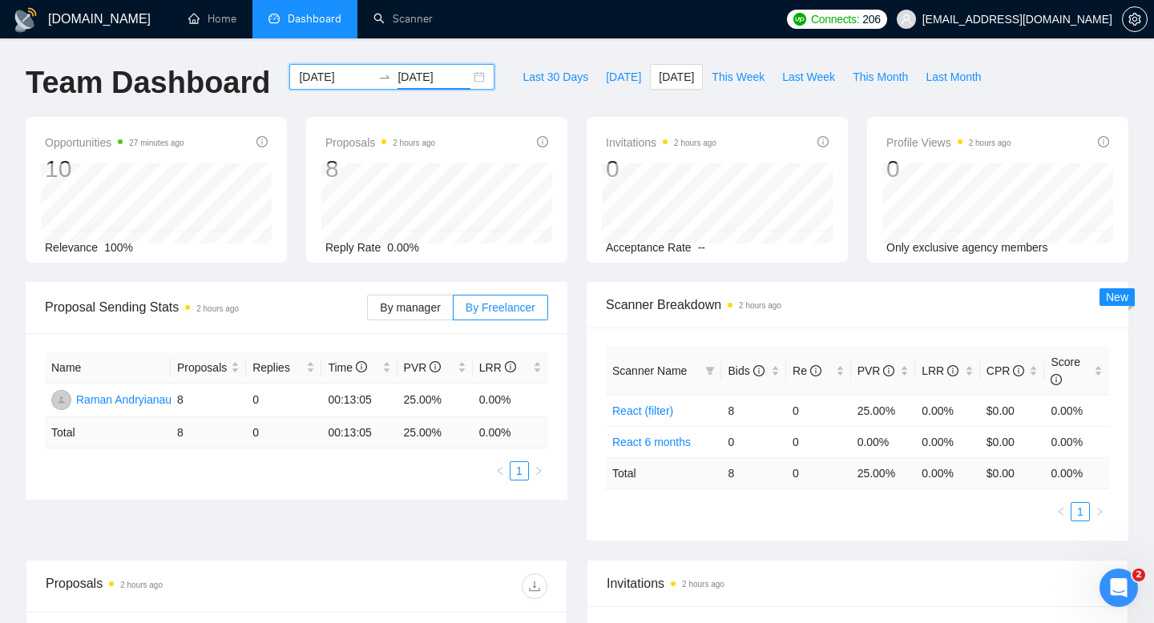
click at [466, 76] on div "[DATE] [DATE]" at bounding box center [391, 77] width 205 height 26
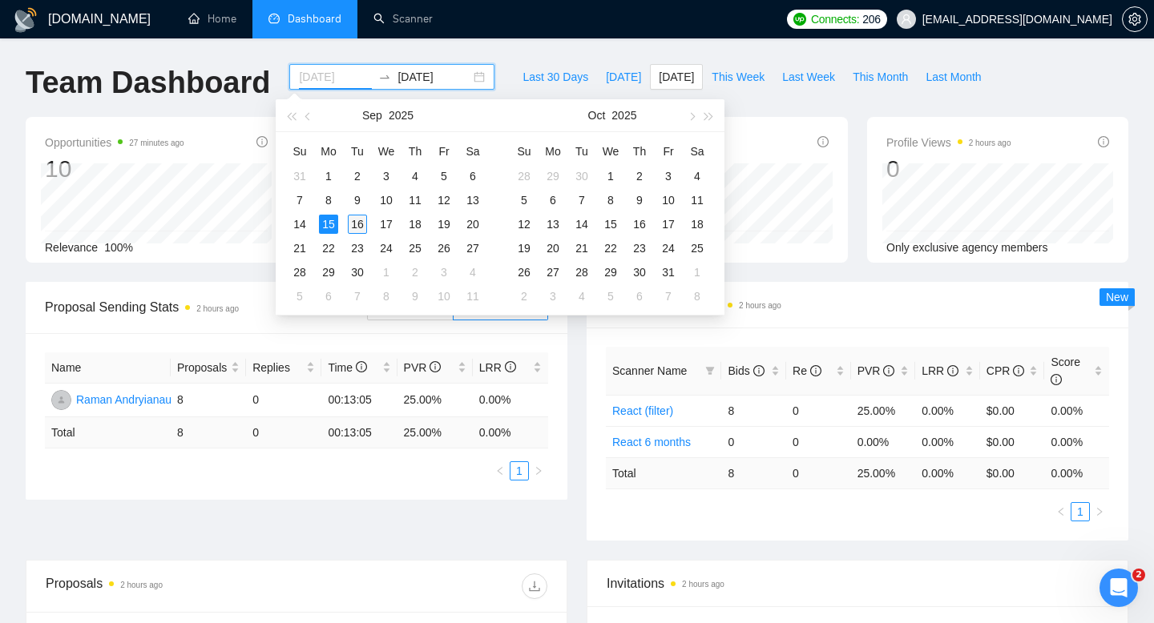
type input "[DATE]"
click at [361, 224] on div "16" at bounding box center [357, 224] width 19 height 19
type input "[DATE]"
